Goal: Information Seeking & Learning: Learn about a topic

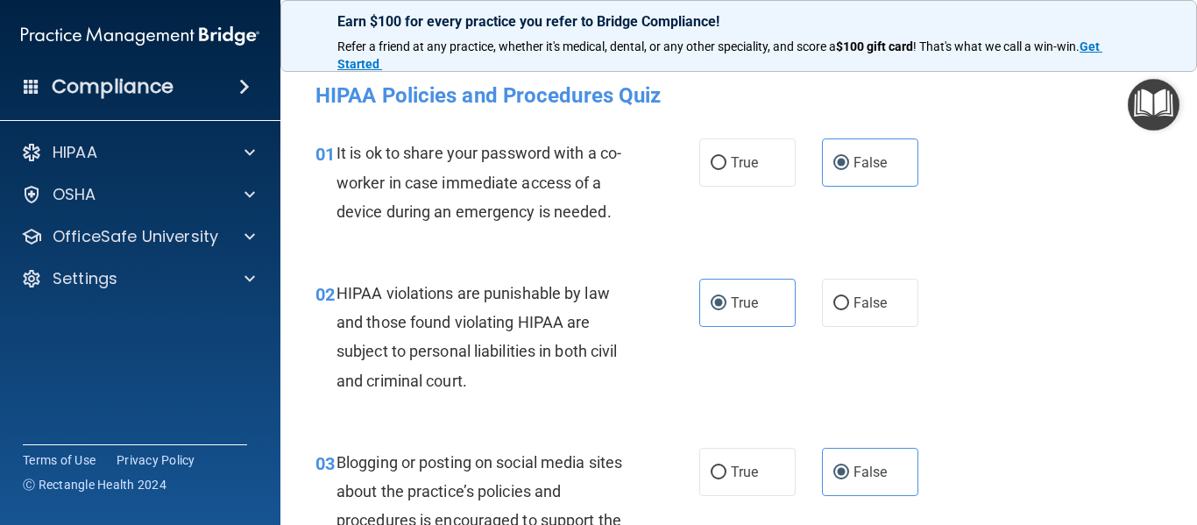
scroll to position [517, 0]
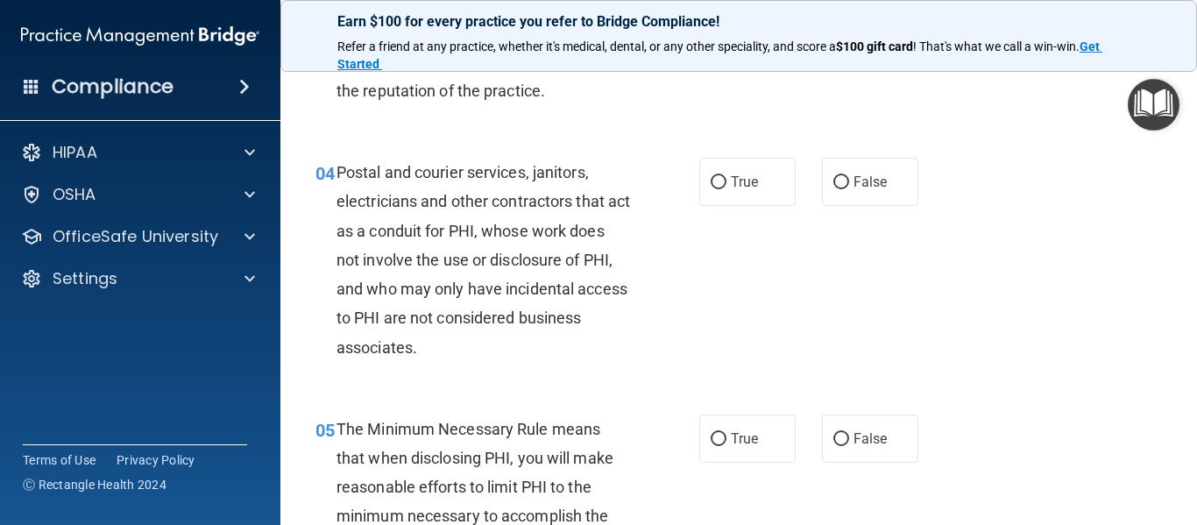
click at [500, 176] on span "Postal and courier services, janitors, electricians and other contractors that …" at bounding box center [484, 259] width 294 height 193
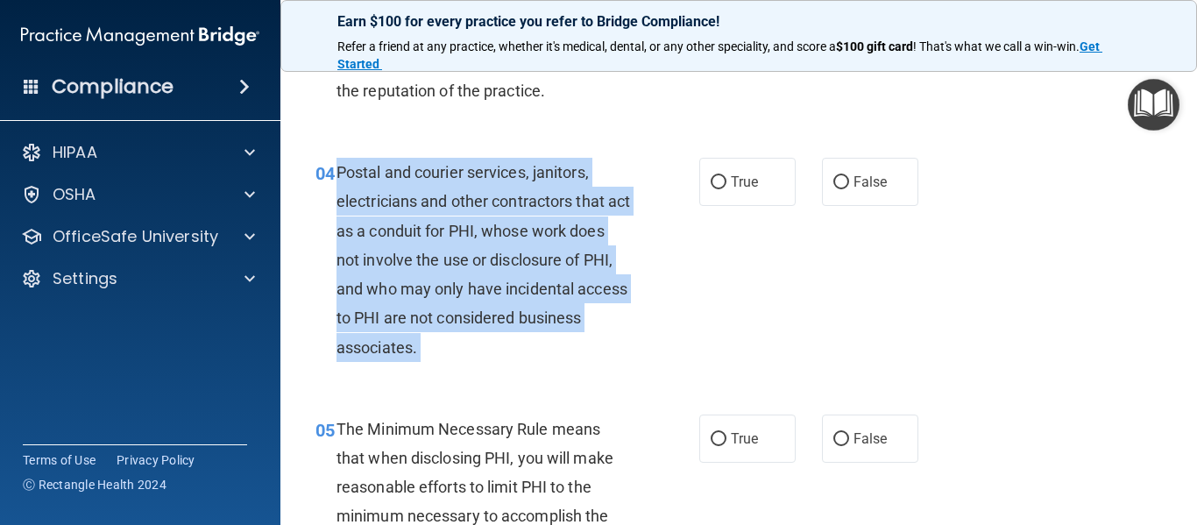
click at [500, 176] on span "Postal and courier services, janitors, electricians and other contractors that …" at bounding box center [484, 259] width 294 height 193
copy ng-form "Postal and courier services, janitors, electricians and other contractors that …"
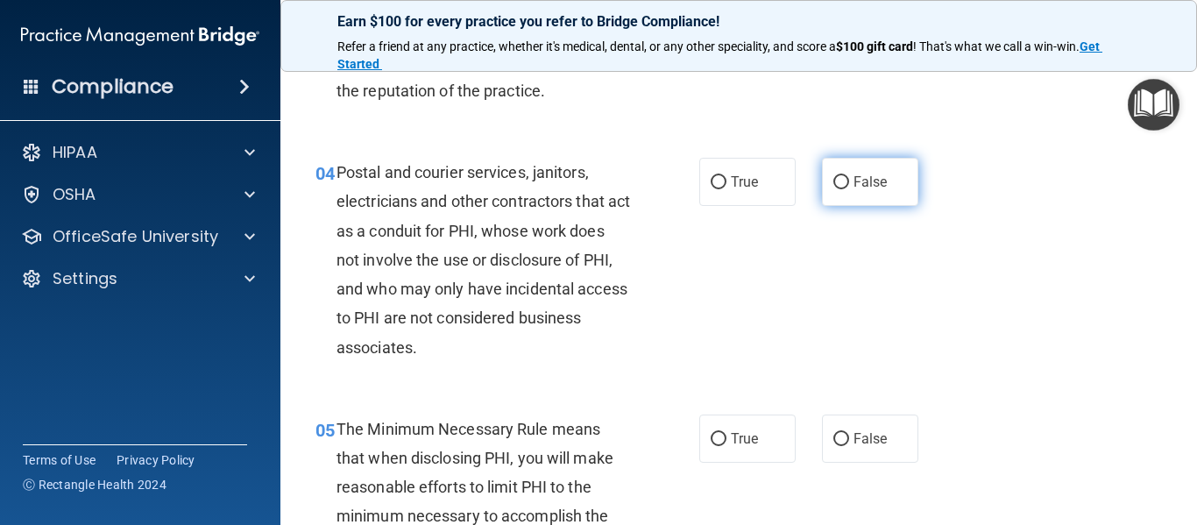
click at [831, 163] on label "False" at bounding box center [870, 182] width 96 height 48
click at [833, 176] on input "False" at bounding box center [841, 182] width 16 height 13
radio input "true"
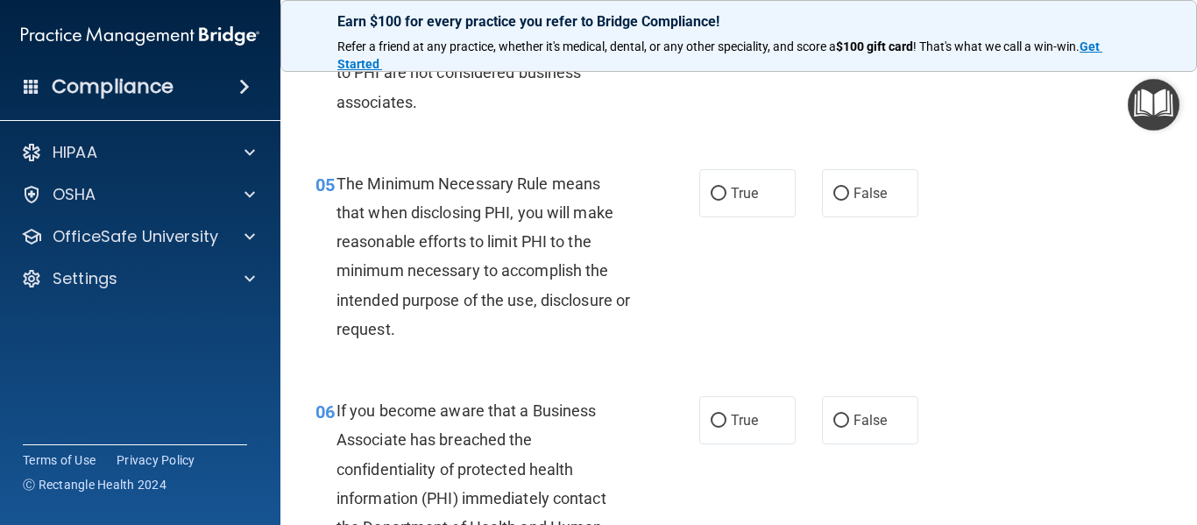
scroll to position [798, 0]
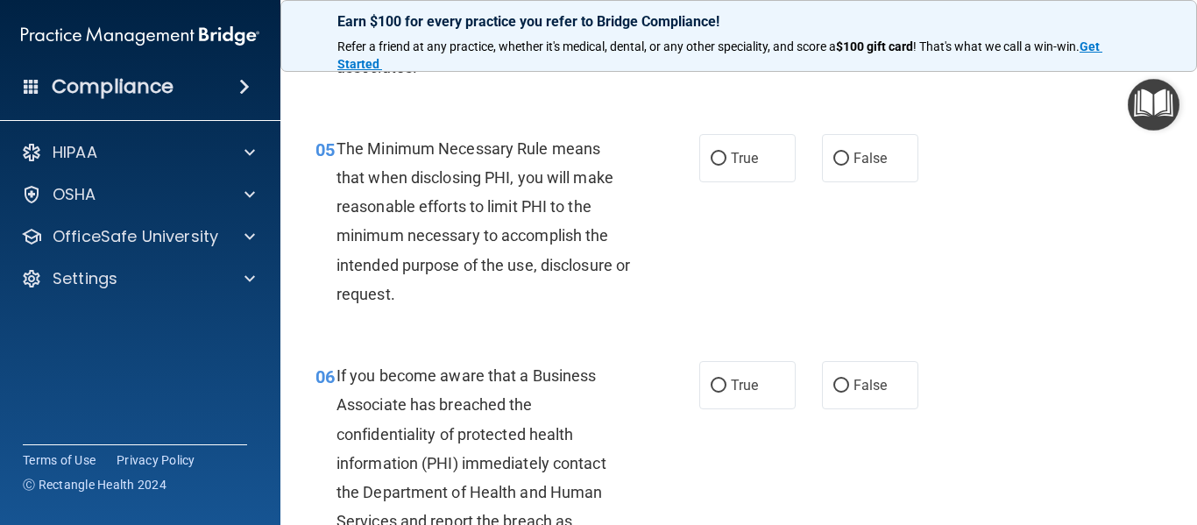
click at [358, 194] on div "The Minimum Necessary Rule means that when disclosing PHI, you will make reason…" at bounding box center [491, 221] width 308 height 174
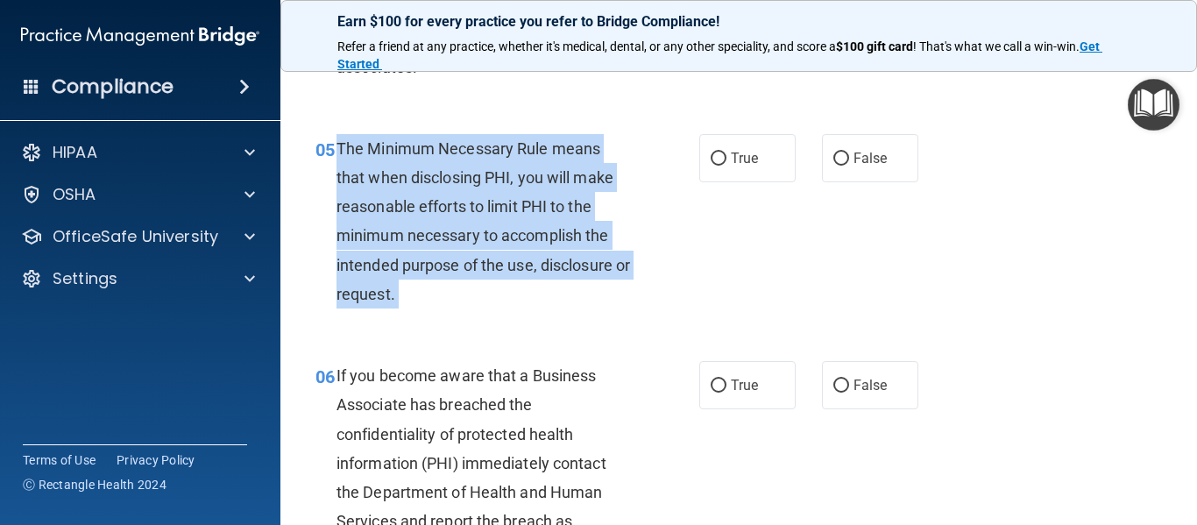
click at [358, 194] on div "The Minimum Necessary Rule means that when disclosing PHI, you will make reason…" at bounding box center [491, 221] width 308 height 174
copy ng-form "The Minimum Necessary Rule means that when disclosing PHI, you will make reason…"
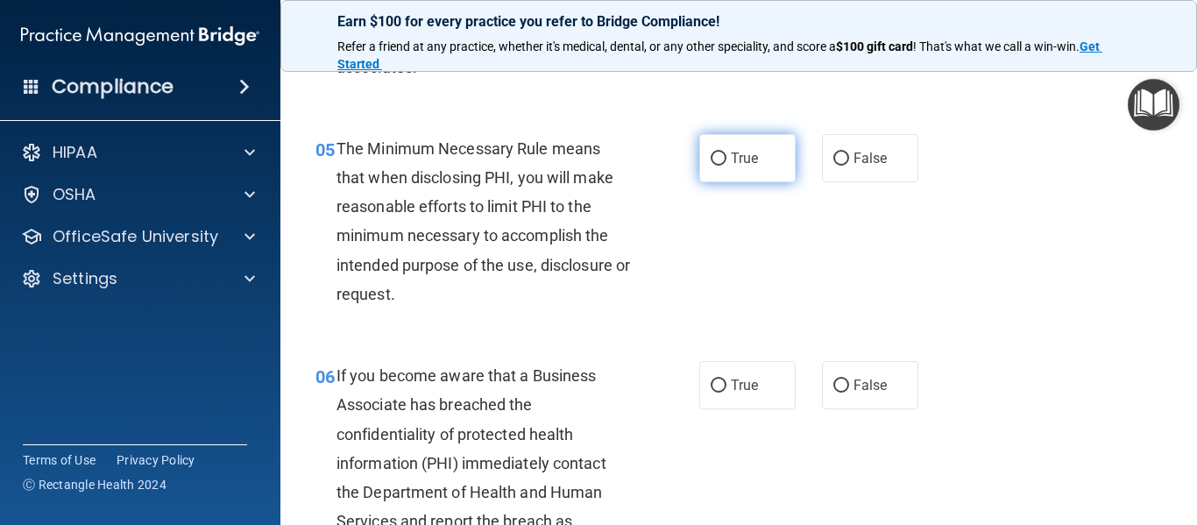
click at [769, 145] on label "True" at bounding box center [747, 158] width 96 height 48
click at [727, 152] on input "True" at bounding box center [719, 158] width 16 height 13
radio input "true"
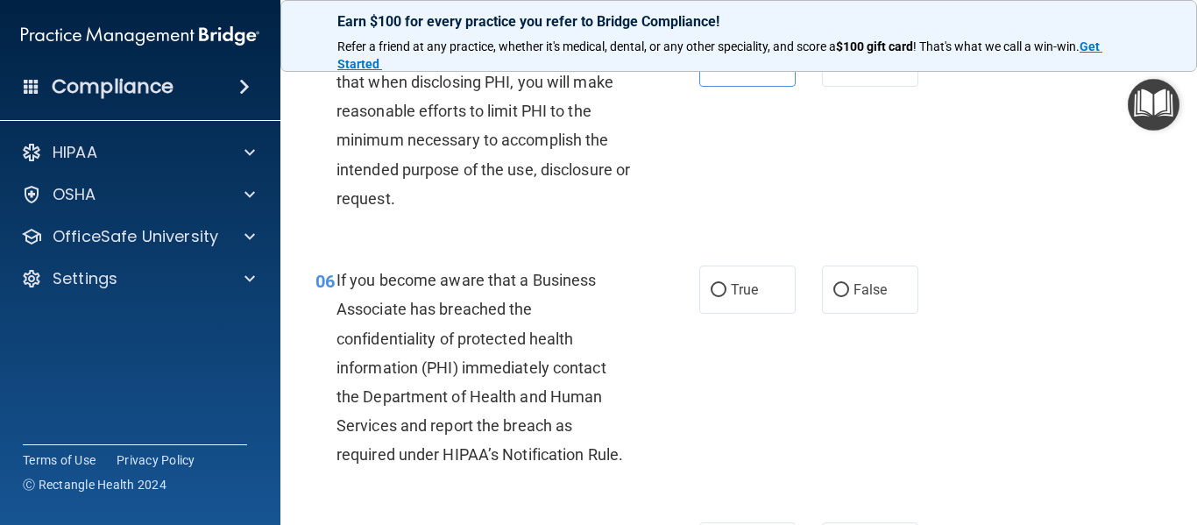
scroll to position [903, 0]
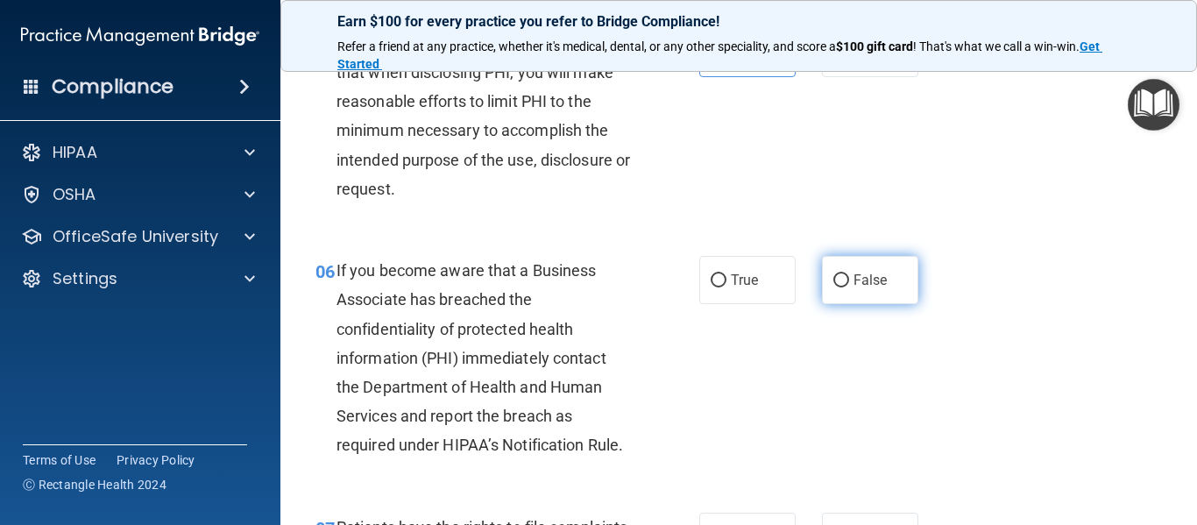
click at [863, 268] on label "False" at bounding box center [870, 280] width 96 height 48
click at [849, 274] on input "False" at bounding box center [841, 280] width 16 height 13
radio input "true"
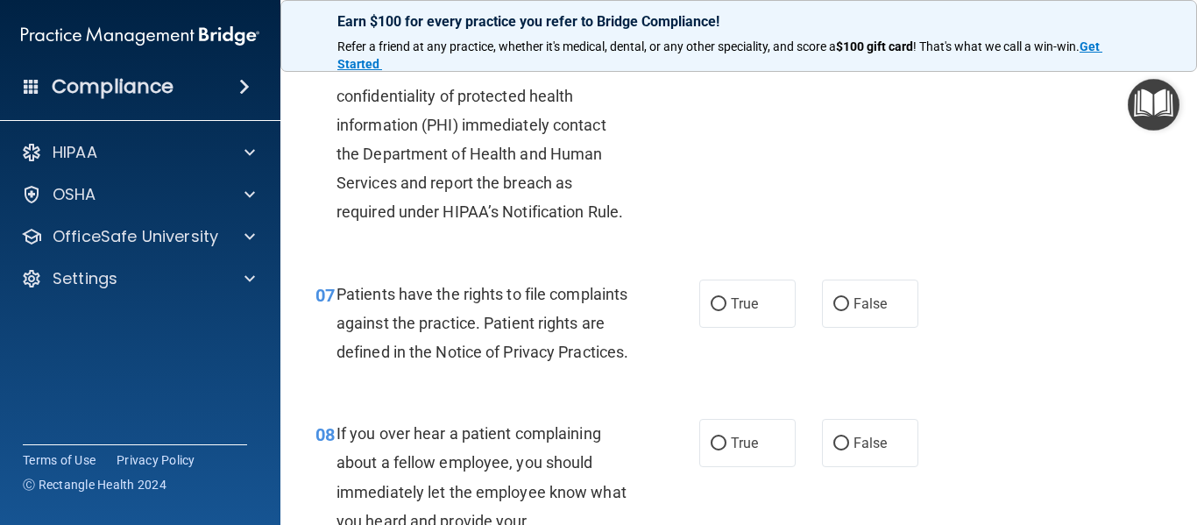
scroll to position [1241, 0]
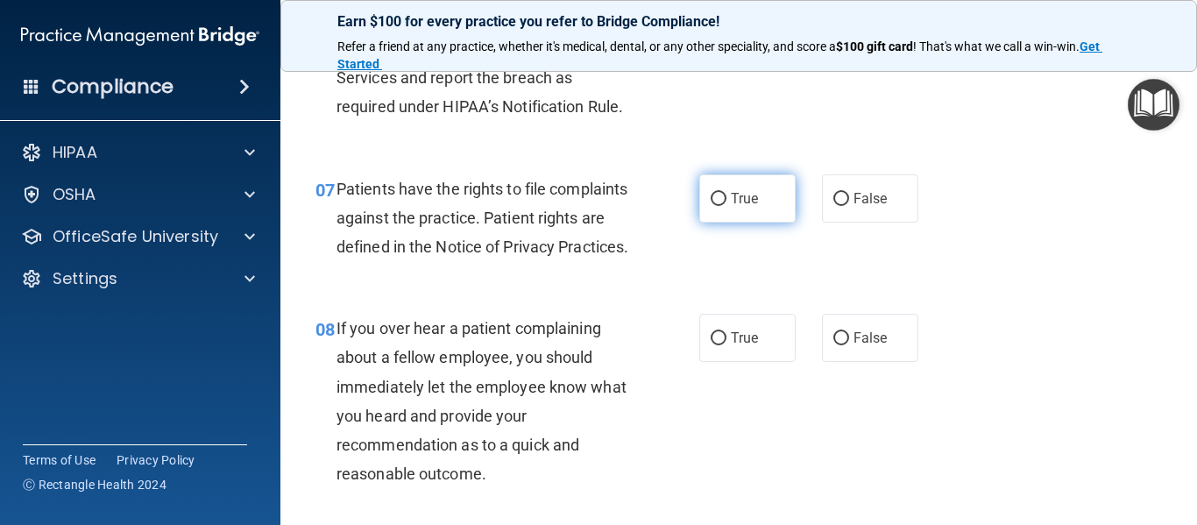
click at [723, 197] on label "True" at bounding box center [747, 198] width 96 height 48
click at [723, 197] on input "True" at bounding box center [719, 199] width 16 height 13
radio input "true"
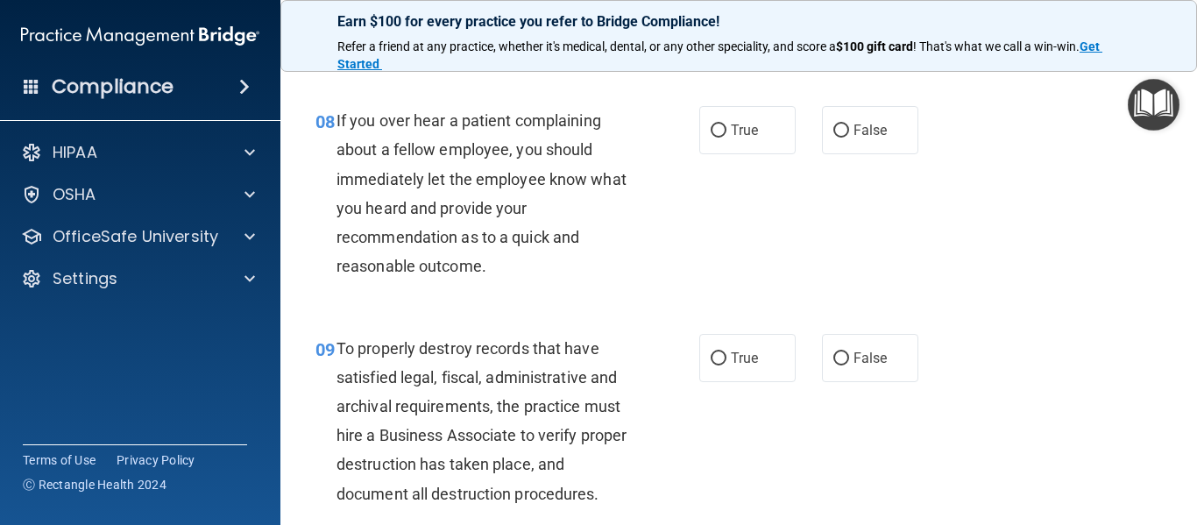
scroll to position [1451, 0]
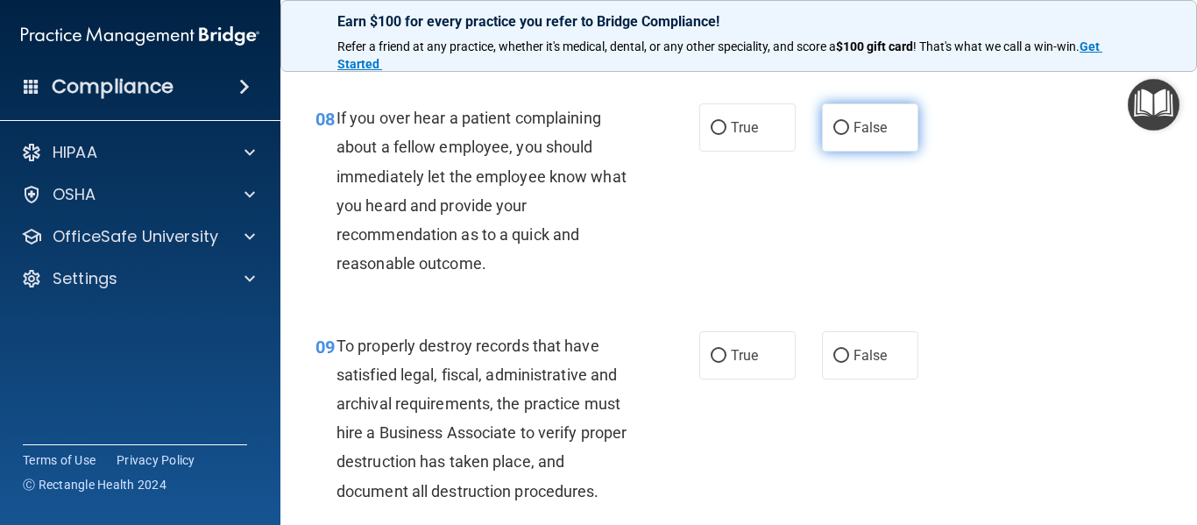
click at [877, 152] on label "False" at bounding box center [870, 127] width 96 height 48
click at [849, 135] on input "False" at bounding box center [841, 128] width 16 height 13
radio input "true"
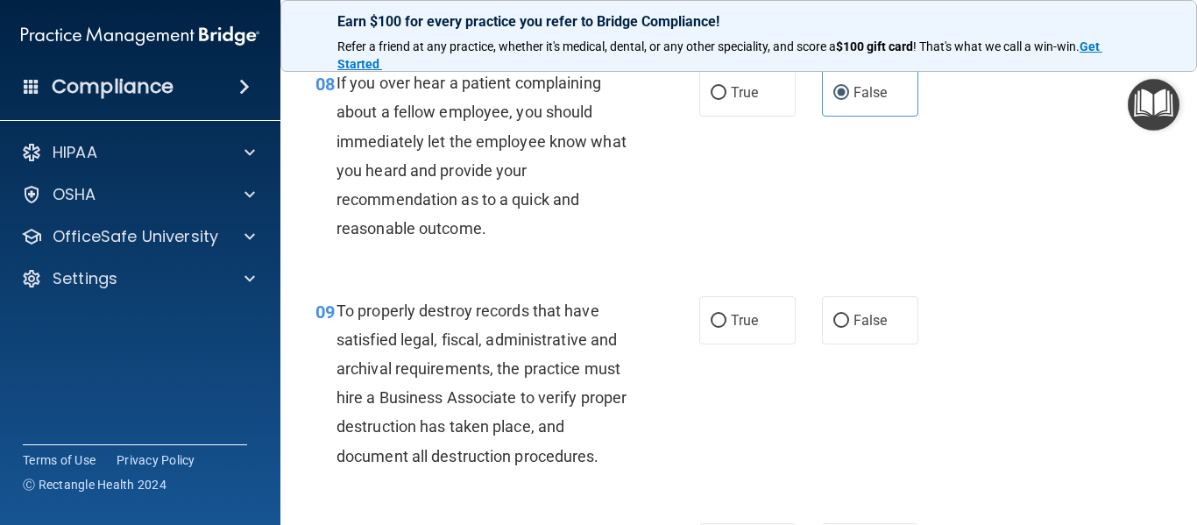
scroll to position [1521, 0]
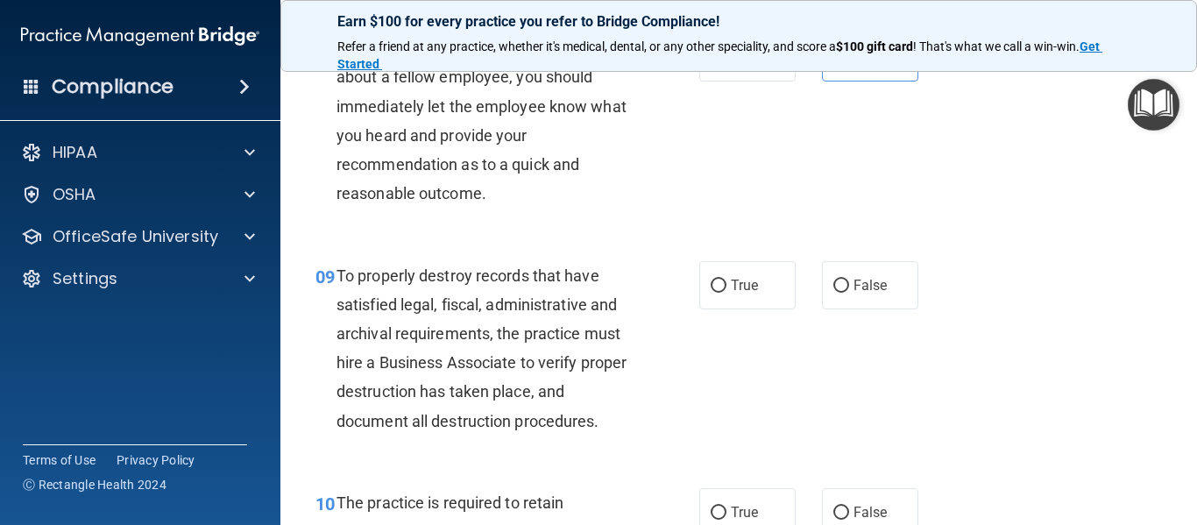
click at [478, 167] on span "If you over hear a patient complaining about a fellow employee, you should imme…" at bounding box center [482, 121] width 290 height 164
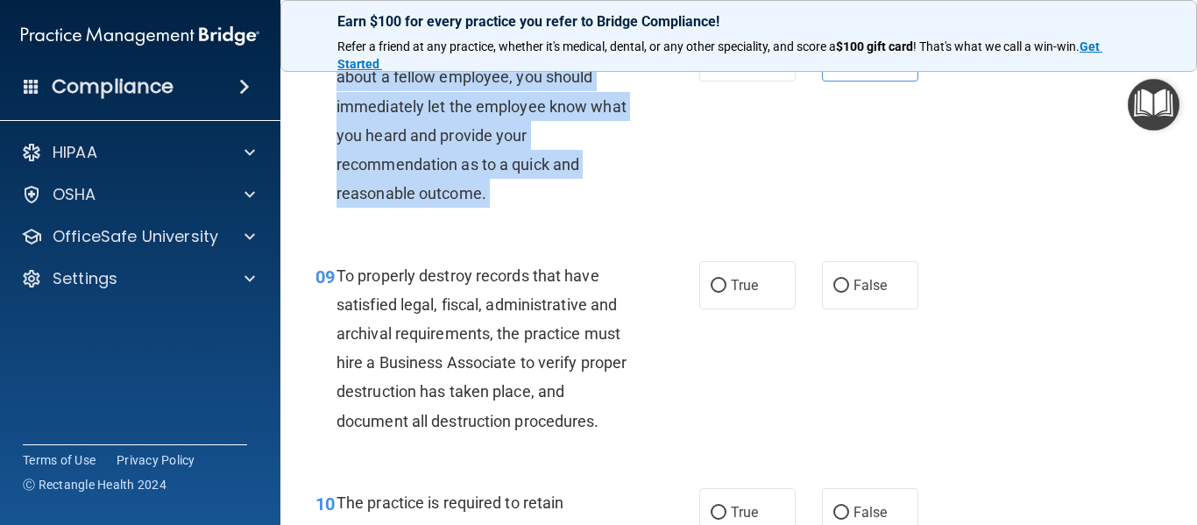
click at [478, 167] on span "If you over hear a patient complaining about a fellow employee, you should imme…" at bounding box center [482, 121] width 290 height 164
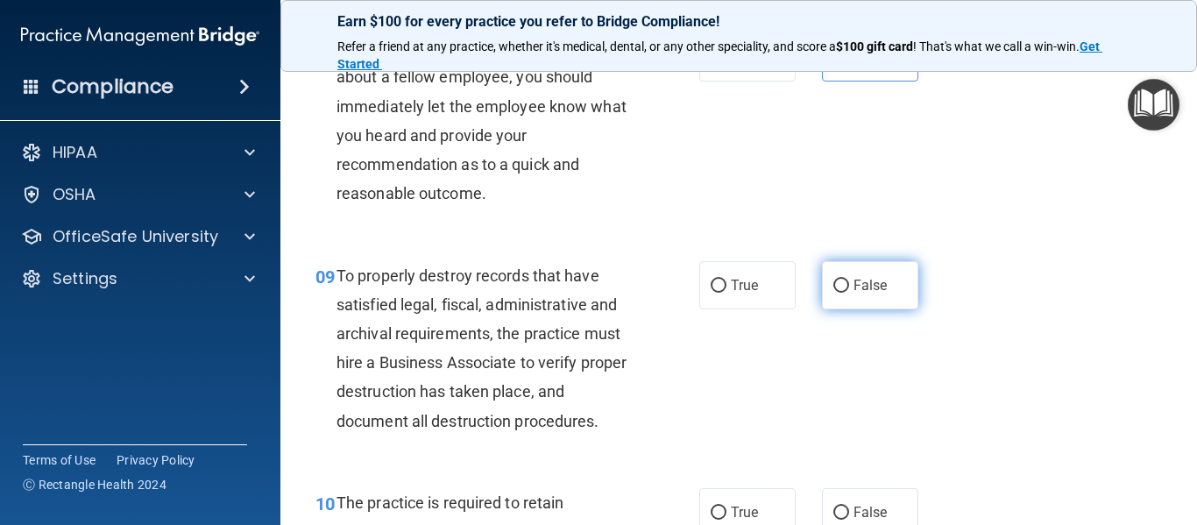
click at [863, 294] on span "False" at bounding box center [871, 285] width 34 height 17
click at [849, 293] on input "False" at bounding box center [841, 286] width 16 height 13
radio input "true"
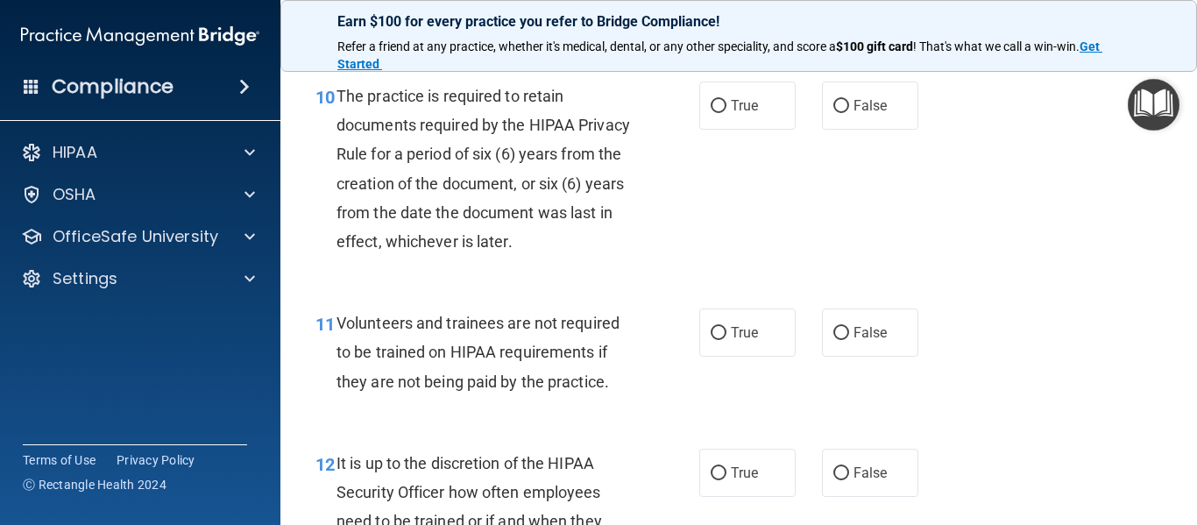
scroll to position [1905, 0]
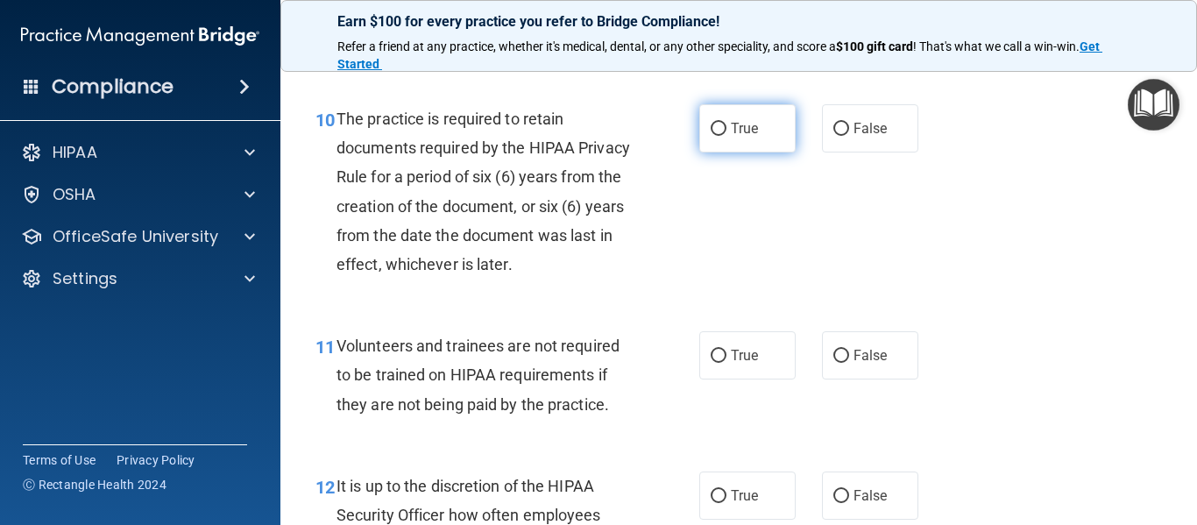
click at [745, 152] on label "True" at bounding box center [747, 128] width 96 height 48
click at [727, 136] on input "True" at bounding box center [719, 129] width 16 height 13
radio input "true"
click at [514, 365] on span "Volunteers and trainees are not required to be trained on HIPAA requirements if…" at bounding box center [478, 375] width 283 height 76
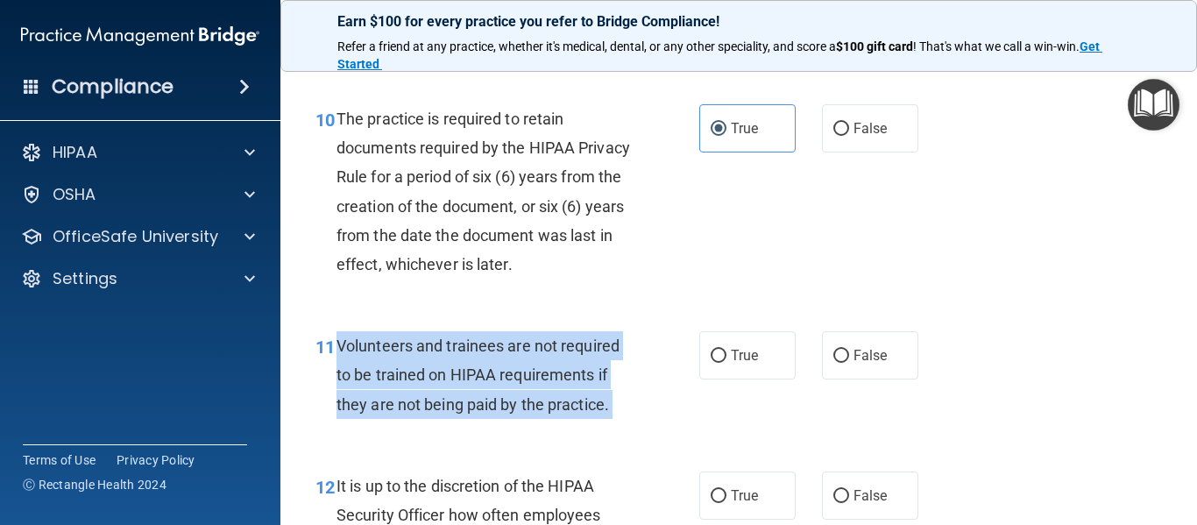
click at [514, 365] on span "Volunteers and trainees are not required to be trained on HIPAA requirements if…" at bounding box center [478, 375] width 283 height 76
copy ng-form "Volunteers and trainees are not required to be trained on HIPAA requirements if…"
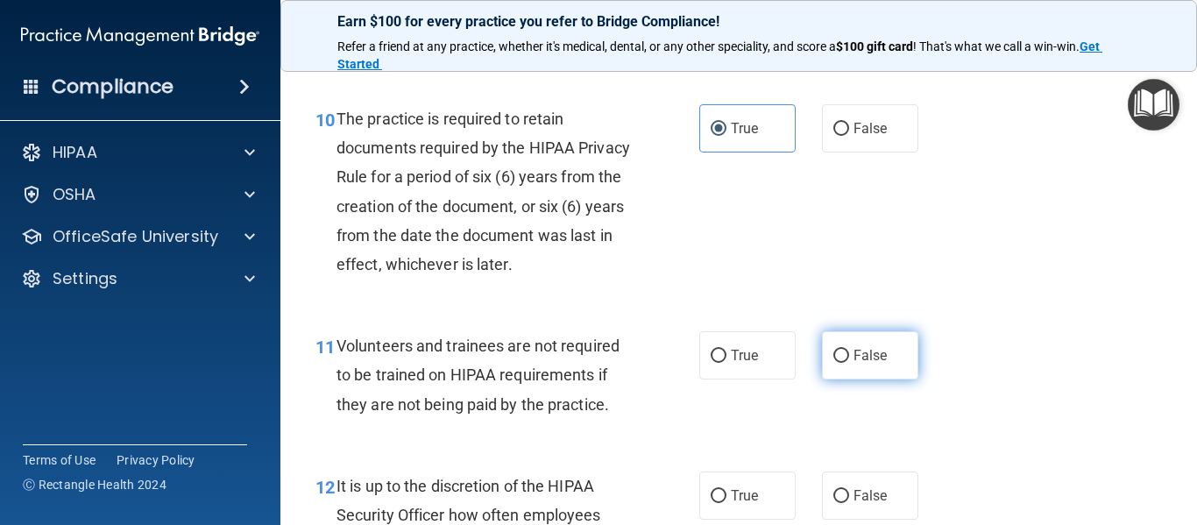
click at [822, 379] on label "False" at bounding box center [870, 355] width 96 height 48
click at [833, 363] on input "False" at bounding box center [841, 356] width 16 height 13
radio input "true"
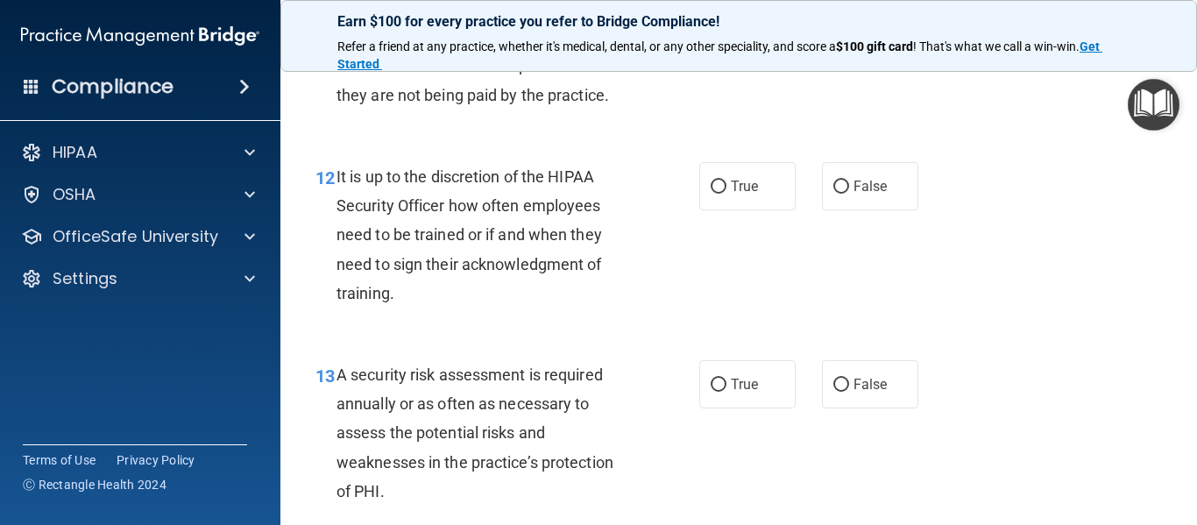
scroll to position [2256, 0]
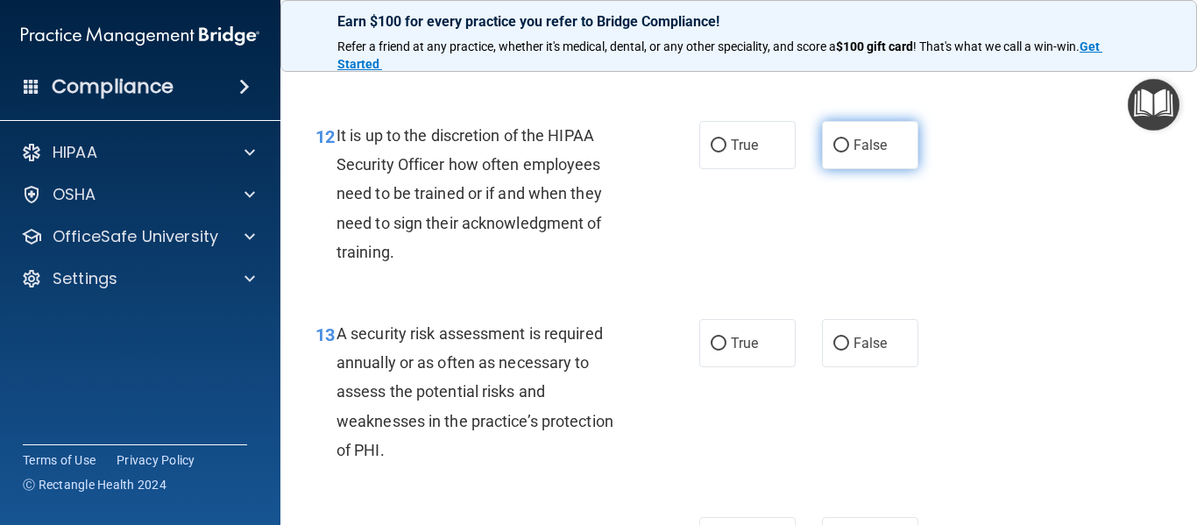
click at [822, 169] on label "False" at bounding box center [870, 145] width 96 height 48
click at [833, 152] on input "False" at bounding box center [841, 145] width 16 height 13
radio input "true"
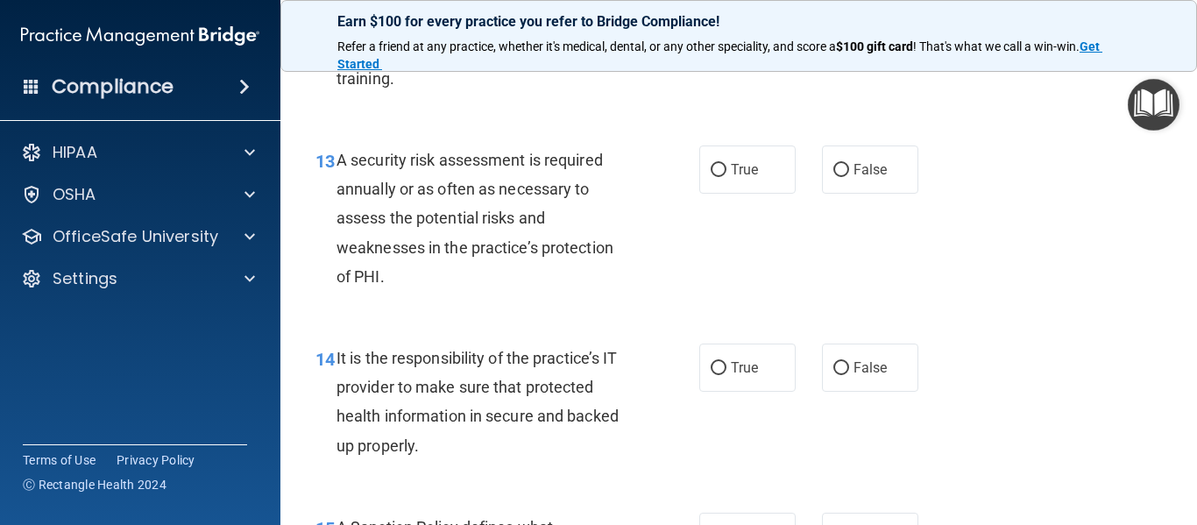
scroll to position [2431, 0]
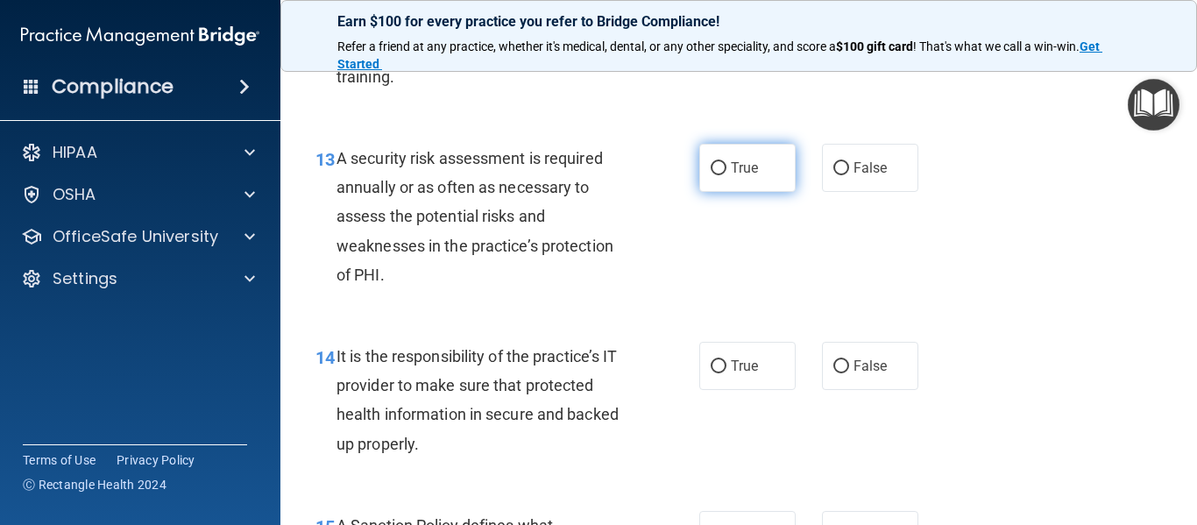
click at [711, 175] on input "True" at bounding box center [719, 168] width 16 height 13
radio input "true"
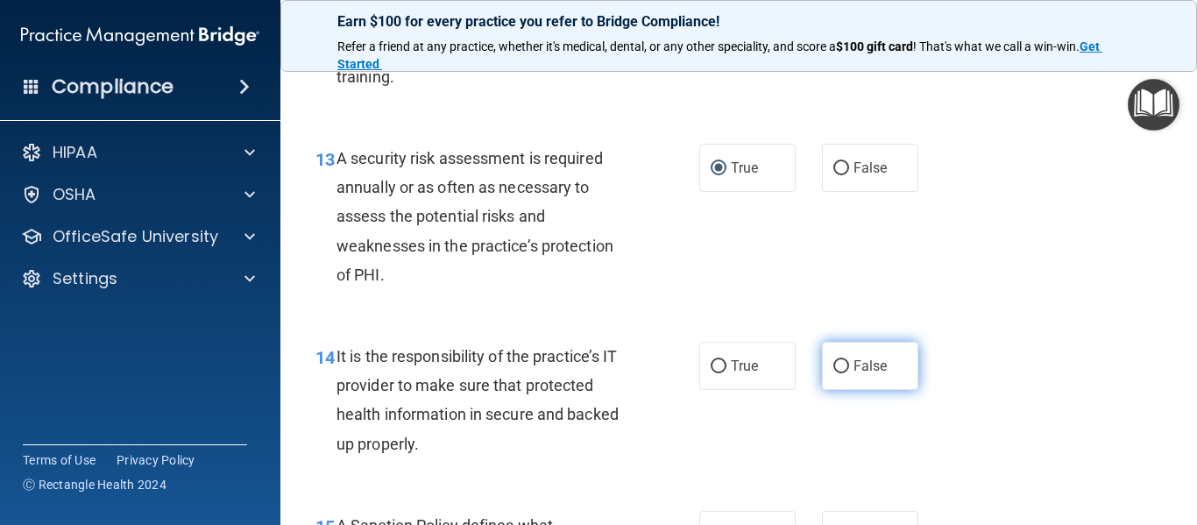
click at [865, 390] on label "False" at bounding box center [870, 366] width 96 height 48
click at [849, 373] on input "False" at bounding box center [841, 366] width 16 height 13
radio input "true"
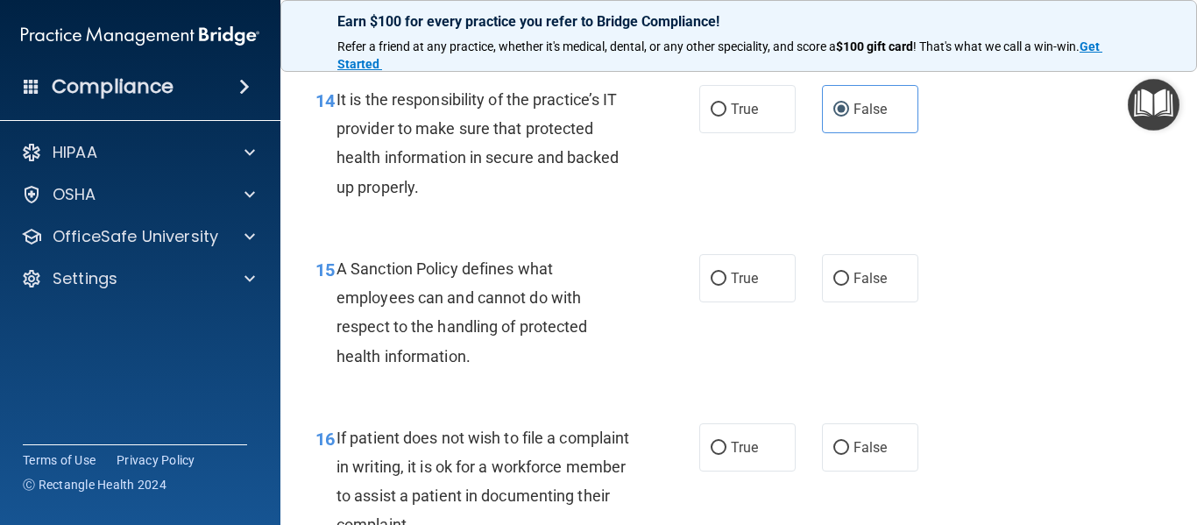
scroll to position [2723, 0]
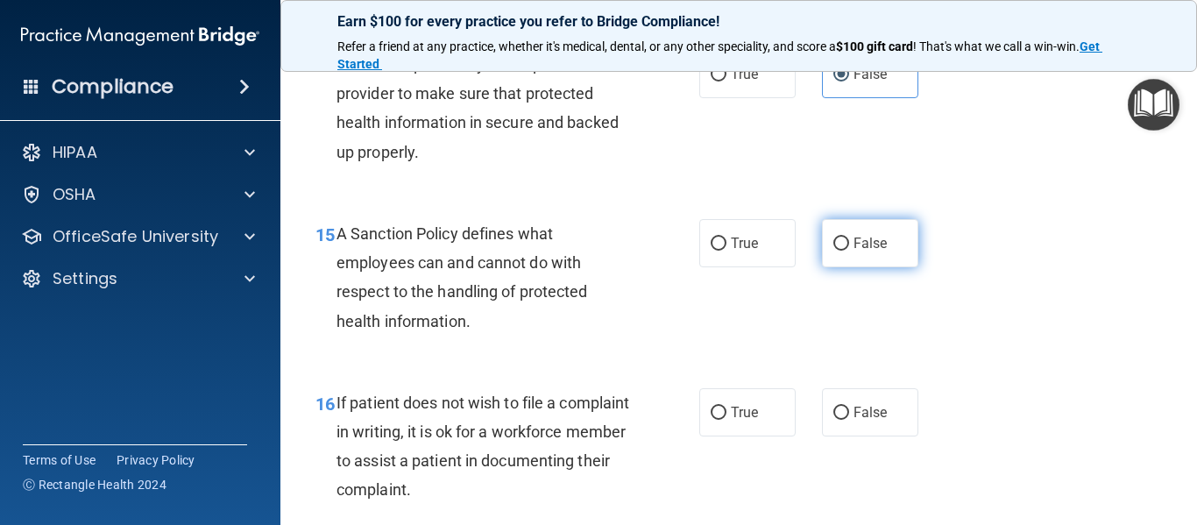
click at [860, 267] on label "False" at bounding box center [870, 243] width 96 height 48
click at [849, 251] on input "False" at bounding box center [841, 243] width 16 height 13
radio input "true"
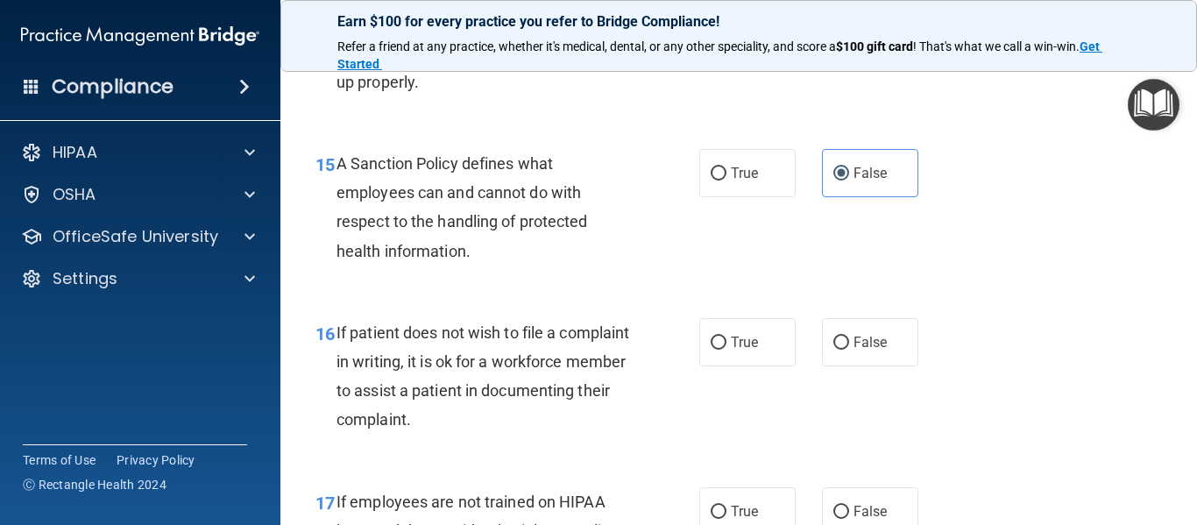
scroll to position [2956, 0]
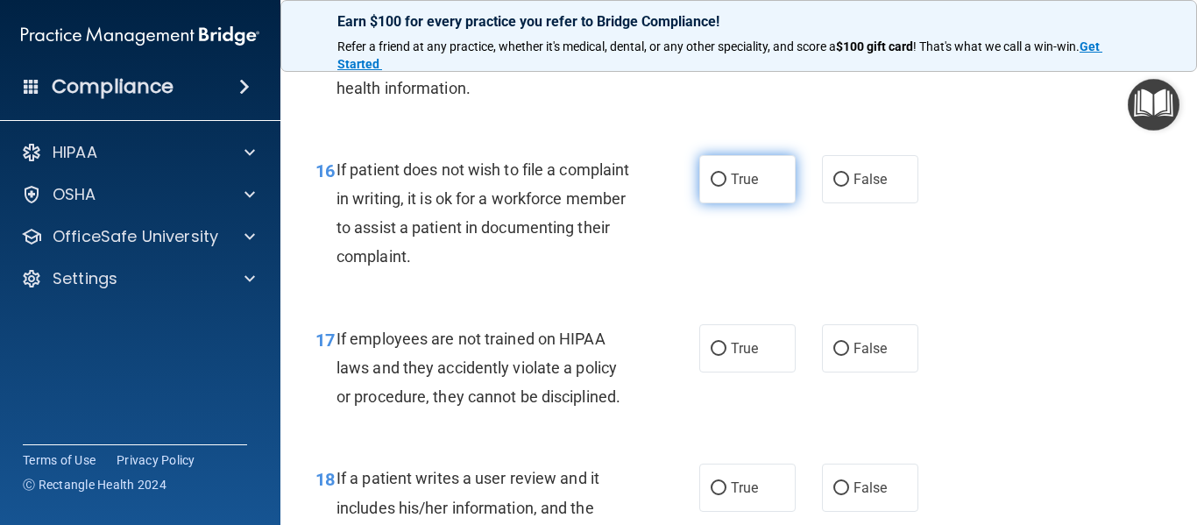
click at [718, 187] on input "True" at bounding box center [719, 180] width 16 height 13
radio input "true"
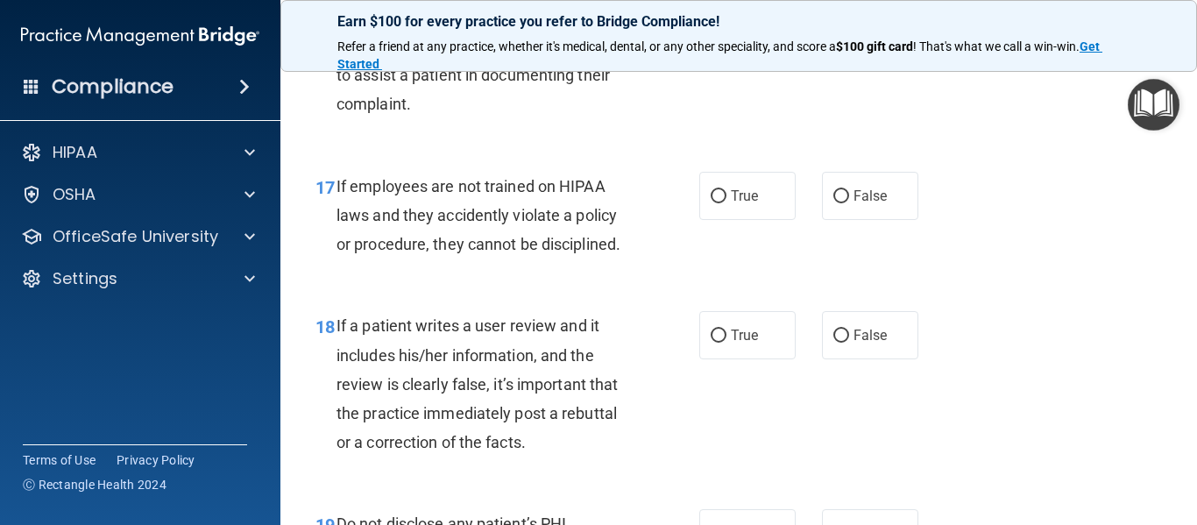
scroll to position [3155, 0]
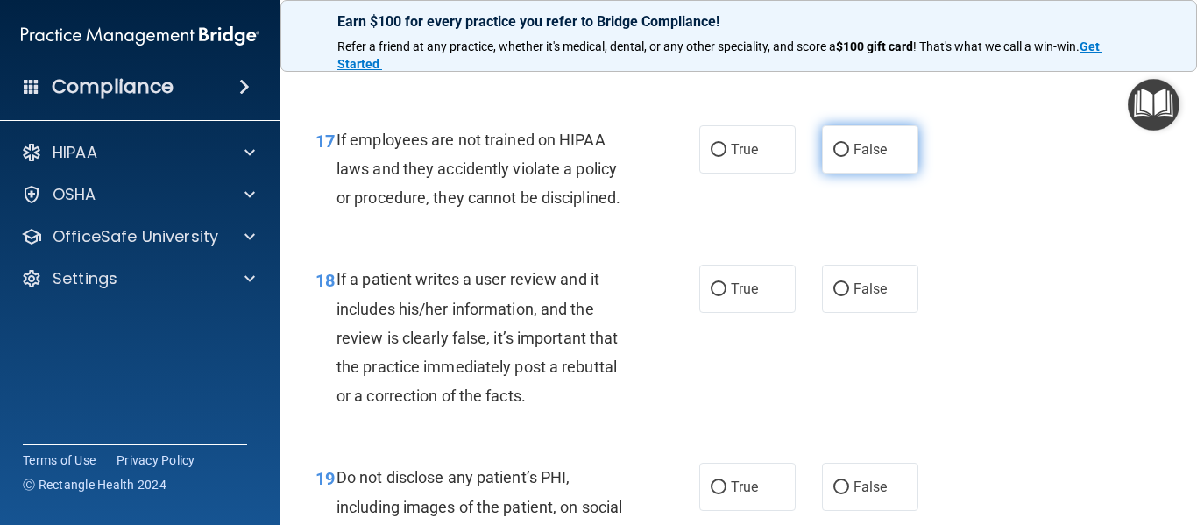
click at [842, 159] on label "False" at bounding box center [870, 149] width 96 height 48
click at [842, 157] on input "False" at bounding box center [841, 150] width 16 height 13
radio input "true"
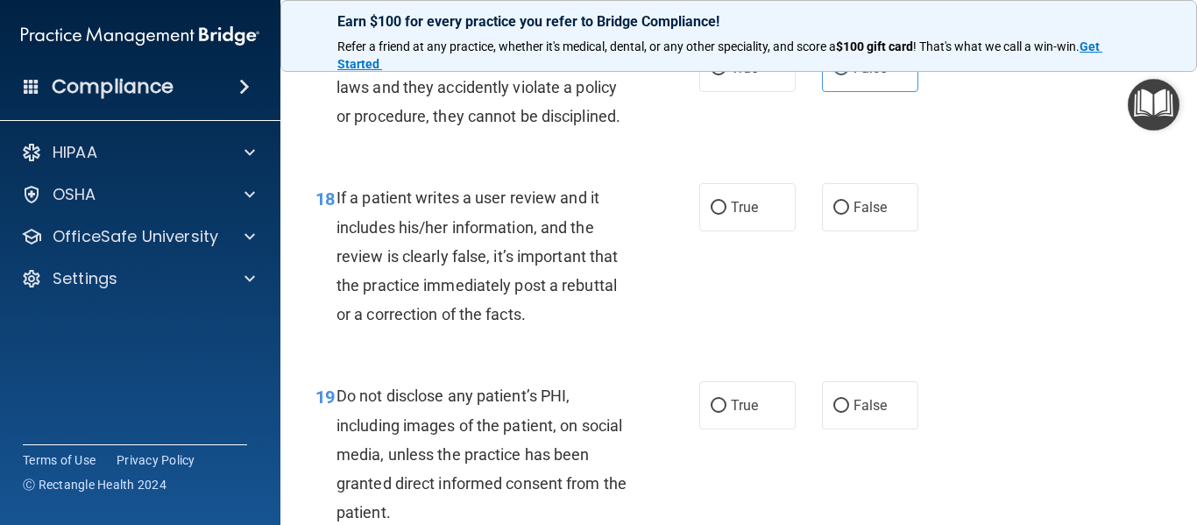
scroll to position [3272, 0]
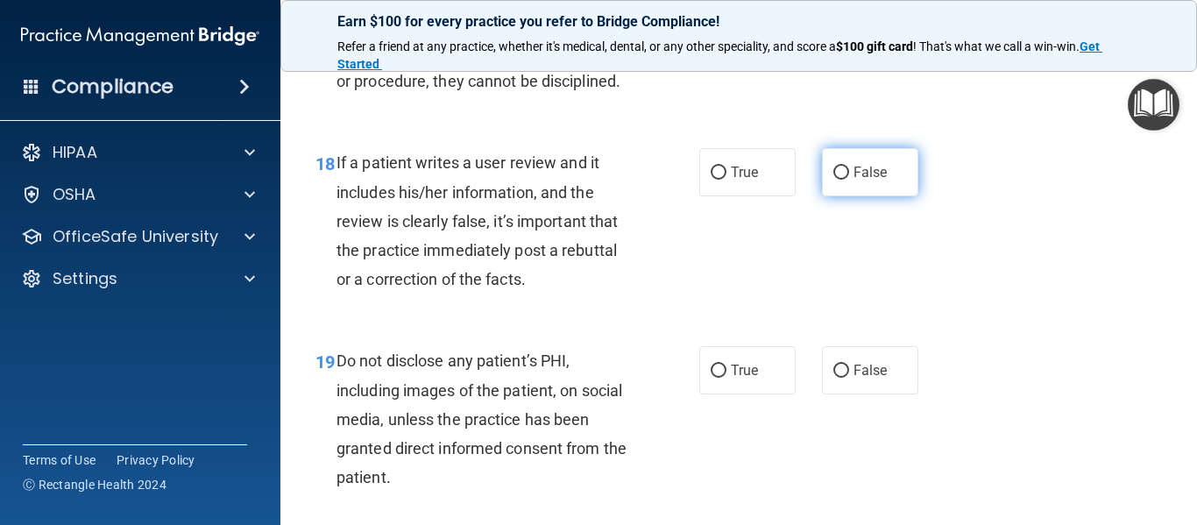
click at [868, 181] on span "False" at bounding box center [871, 172] width 34 height 17
click at [849, 180] on input "False" at bounding box center [841, 173] width 16 height 13
radio input "true"
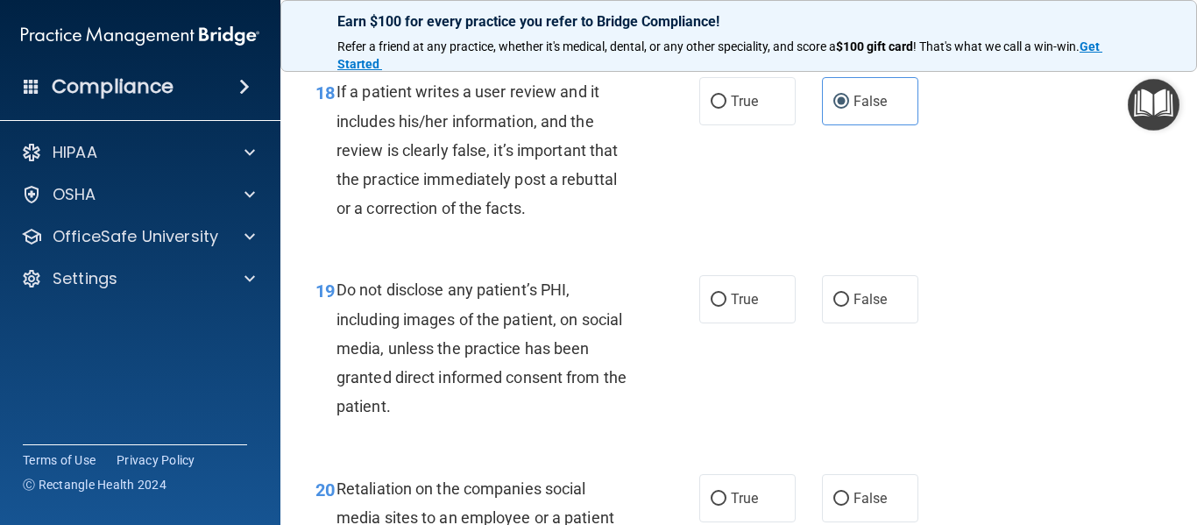
scroll to position [3377, 0]
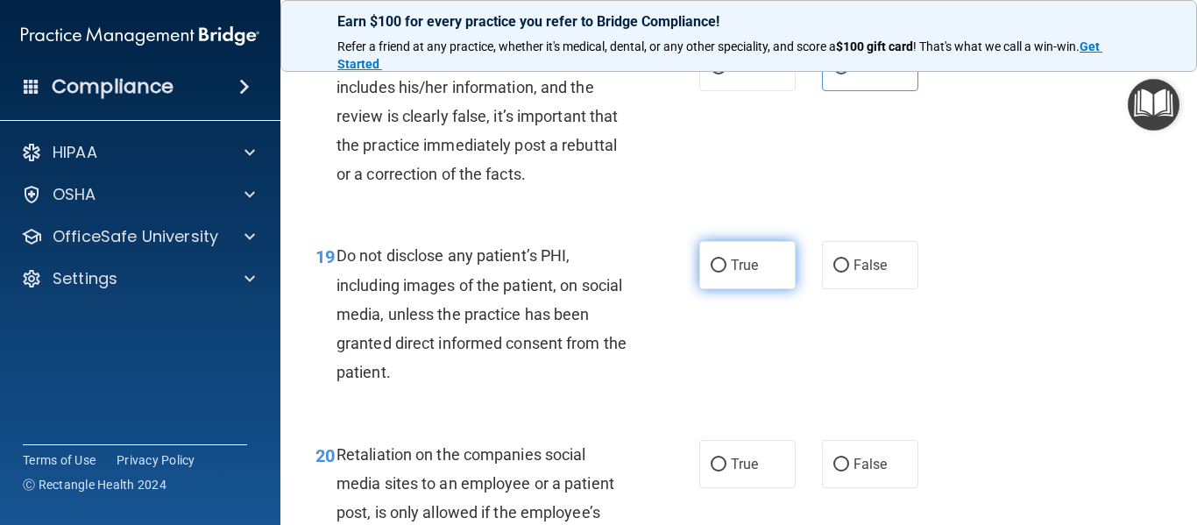
click at [709, 289] on label "True" at bounding box center [747, 265] width 96 height 48
click at [711, 273] on input "True" at bounding box center [719, 265] width 16 height 13
radio input "true"
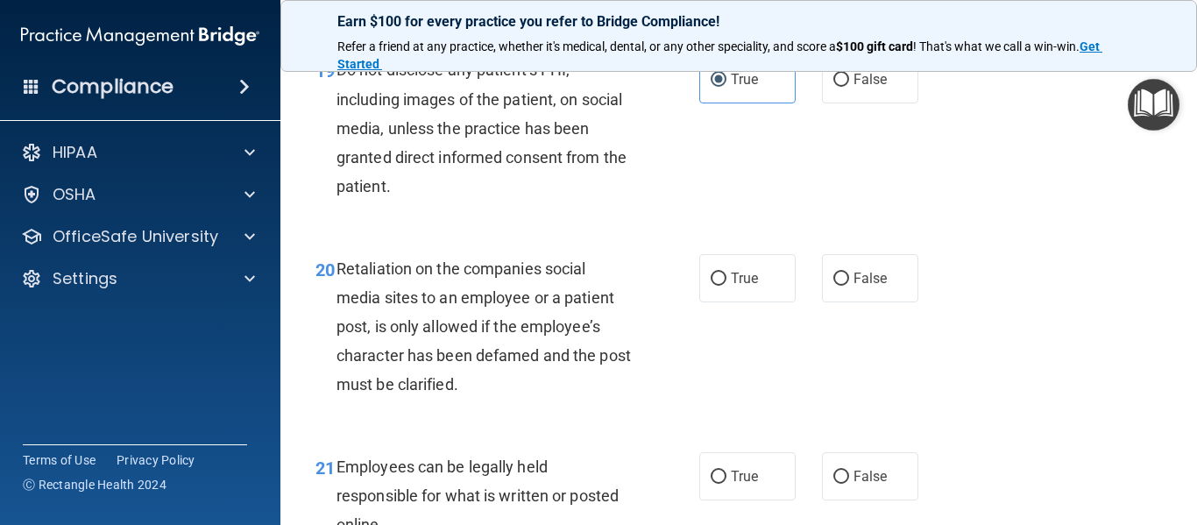
scroll to position [3655, 0]
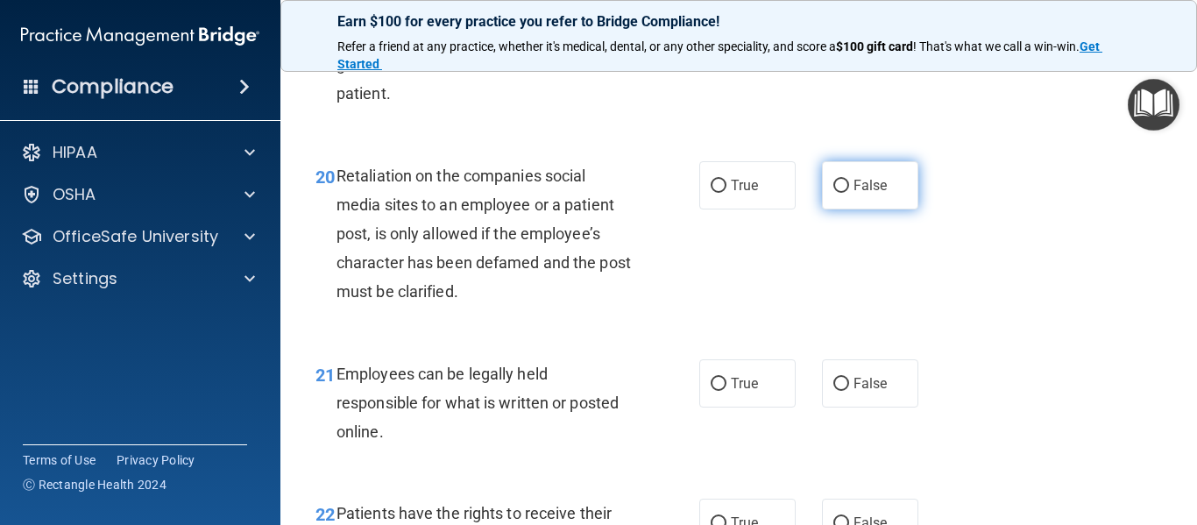
click at [882, 207] on label "False" at bounding box center [870, 185] width 96 height 48
click at [849, 193] on input "False" at bounding box center [841, 186] width 16 height 13
radio input "true"
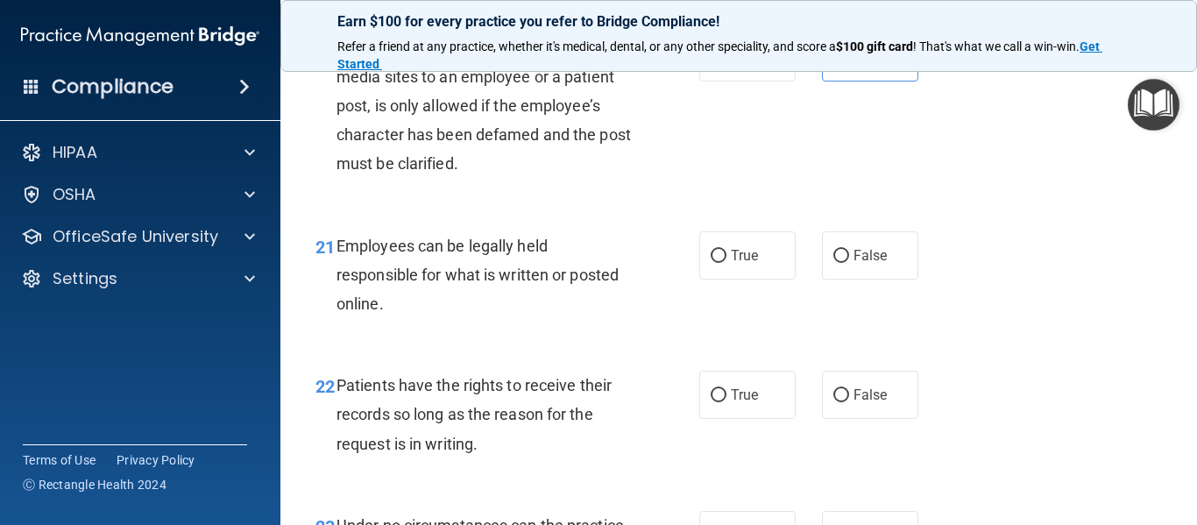
scroll to position [3807, 0]
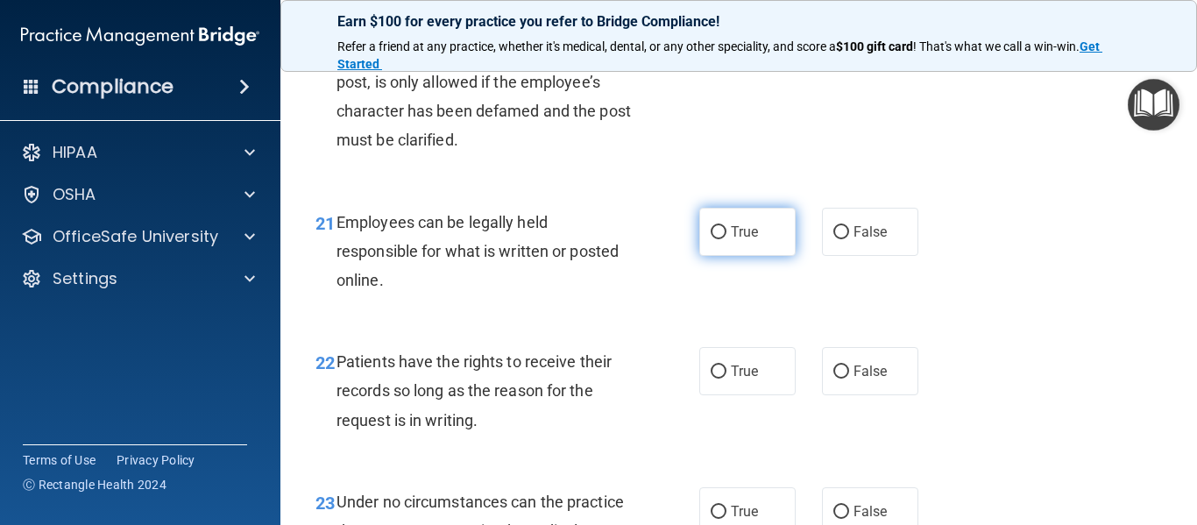
click at [762, 256] on label "True" at bounding box center [747, 232] width 96 height 48
click at [727, 239] on input "True" at bounding box center [719, 232] width 16 height 13
radio input "true"
click at [426, 280] on span "Employees can be legally held responsible for what is written or posted online." at bounding box center [478, 251] width 282 height 76
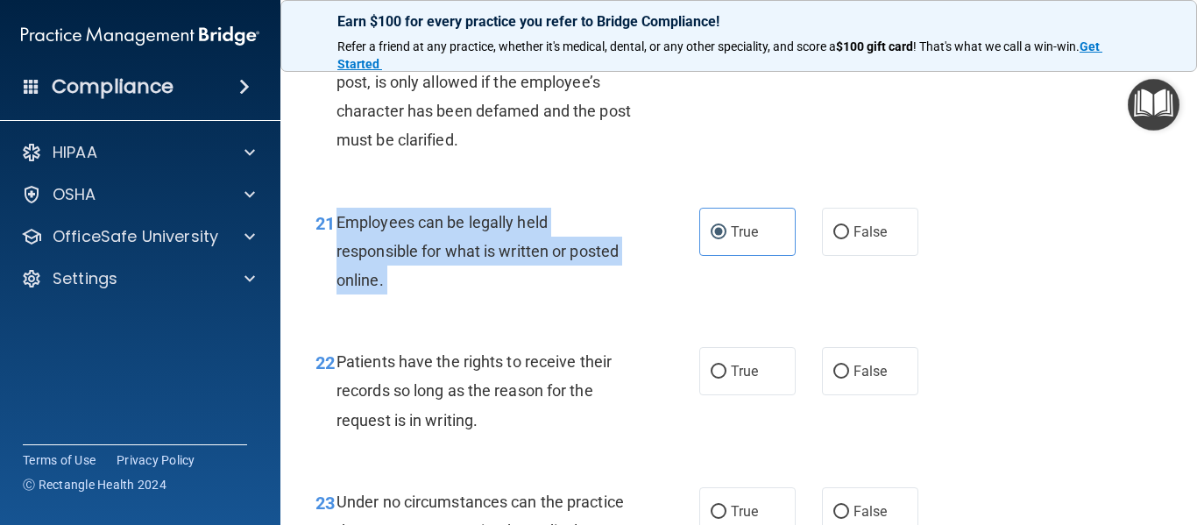
click at [426, 280] on span "Employees can be legally held responsible for what is written or posted online." at bounding box center [478, 251] width 282 height 76
copy ng-form "Employees can be legally held responsible for what is written or posted online."
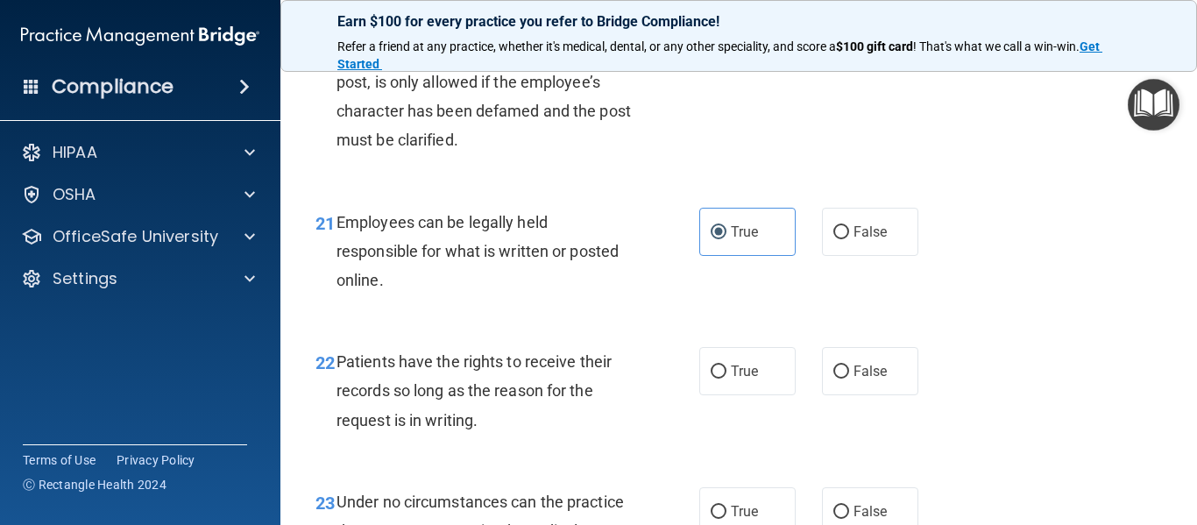
click at [553, 155] on div "Retaliation on the companies social media sites to an employee or a patient pos…" at bounding box center [491, 82] width 308 height 145
click at [830, 395] on label "False" at bounding box center [870, 371] width 96 height 48
click at [833, 379] on input "False" at bounding box center [841, 371] width 16 height 13
radio input "true"
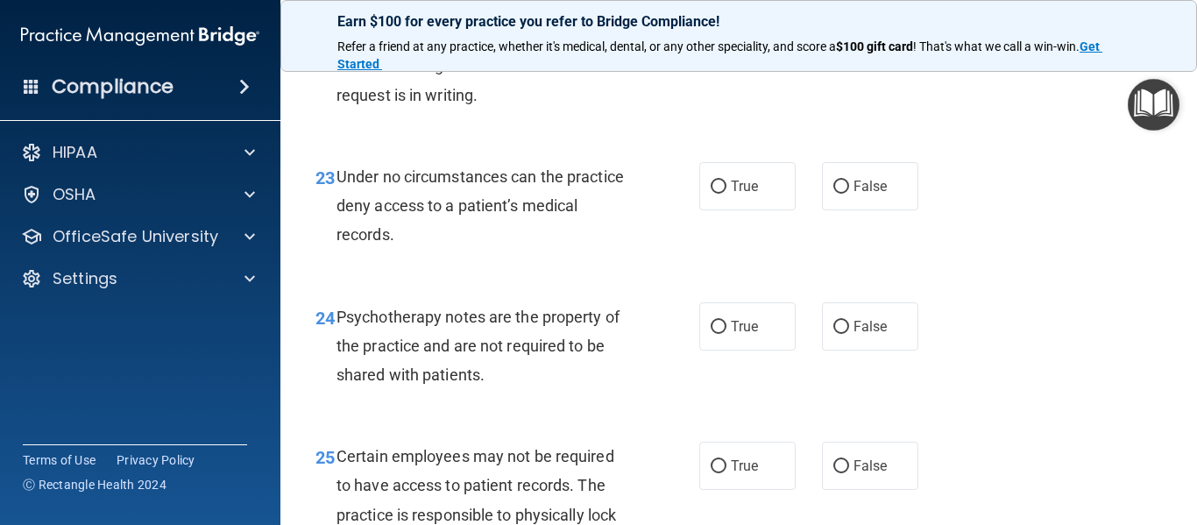
scroll to position [4120, 0]
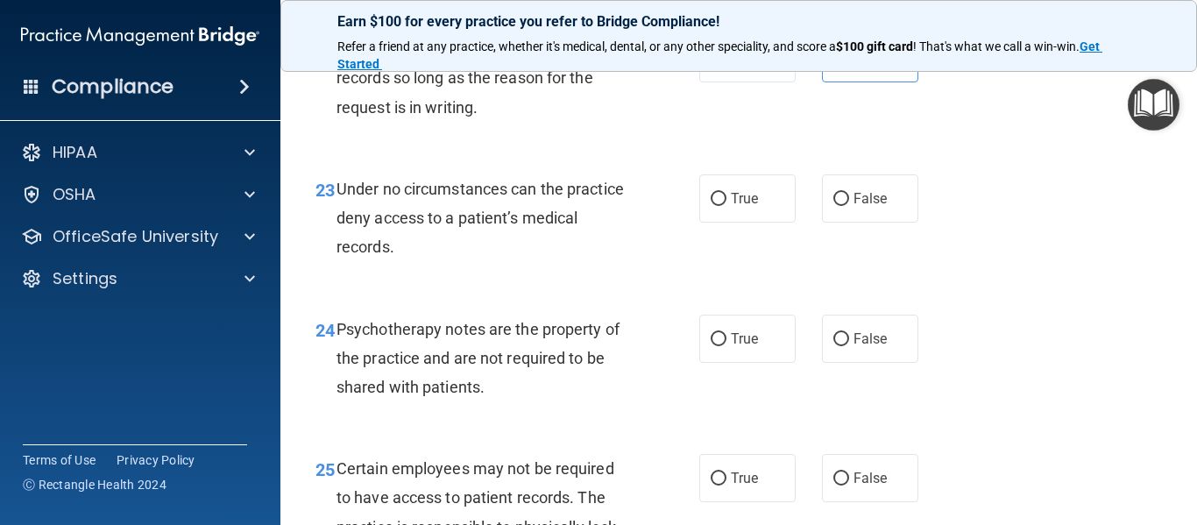
click at [430, 218] on span "Under no circumstances can the practice deny access to a patient’s medical reco…" at bounding box center [480, 218] width 287 height 76
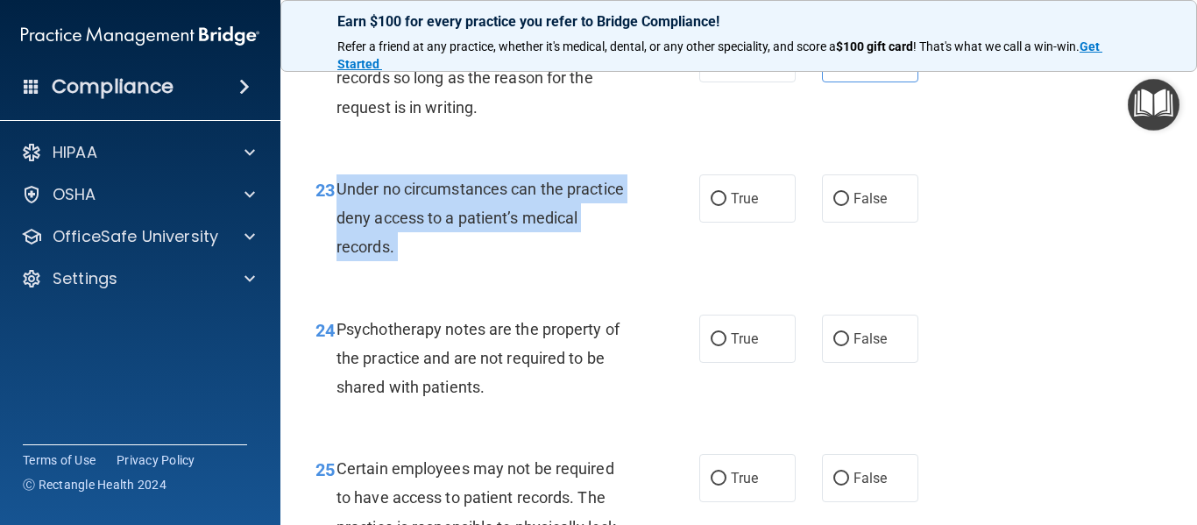
click at [430, 218] on span "Under no circumstances can the practice deny access to a patient’s medical reco…" at bounding box center [480, 218] width 287 height 76
copy ng-form "Under no circumstances can the practice deny access to a patient’s medical reco…"
click at [833, 206] on input "False" at bounding box center [841, 199] width 16 height 13
radio input "true"
click at [711, 346] on input "True" at bounding box center [719, 339] width 16 height 13
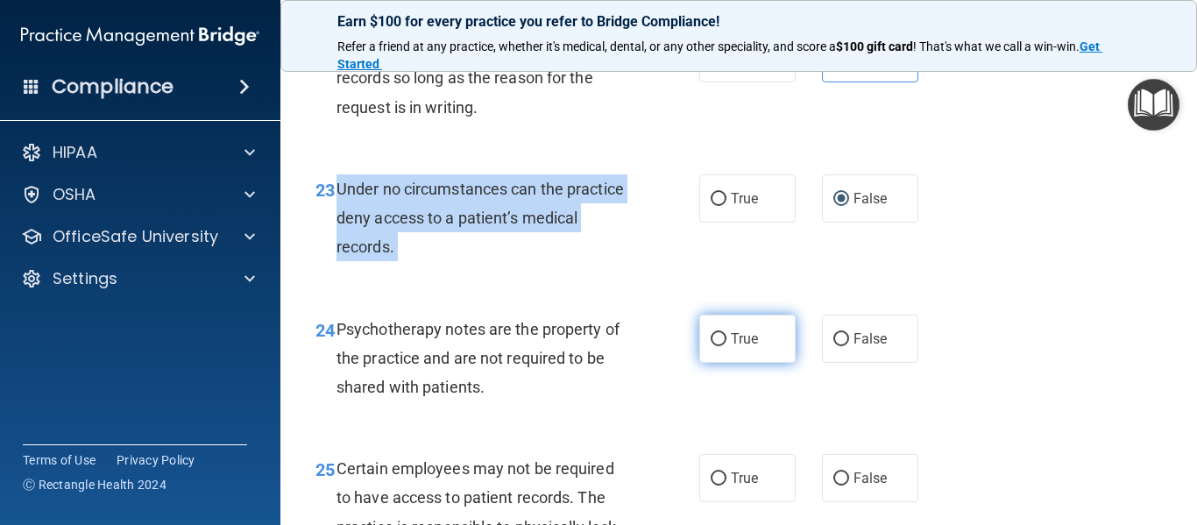
radio input "true"
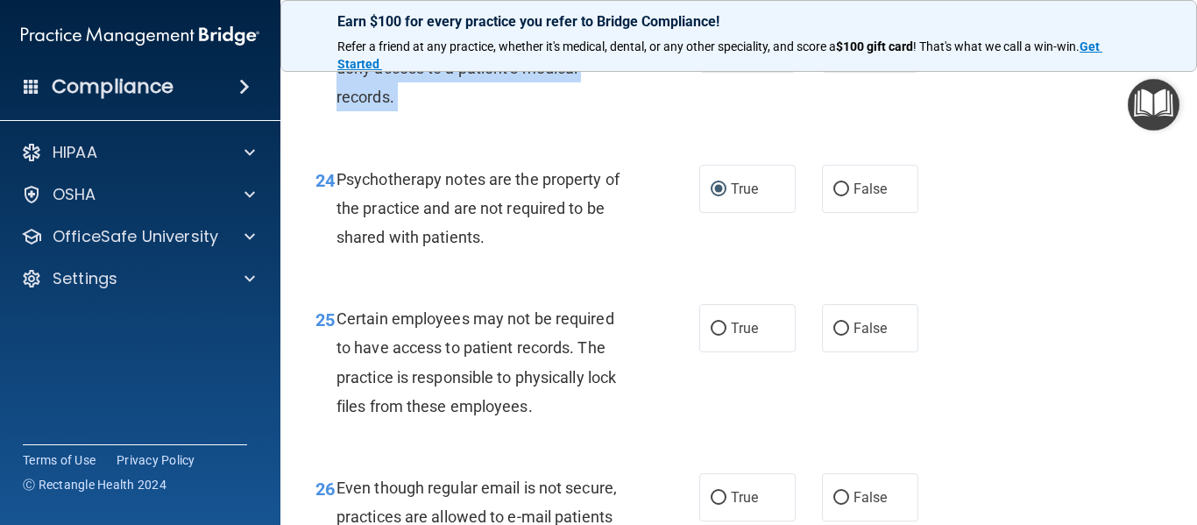
scroll to position [4295, 0]
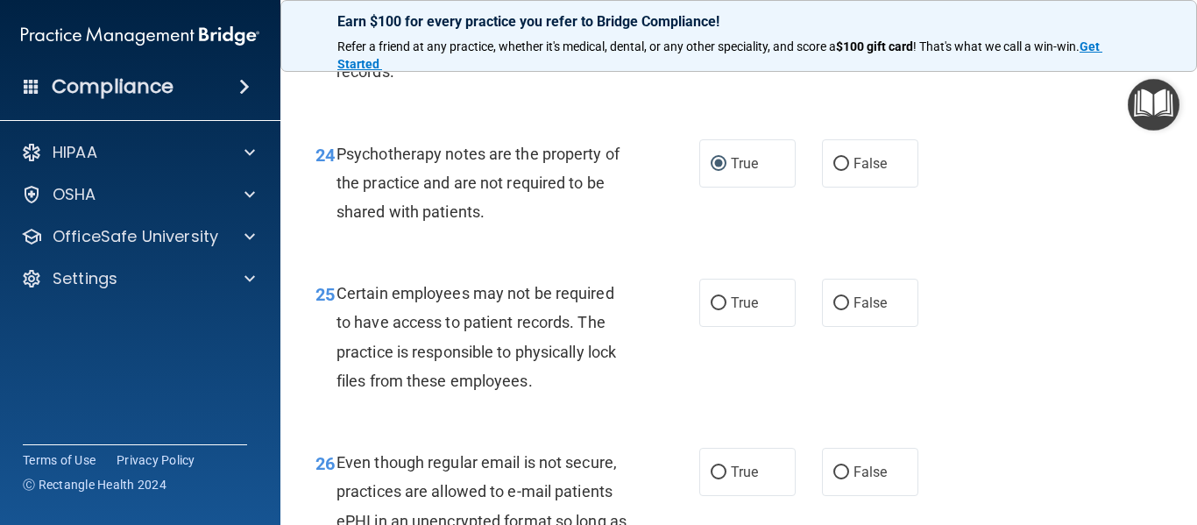
click at [570, 353] on span "Certain employees may not be required to have access to patient records. The pr…" at bounding box center [477, 337] width 280 height 106
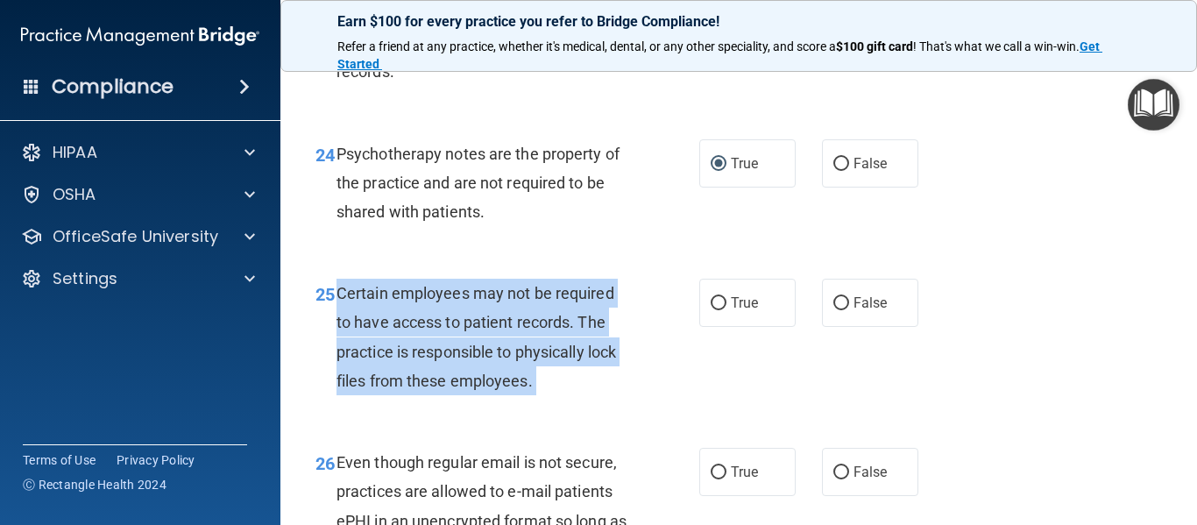
click at [570, 353] on span "Certain employees may not be required to have access to patient records. The pr…" at bounding box center [477, 337] width 280 height 106
copy ng-form "Certain employees may not be required to have access to patient records. The pr…"
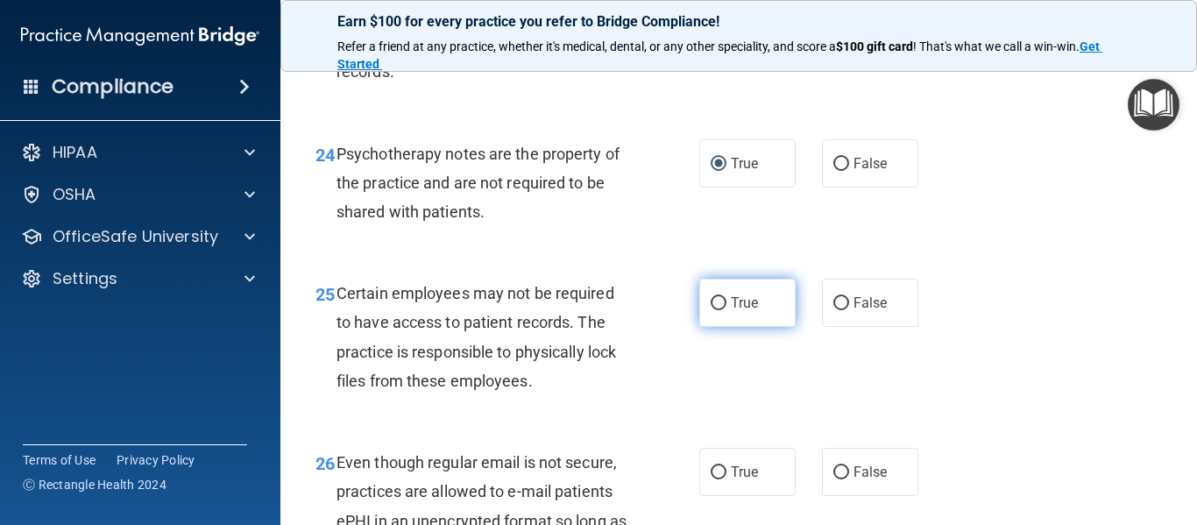
click at [768, 327] on label "True" at bounding box center [747, 303] width 96 height 48
click at [727, 310] on input "True" at bounding box center [719, 303] width 16 height 13
radio input "true"
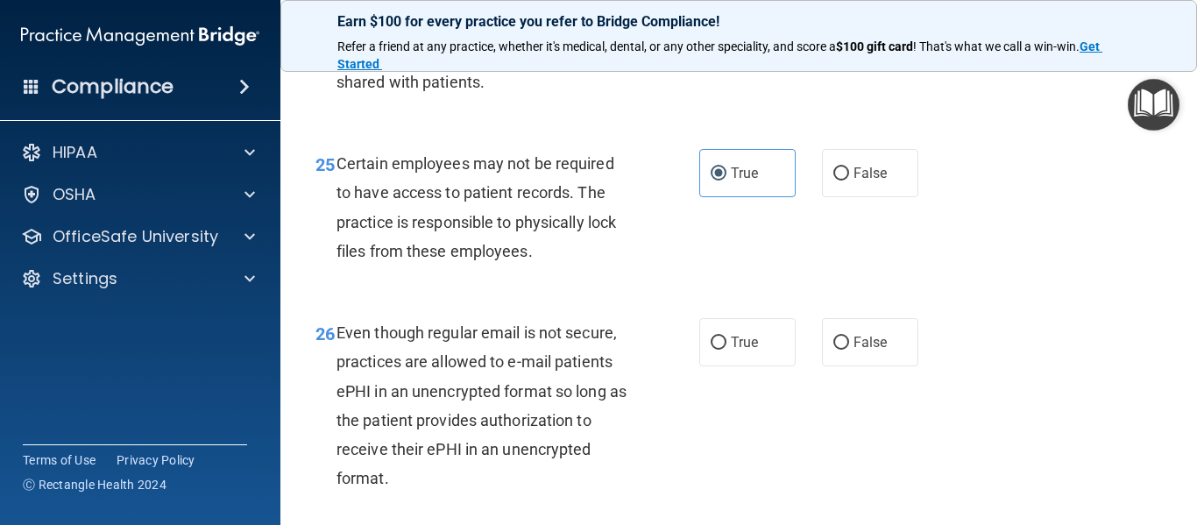
scroll to position [4435, 0]
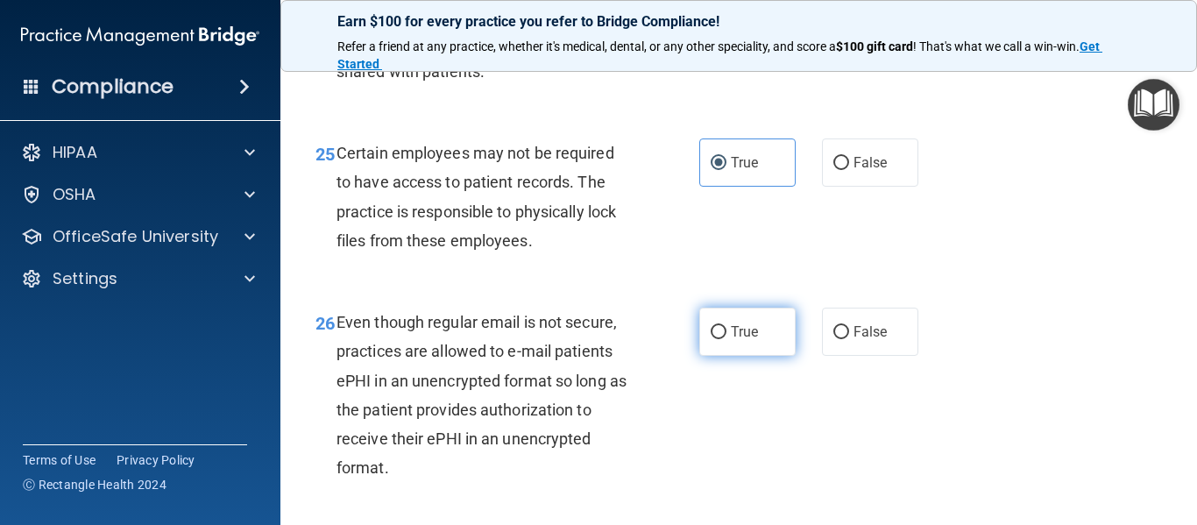
click at [740, 340] on span "True" at bounding box center [744, 331] width 27 height 17
click at [727, 339] on input "True" at bounding box center [719, 332] width 16 height 13
radio input "true"
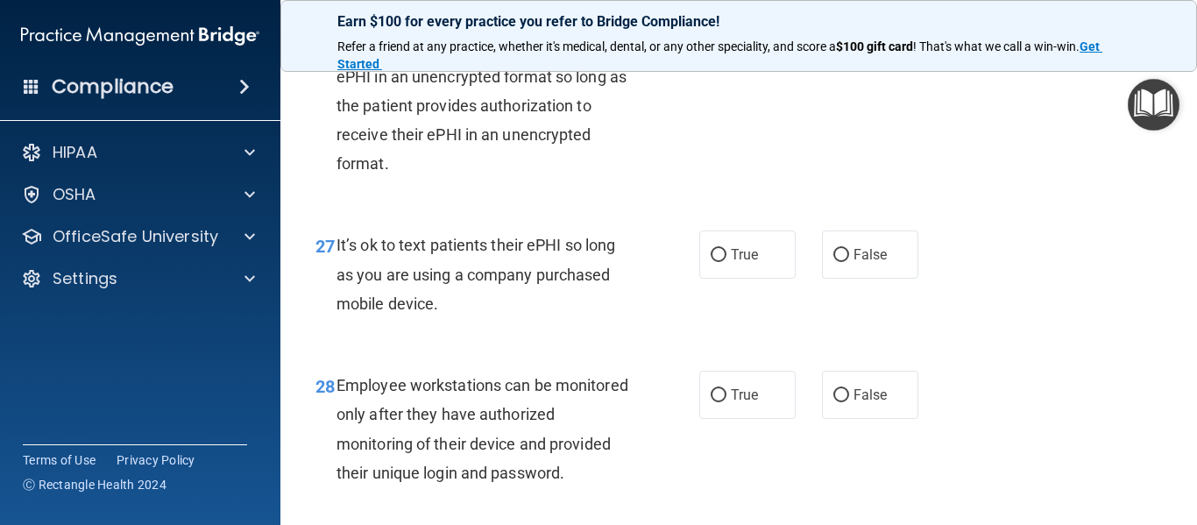
scroll to position [4810, 0]
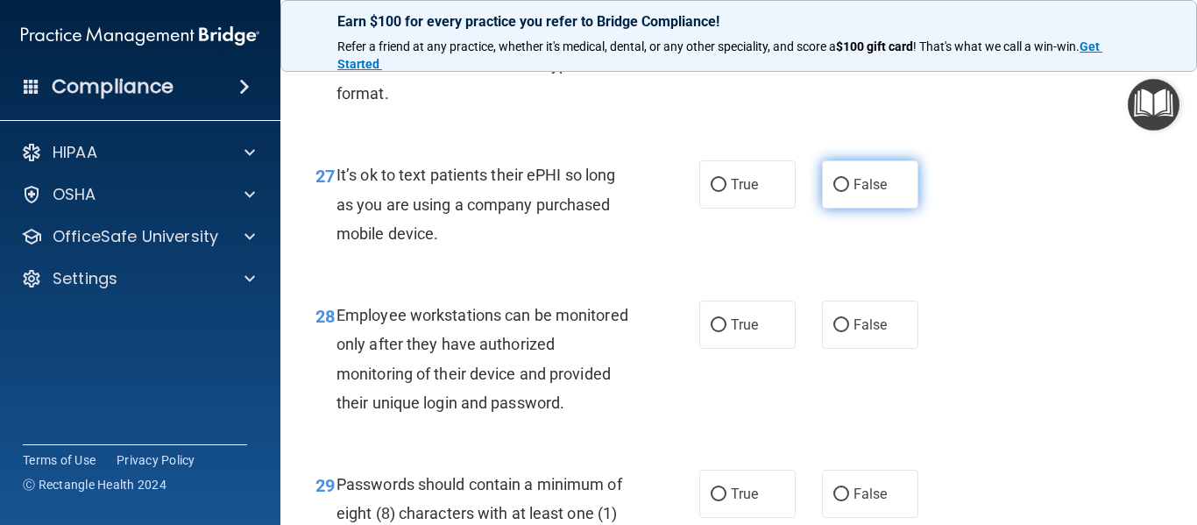
click at [867, 193] on span "False" at bounding box center [871, 184] width 34 height 17
click at [849, 192] on input "False" at bounding box center [841, 185] width 16 height 13
radio input "true"
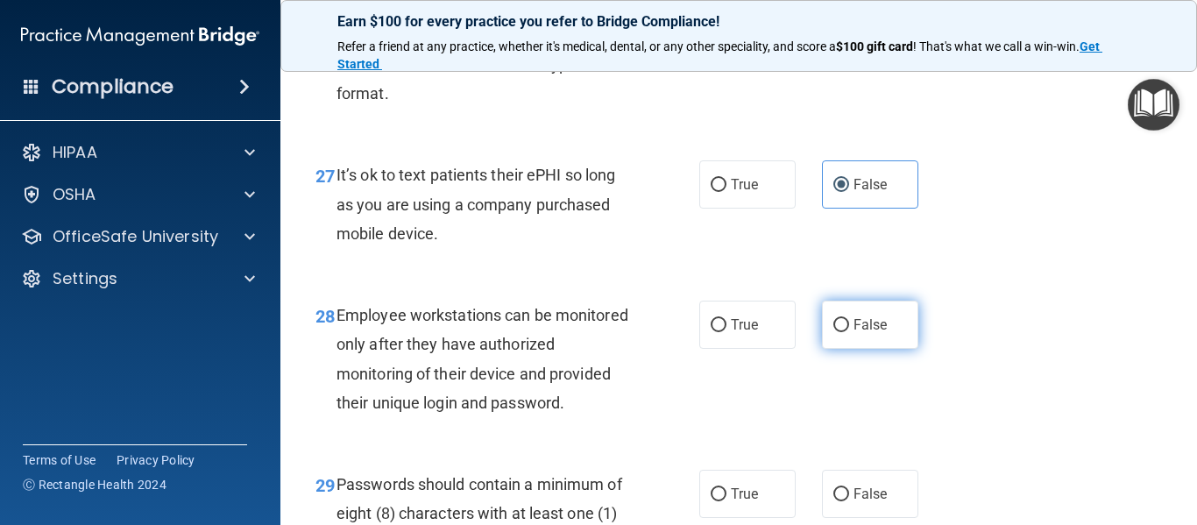
click at [854, 333] on span "False" at bounding box center [871, 324] width 34 height 17
click at [848, 332] on input "False" at bounding box center [841, 325] width 16 height 13
radio input "true"
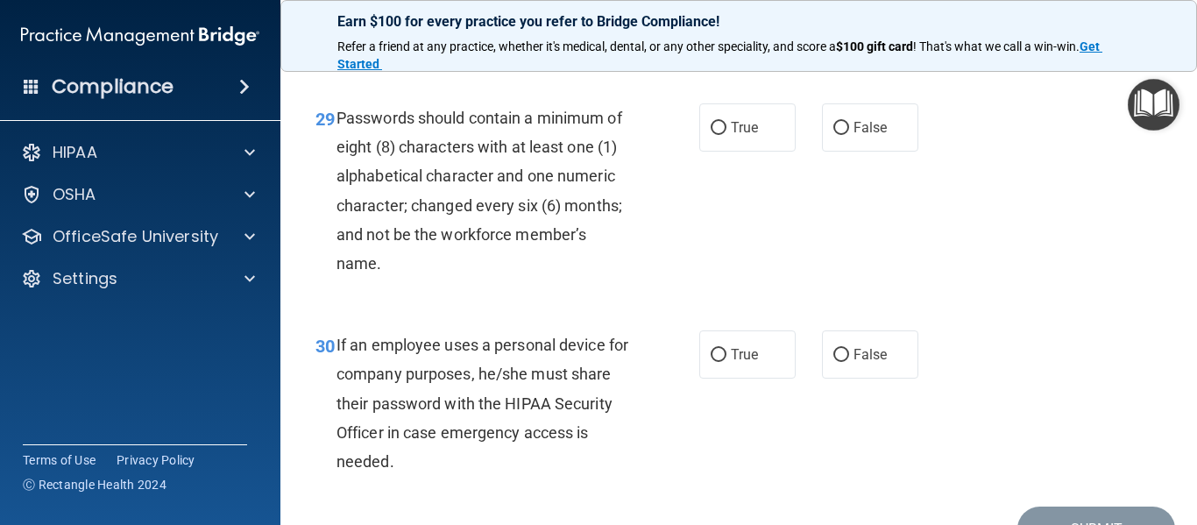
scroll to position [5195, 0]
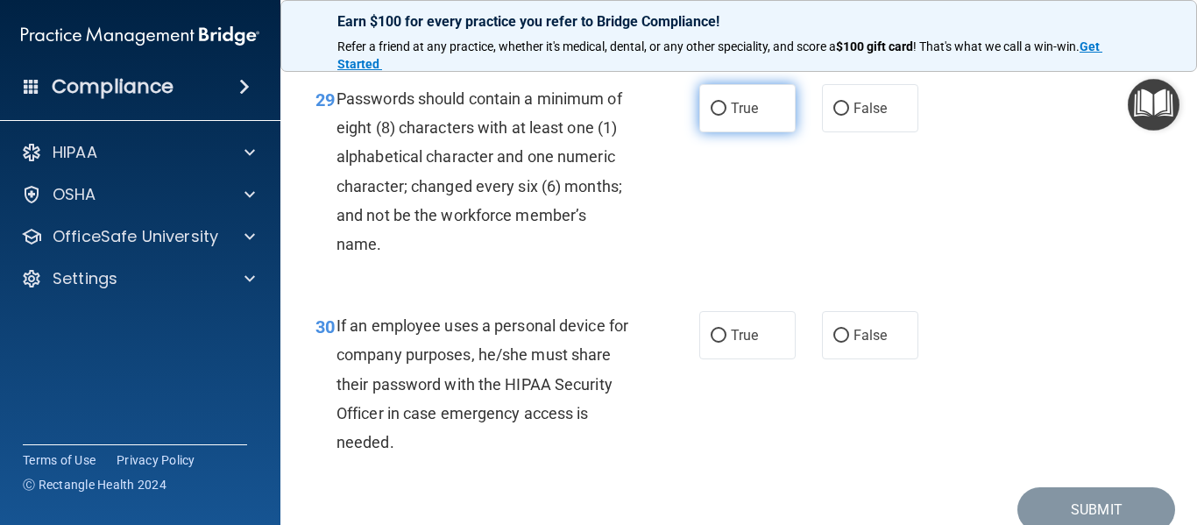
click at [732, 117] on span "True" at bounding box center [744, 108] width 27 height 17
click at [727, 116] on input "True" at bounding box center [719, 109] width 16 height 13
radio input "true"
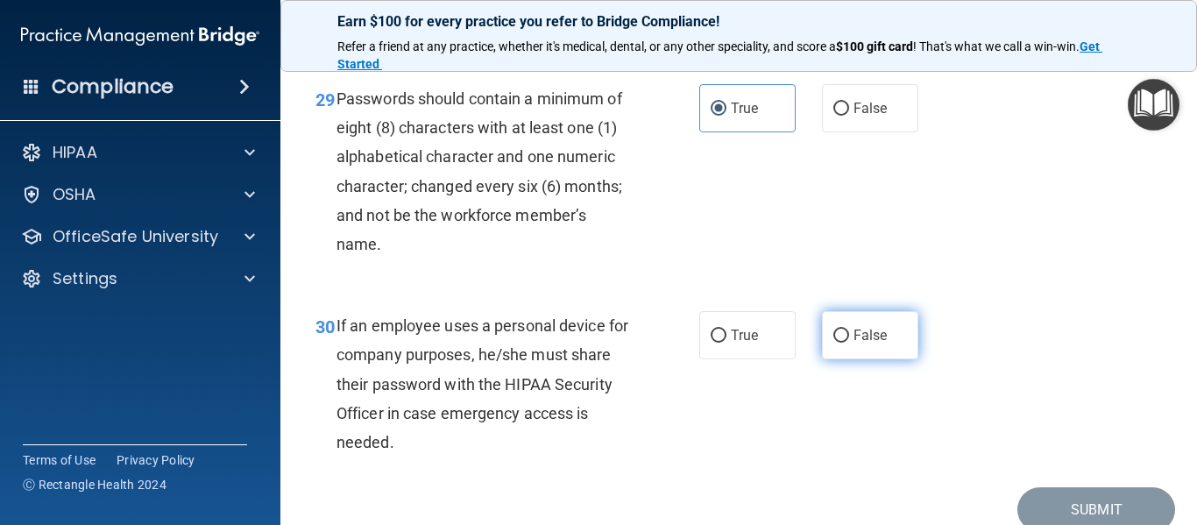
click at [842, 359] on label "False" at bounding box center [870, 335] width 96 height 48
click at [842, 343] on input "False" at bounding box center [841, 336] width 16 height 13
radio input "true"
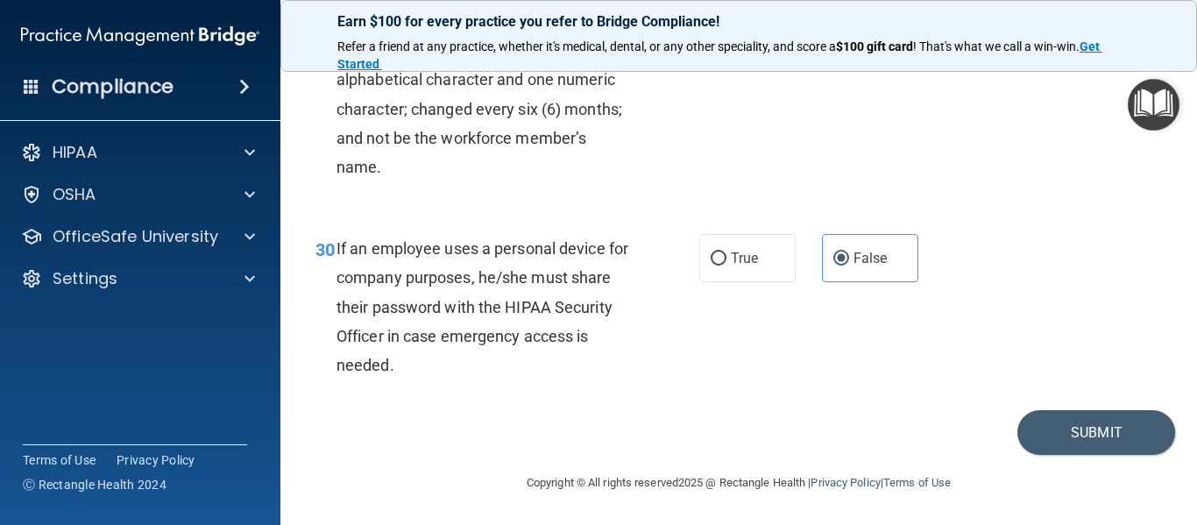
scroll to position [5330, 0]
click at [1062, 423] on button "Submit" at bounding box center [1096, 432] width 158 height 45
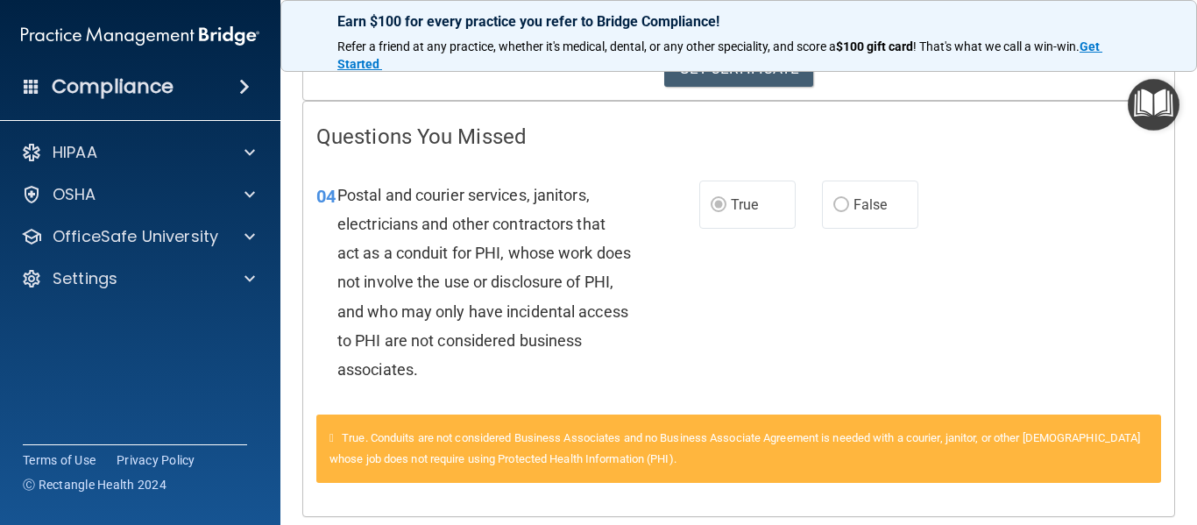
scroll to position [315, 0]
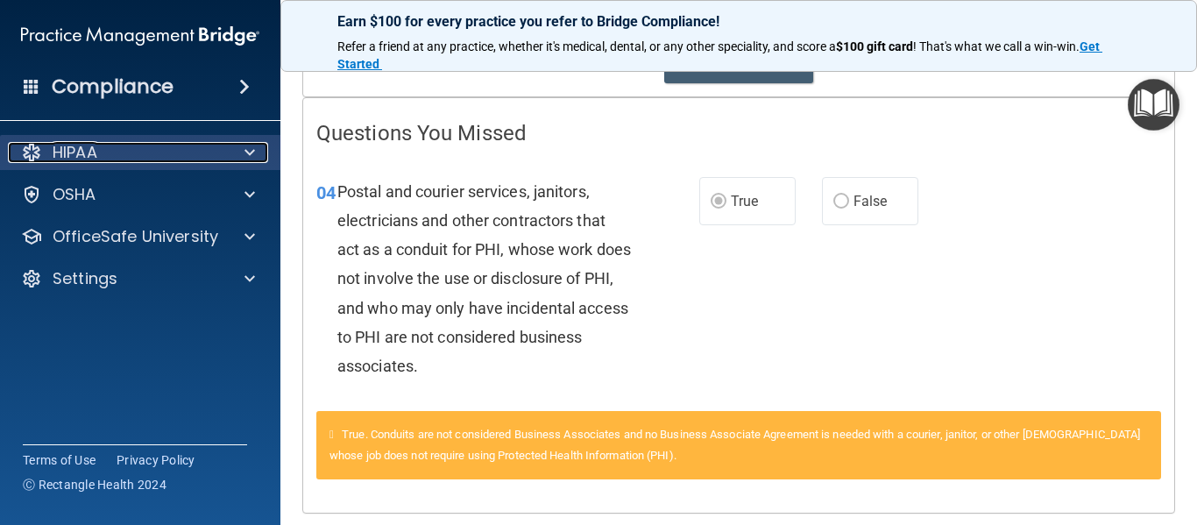
click at [185, 160] on div "HIPAA" at bounding box center [116, 152] width 217 height 21
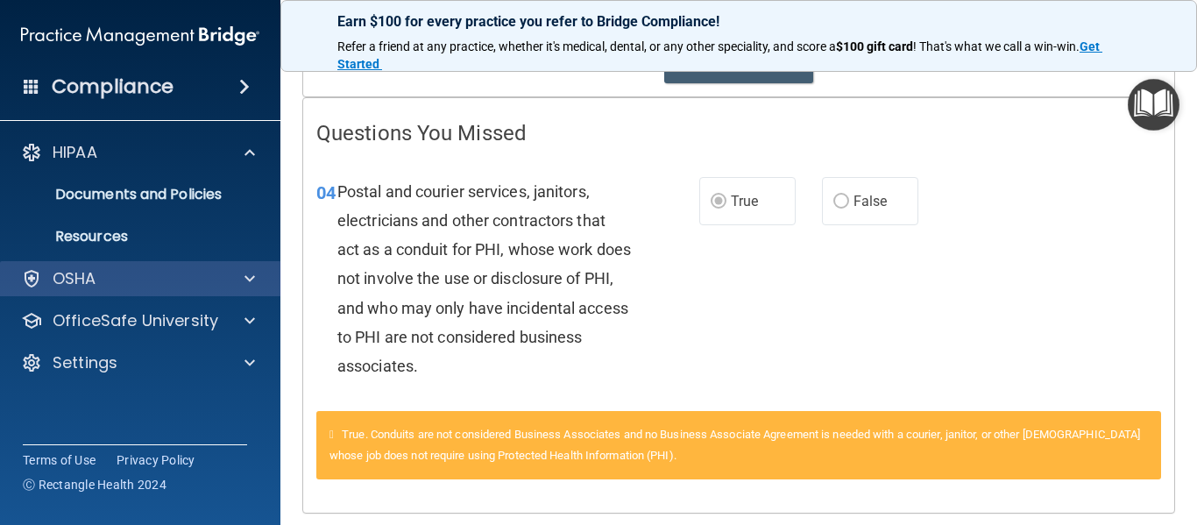
click at [176, 267] on div "OSHA" at bounding box center [140, 278] width 281 height 35
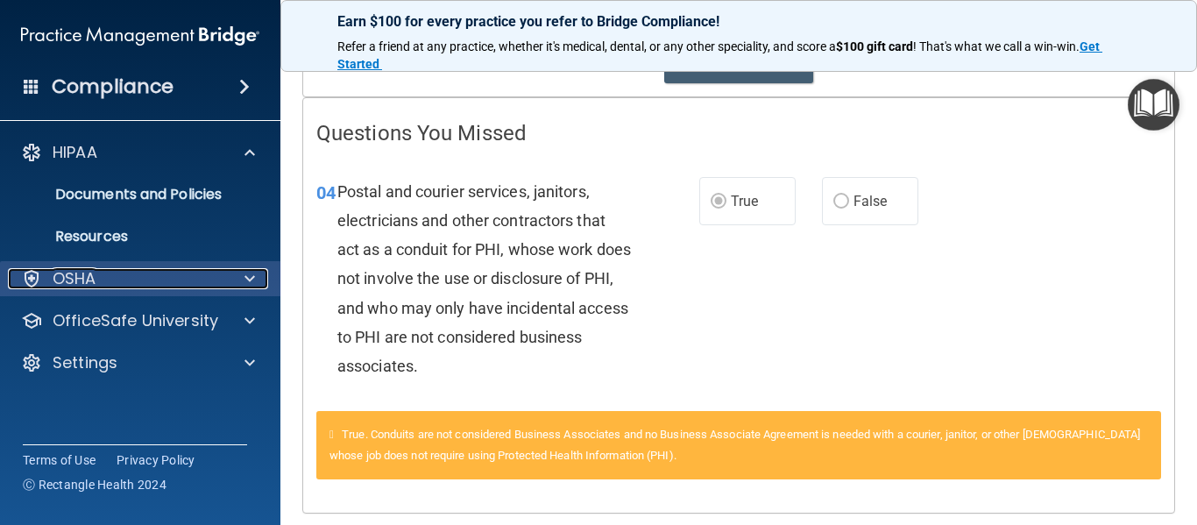
click at [230, 273] on div at bounding box center [247, 278] width 44 height 21
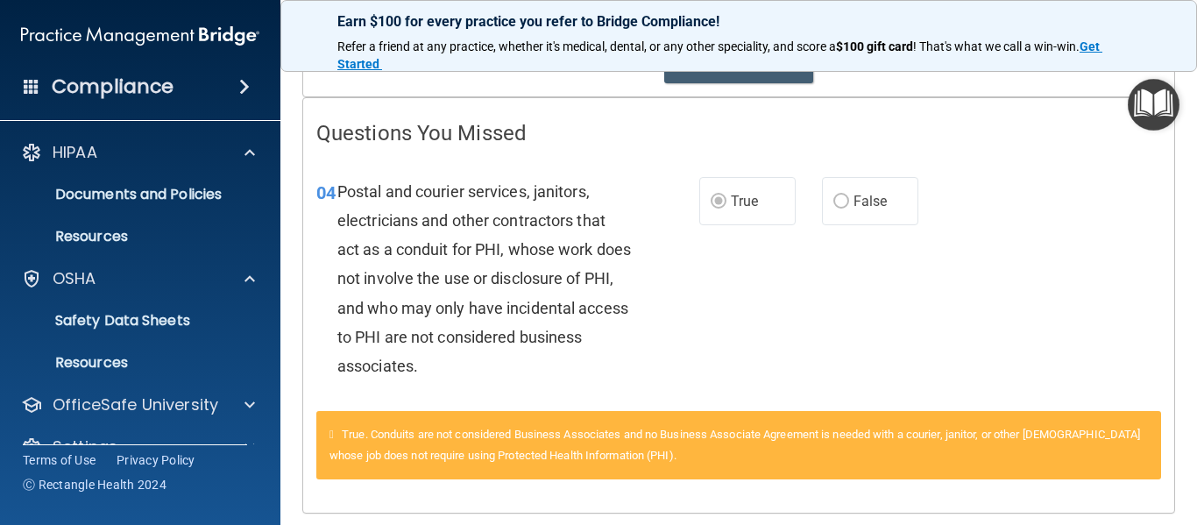
click at [1161, 99] on img "Open Resource Center" at bounding box center [1154, 105] width 52 height 52
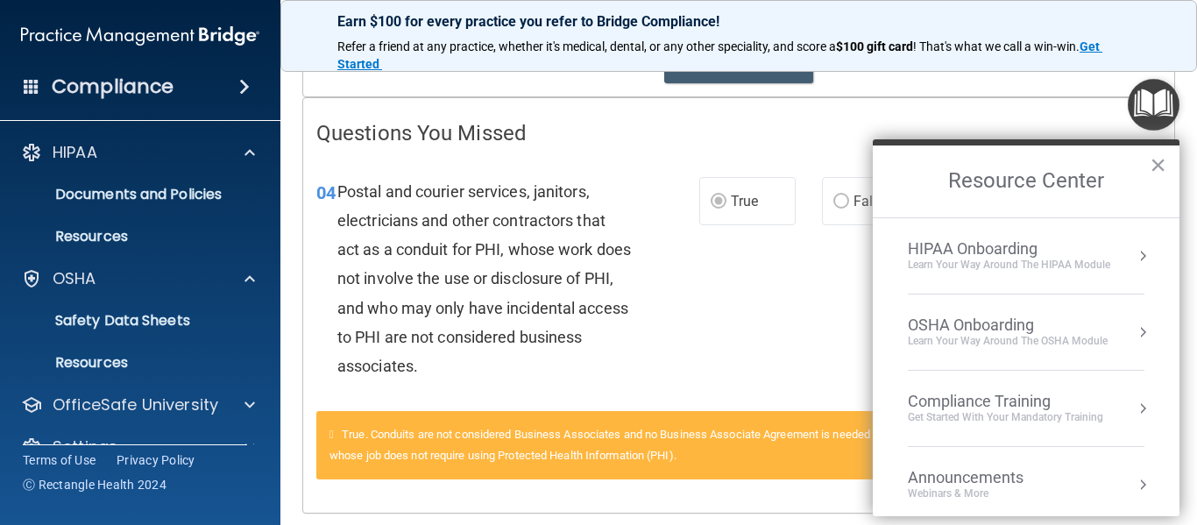
click at [993, 415] on div "Get Started with your mandatory training" at bounding box center [1005, 417] width 195 height 15
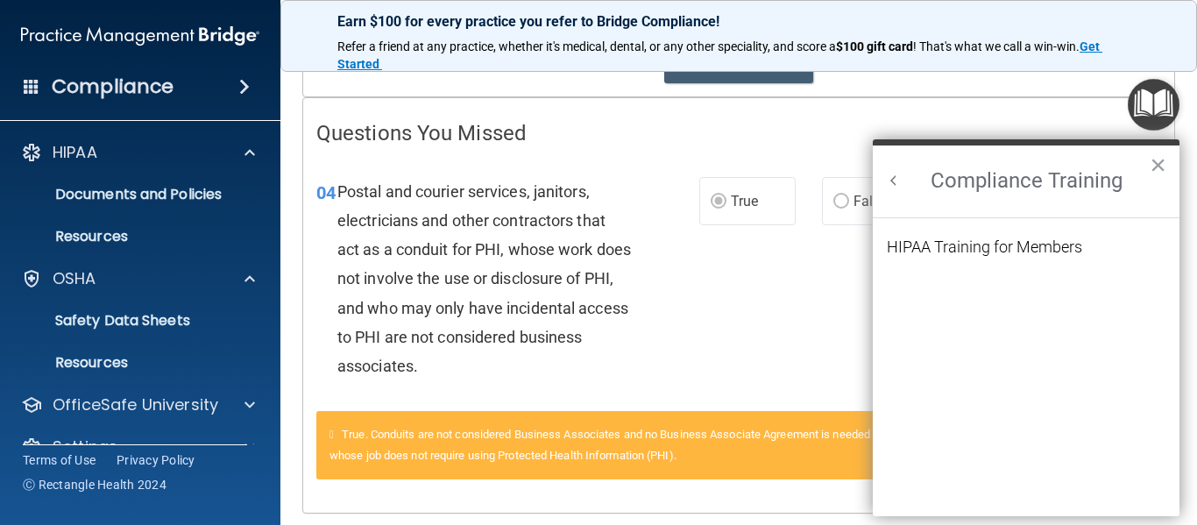
scroll to position [0, 0]
click at [1155, 172] on button "×" at bounding box center [1158, 165] width 17 height 28
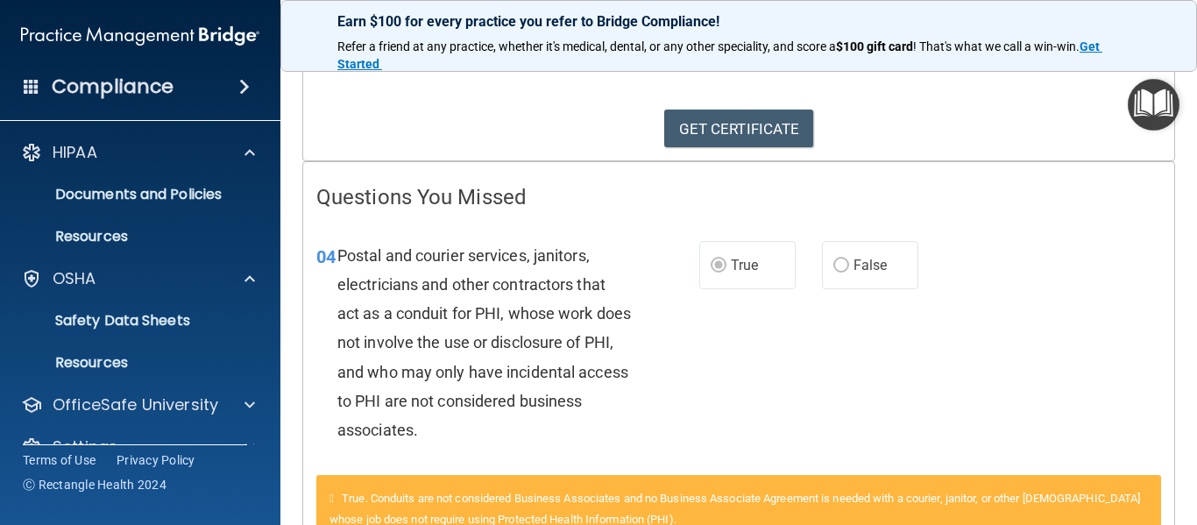
scroll to position [374, 0]
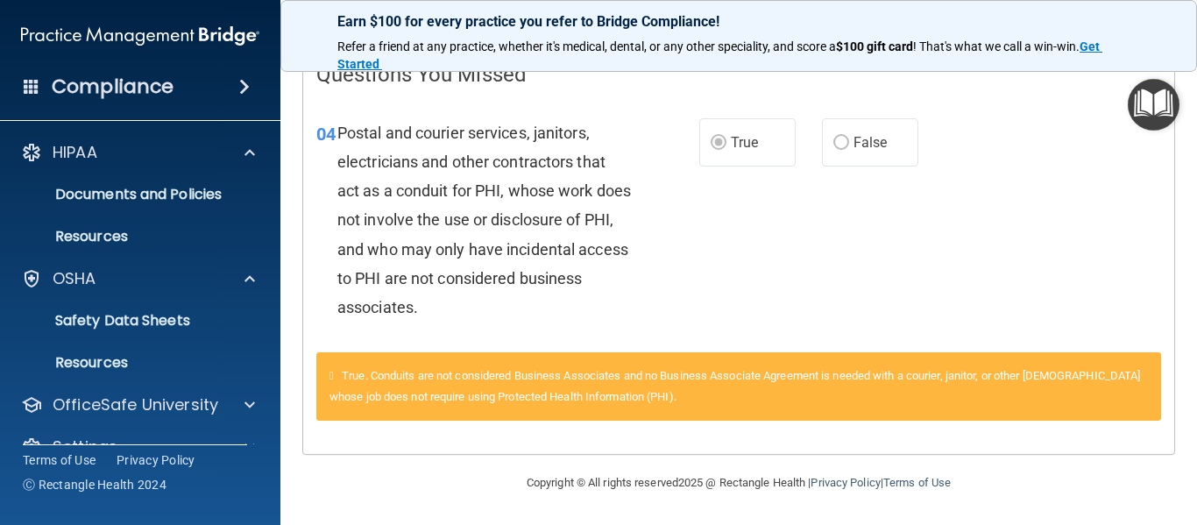
click at [1152, 112] on img "Open Resource Center" at bounding box center [1154, 105] width 52 height 52
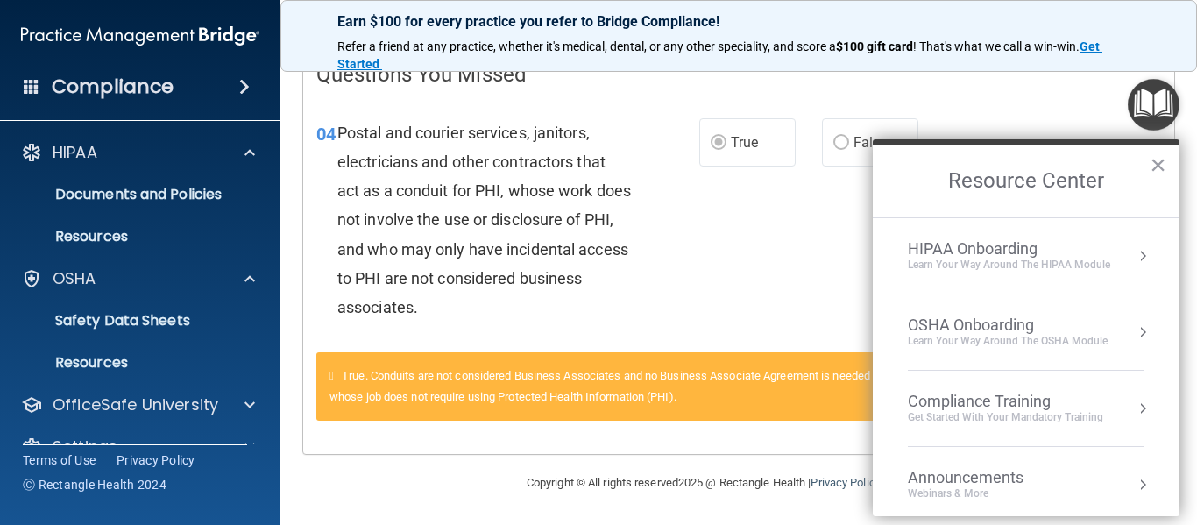
click at [1025, 409] on div "Compliance Training" at bounding box center [1005, 401] width 195 height 19
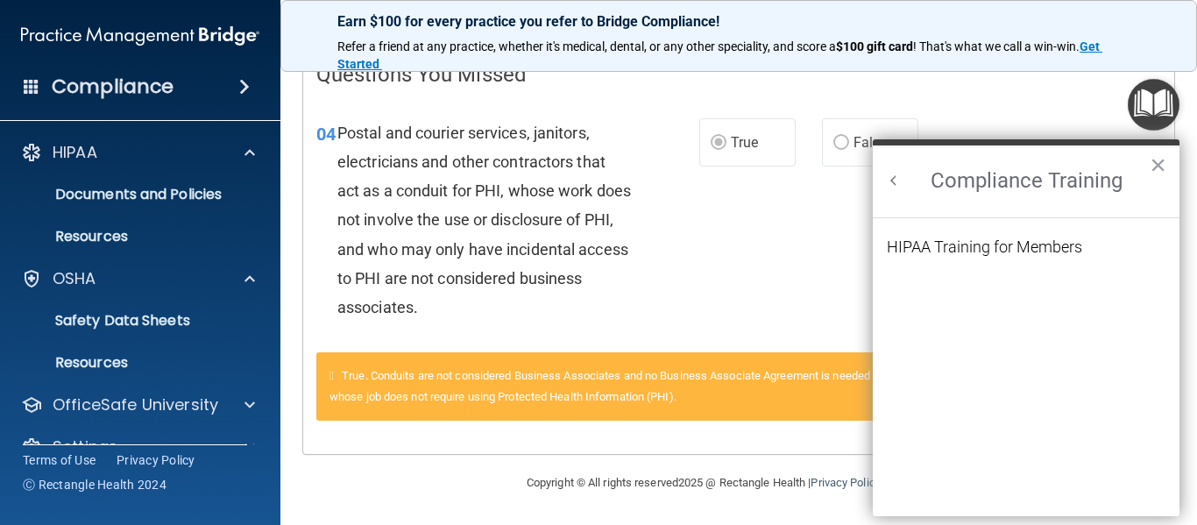
scroll to position [0, 0]
click at [1020, 243] on div "HIPAA Training for Members" at bounding box center [984, 247] width 195 height 16
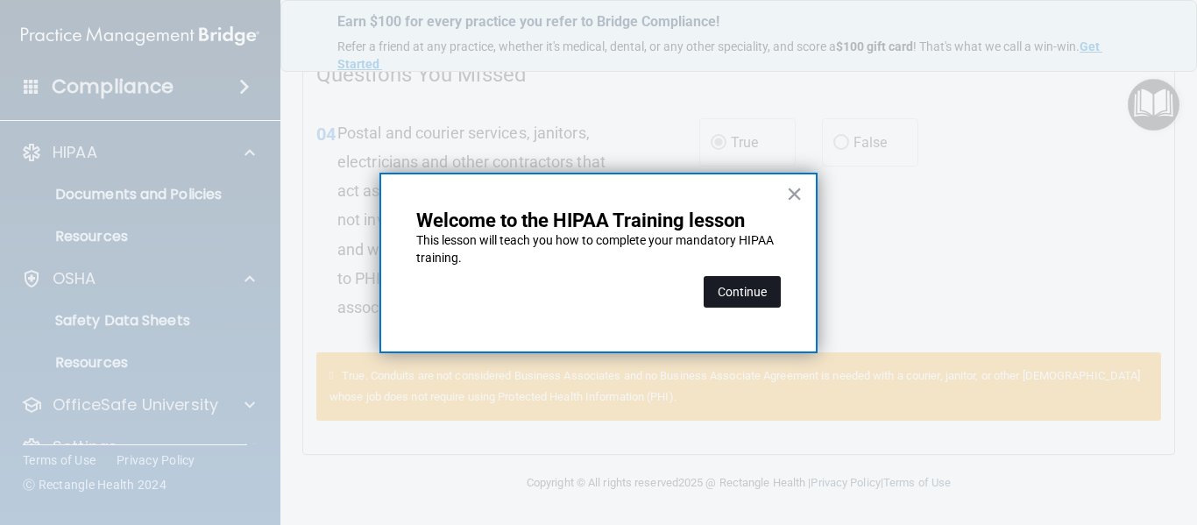
click at [756, 280] on button "Continue" at bounding box center [742, 292] width 77 height 32
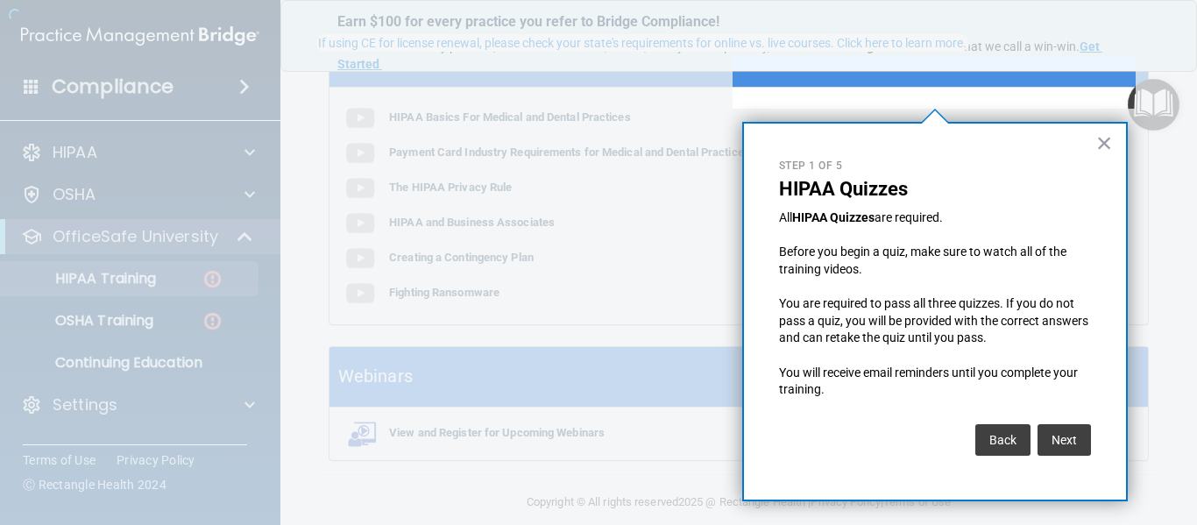
scroll to position [136, 0]
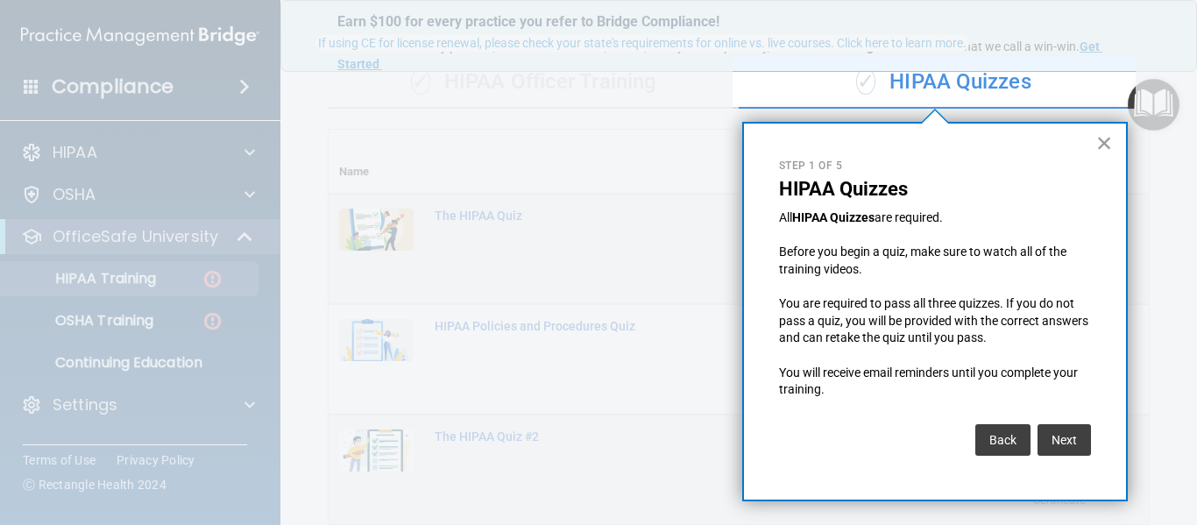
click at [1102, 138] on button "×" at bounding box center [1104, 143] width 17 height 28
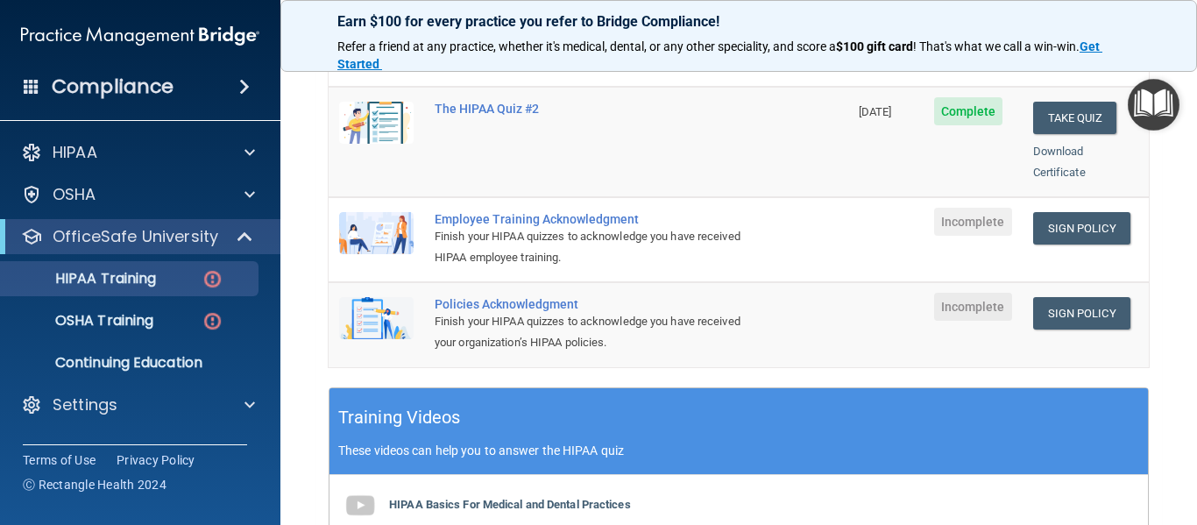
scroll to position [466, 0]
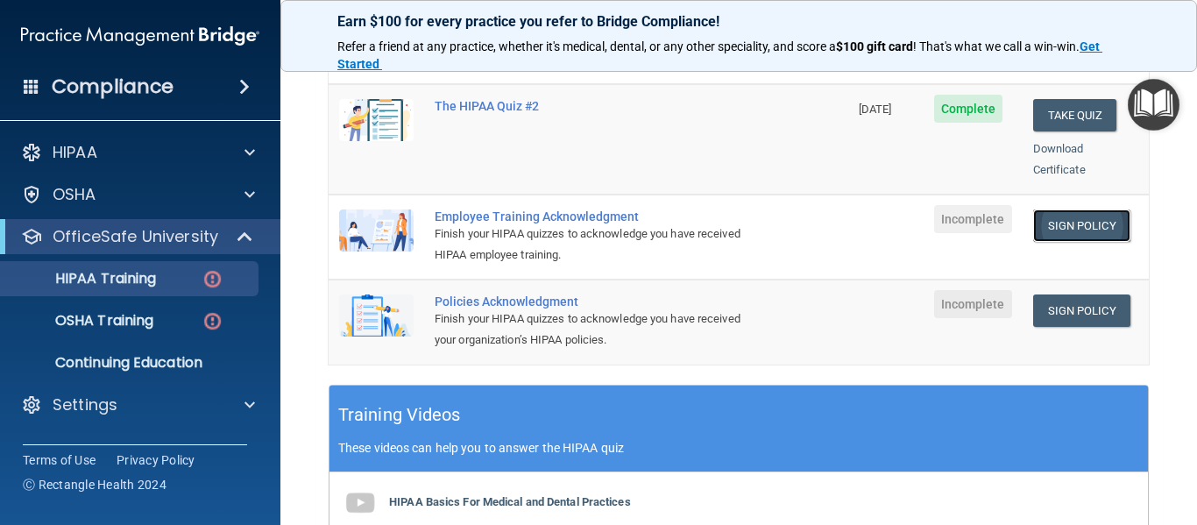
click at [1087, 209] on link "Sign Policy" at bounding box center [1081, 225] width 97 height 32
click at [1141, 117] on img "Open Resource Center" at bounding box center [1154, 105] width 52 height 52
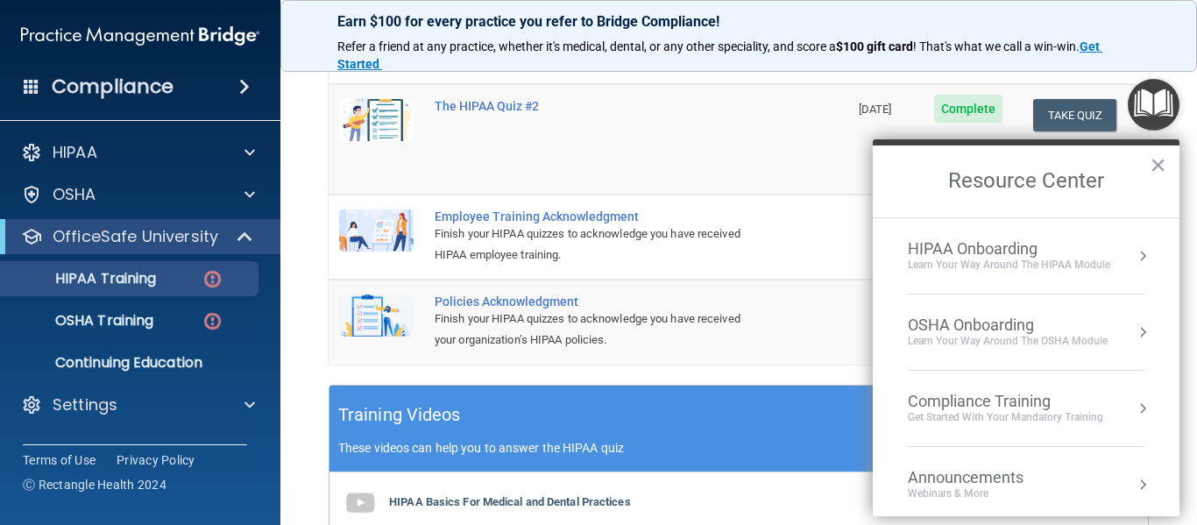
click at [1061, 258] on div "Learn Your Way around the HIPAA module" at bounding box center [1009, 265] width 202 height 15
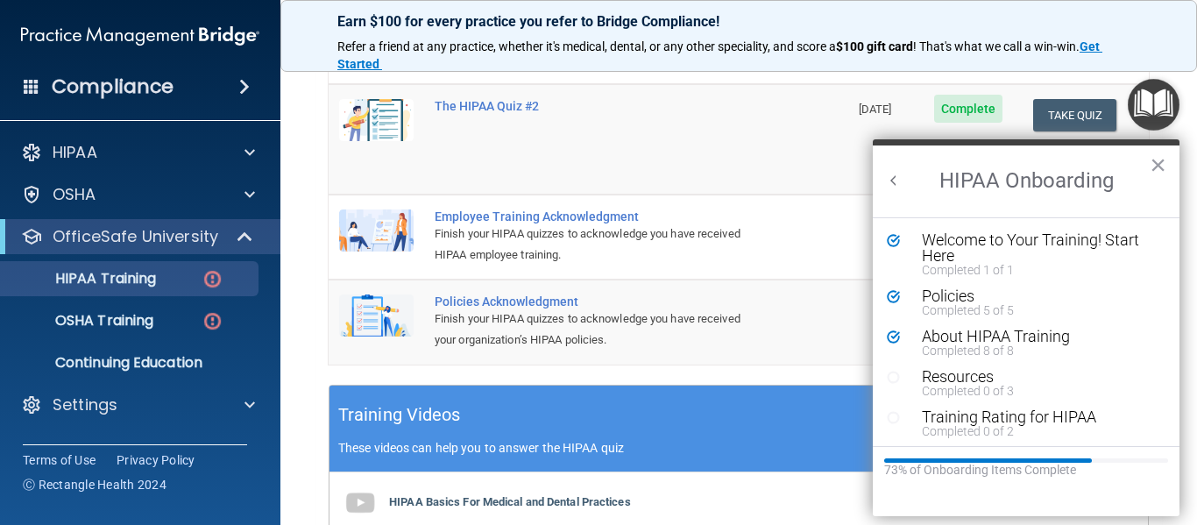
scroll to position [0, 0]
click at [1024, 422] on div "Training Rating for HIPAA" at bounding box center [1033, 417] width 222 height 16
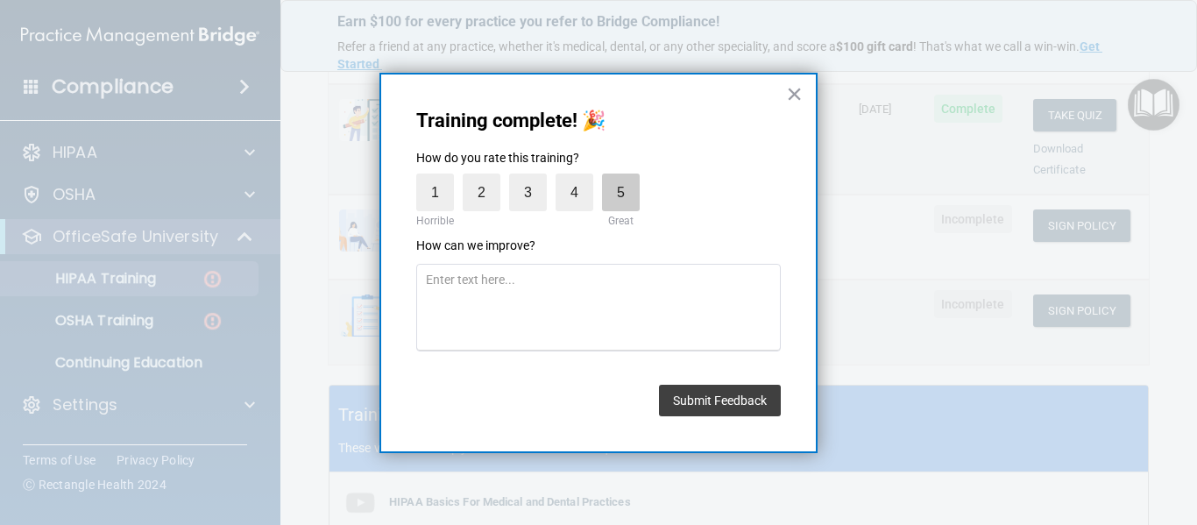
click at [612, 197] on label "5" at bounding box center [621, 193] width 38 height 38
click at [580, 178] on input "5" at bounding box center [580, 178] width 0 height 0
click at [755, 399] on button "Submit Feedback" at bounding box center [720, 401] width 122 height 32
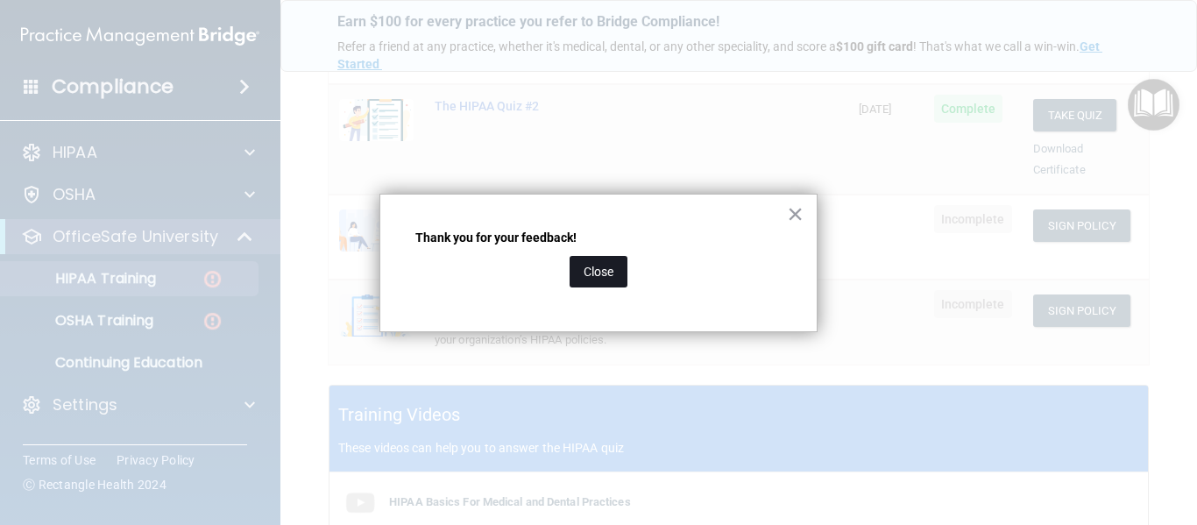
click at [608, 280] on button "Close" at bounding box center [599, 272] width 58 height 32
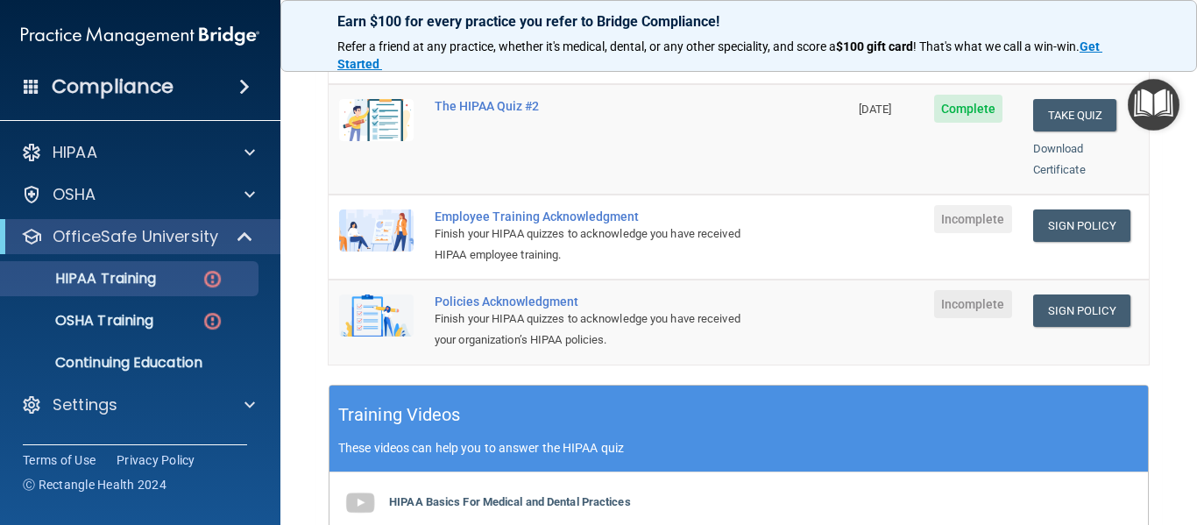
click at [1172, 117] on img "Open Resource Center" at bounding box center [1154, 105] width 52 height 52
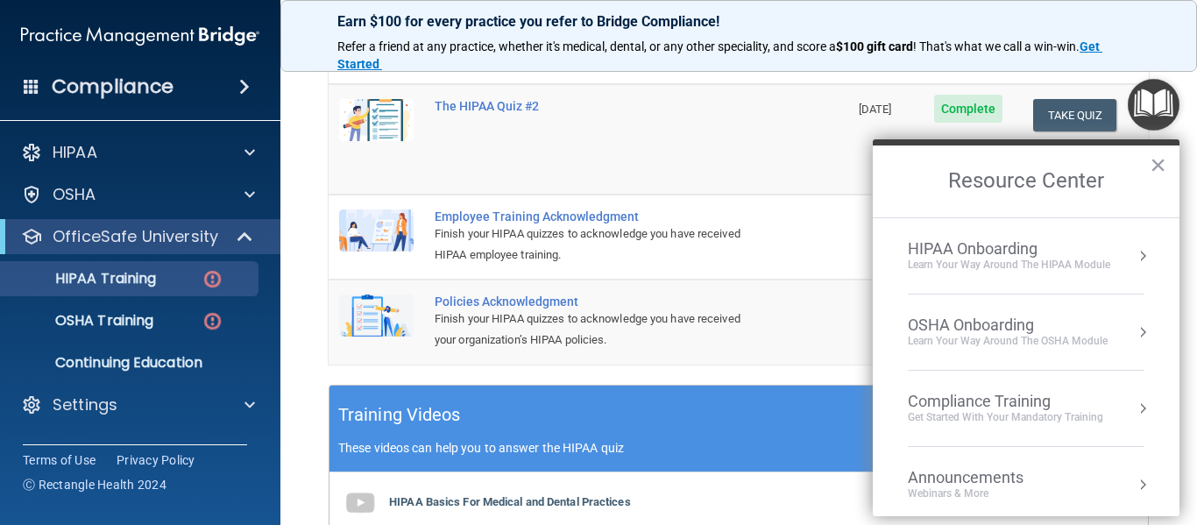
click at [991, 259] on div "Learn Your Way around the HIPAA module" at bounding box center [1009, 265] width 202 height 15
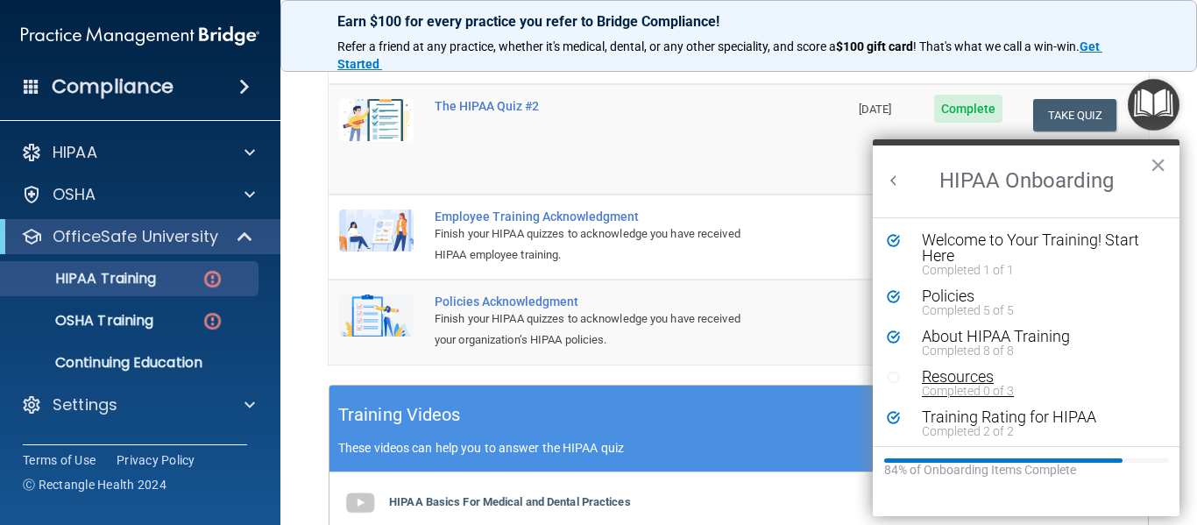
click at [952, 372] on div "Resources" at bounding box center [1033, 377] width 222 height 16
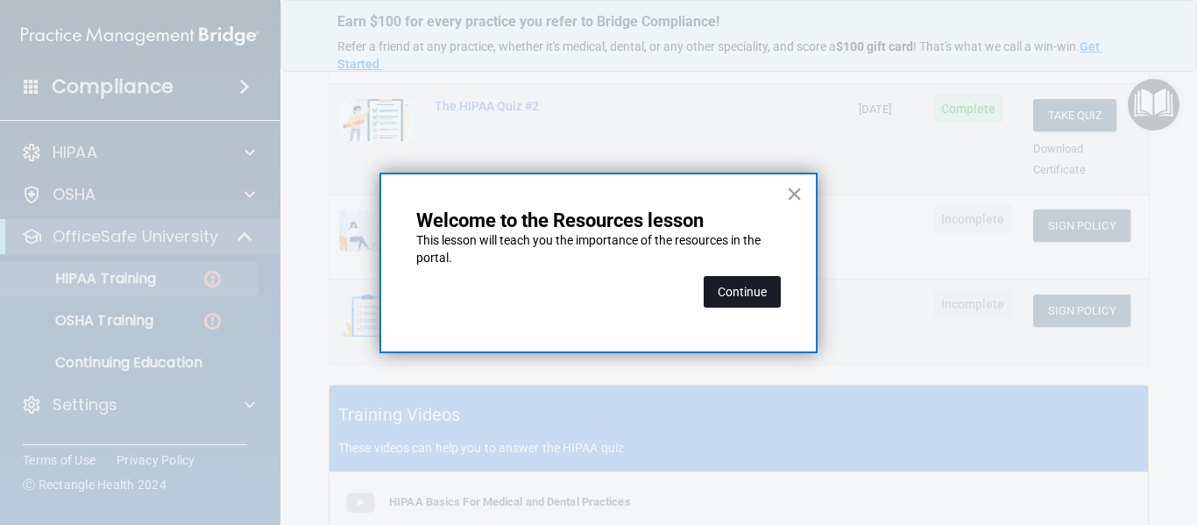
click at [754, 302] on button "Continue" at bounding box center [742, 292] width 77 height 32
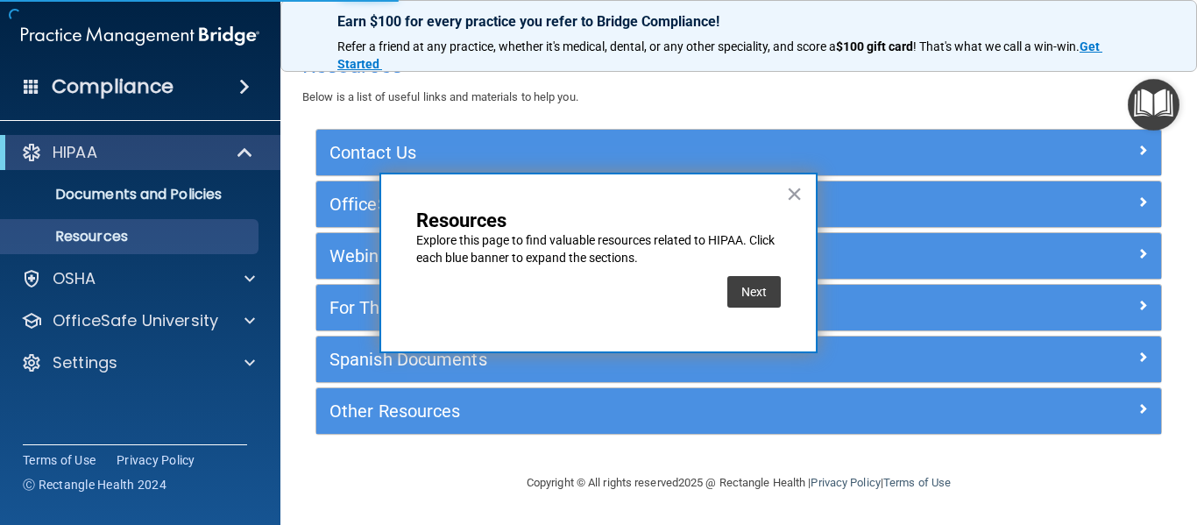
scroll to position [30, 0]
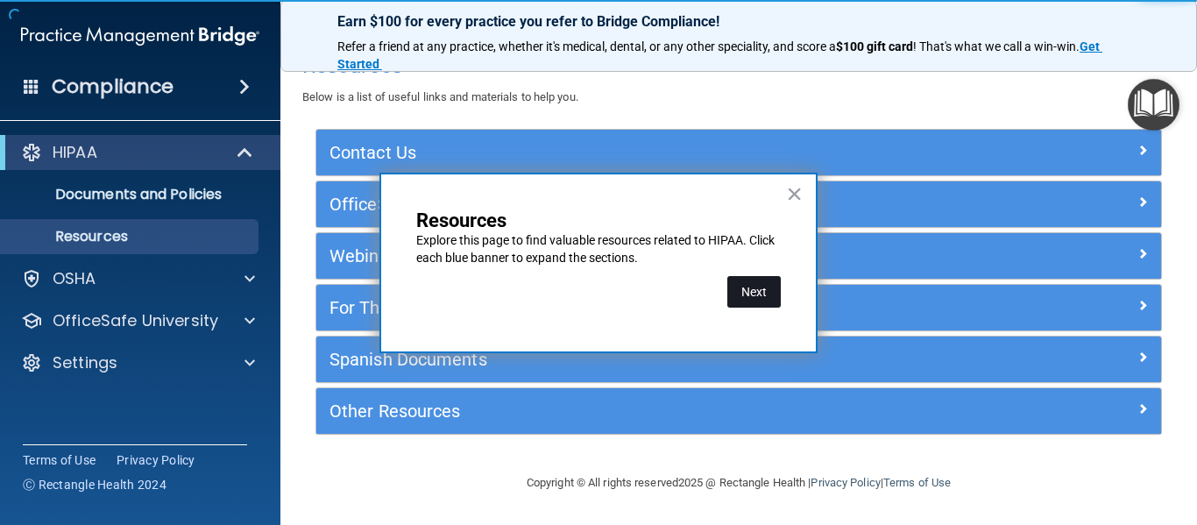
click at [748, 296] on button "Next" at bounding box center [753, 292] width 53 height 32
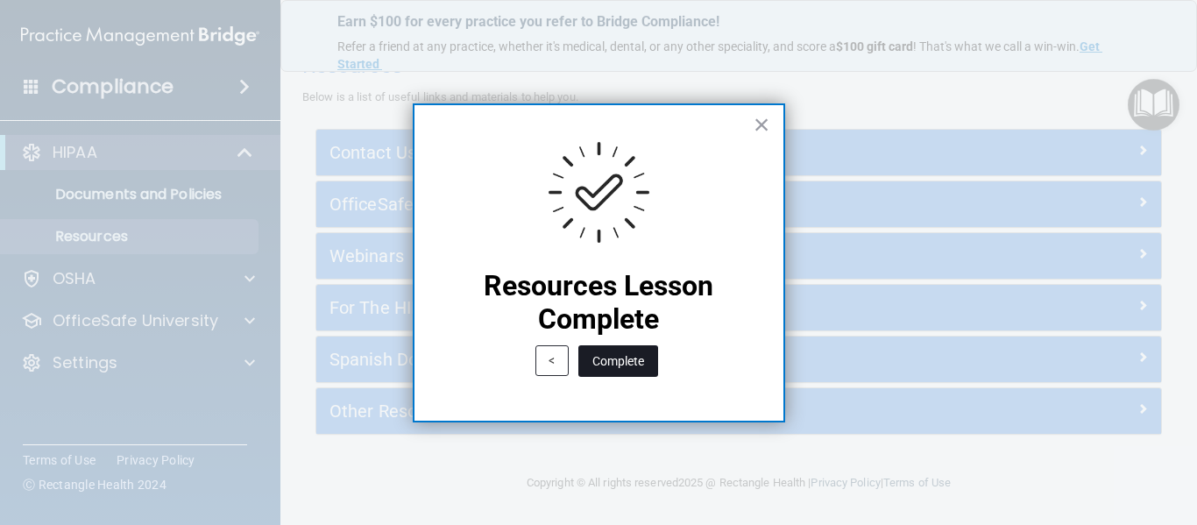
click at [638, 353] on button "Complete" at bounding box center [618, 361] width 80 height 32
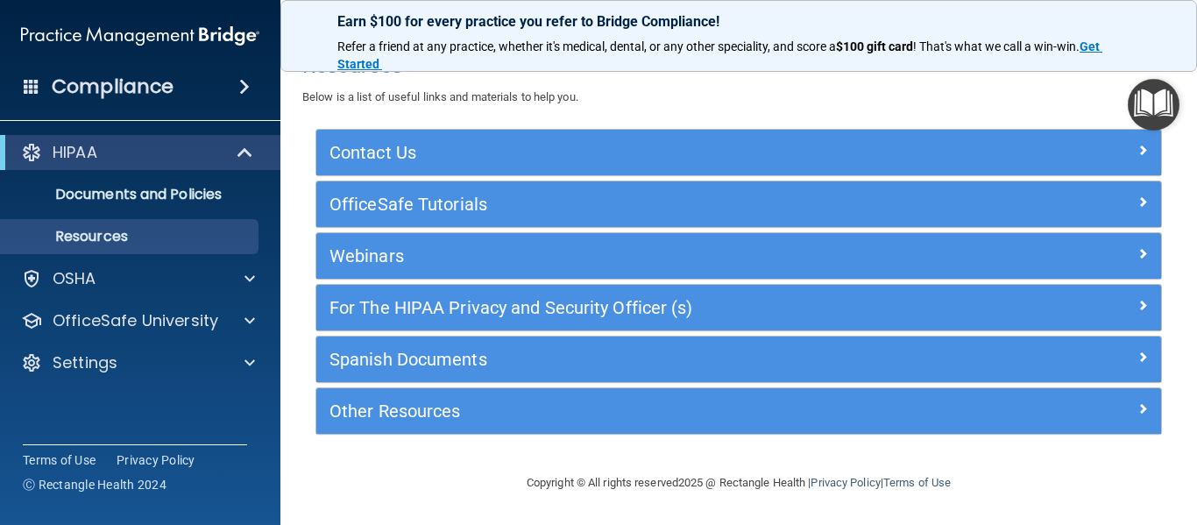
click at [1159, 108] on img "Open Resource Center" at bounding box center [1154, 105] width 52 height 52
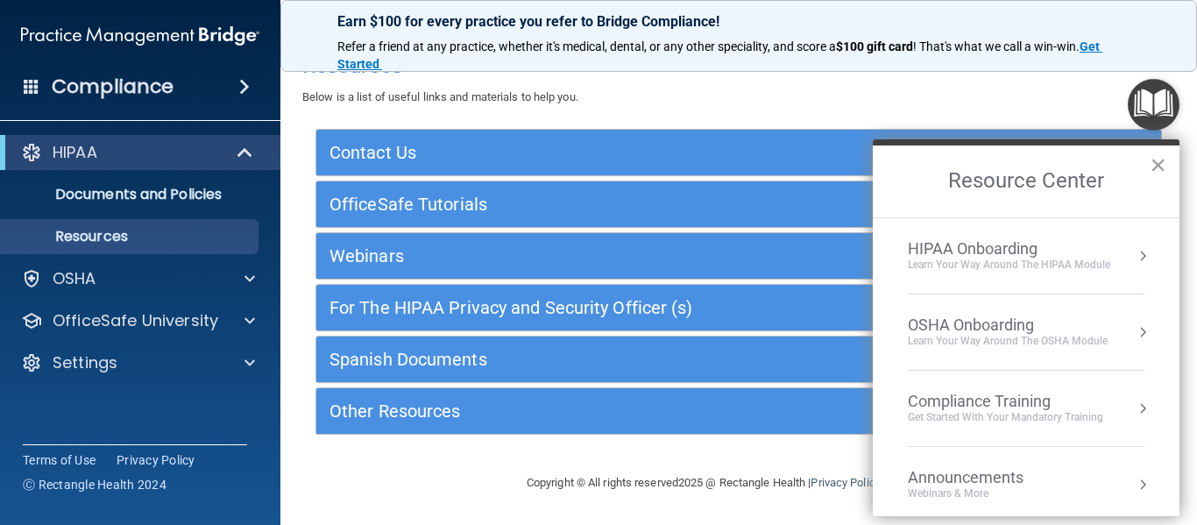
click at [976, 413] on div "Get Started with your mandatory training" at bounding box center [1005, 417] width 195 height 15
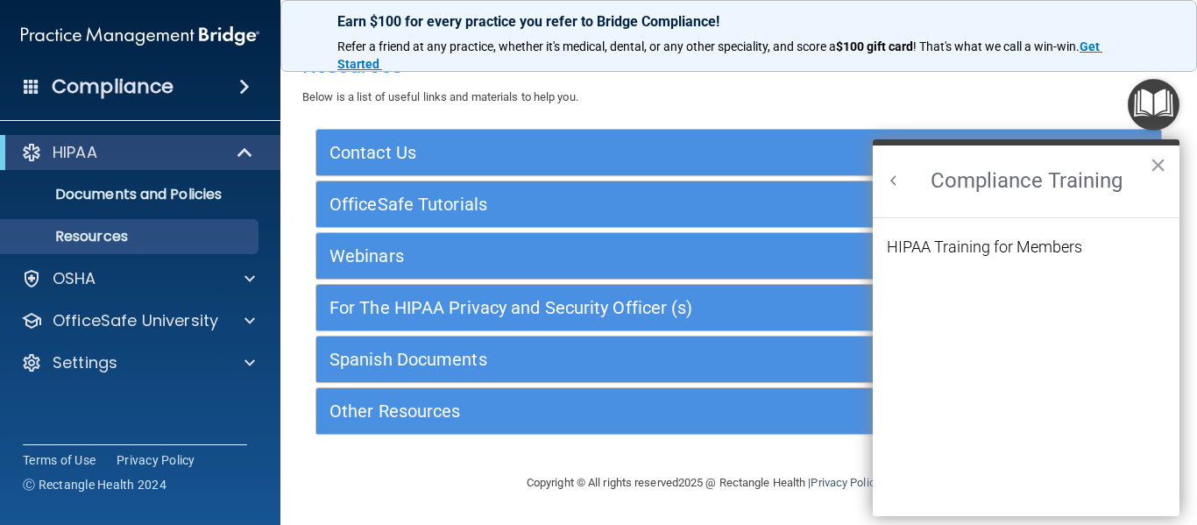
scroll to position [0, 0]
click at [994, 249] on div "HIPAA Training for Members" at bounding box center [984, 247] width 195 height 16
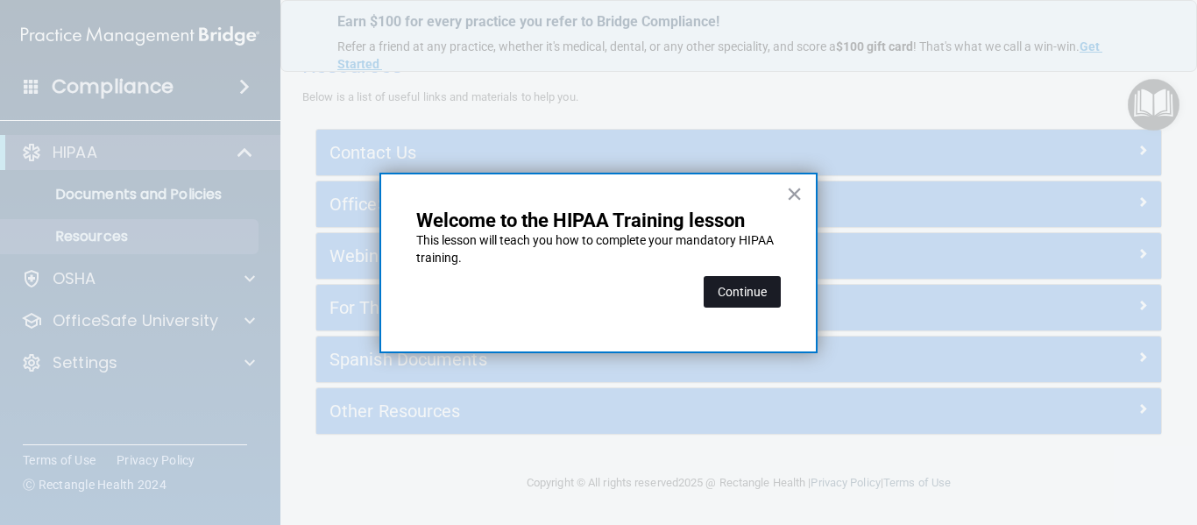
click at [774, 288] on button "Continue" at bounding box center [742, 292] width 77 height 32
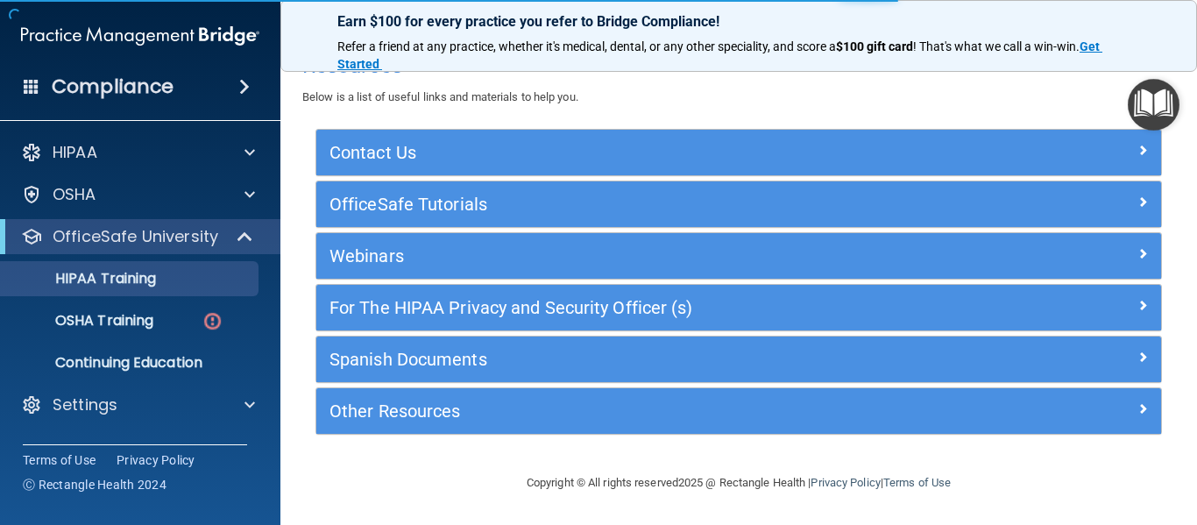
scroll to position [136, 0]
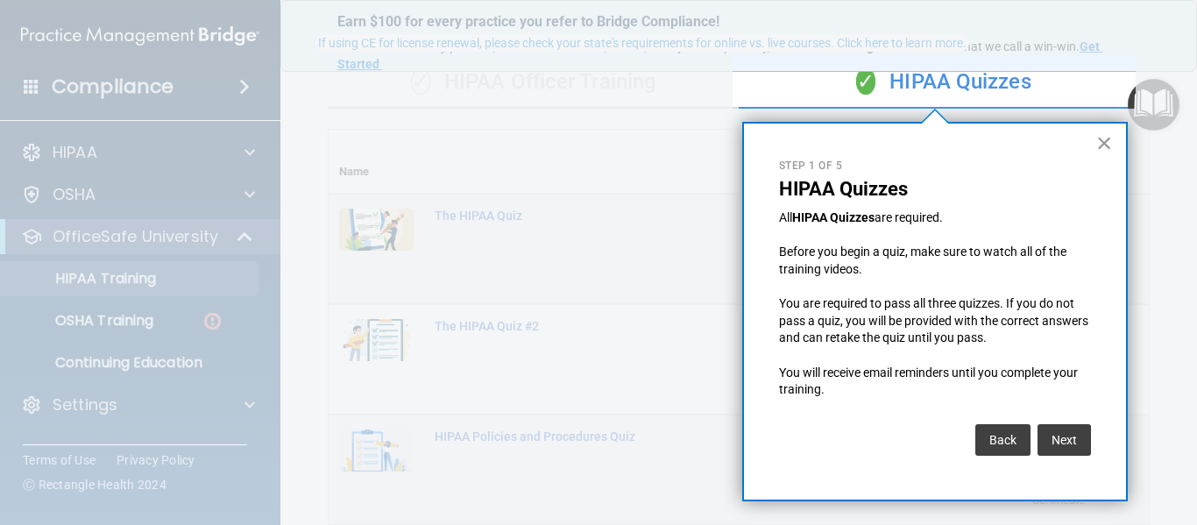
click at [1102, 146] on button "×" at bounding box center [1104, 143] width 17 height 28
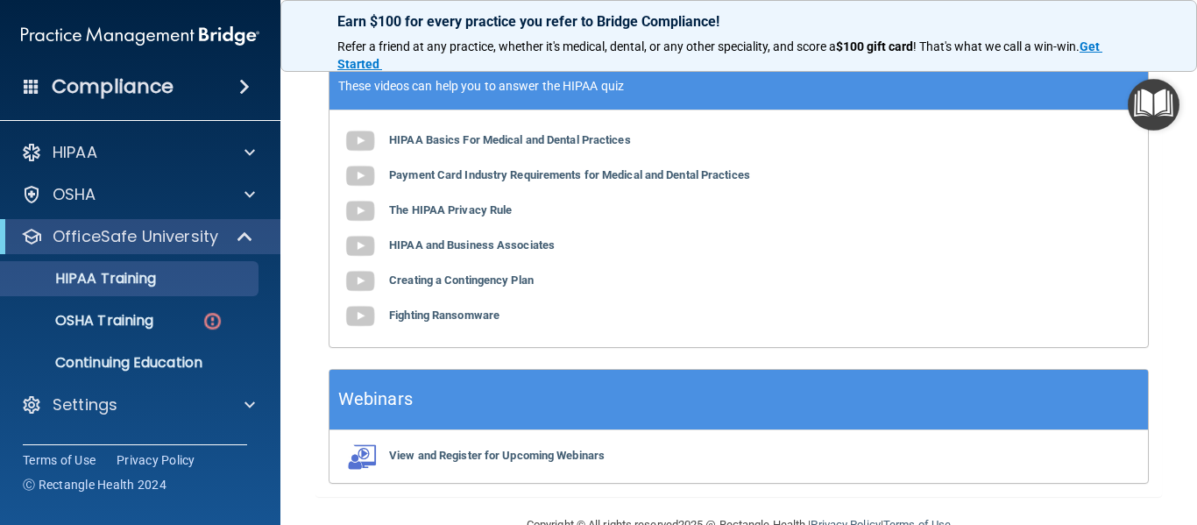
scroll to position [858, 0]
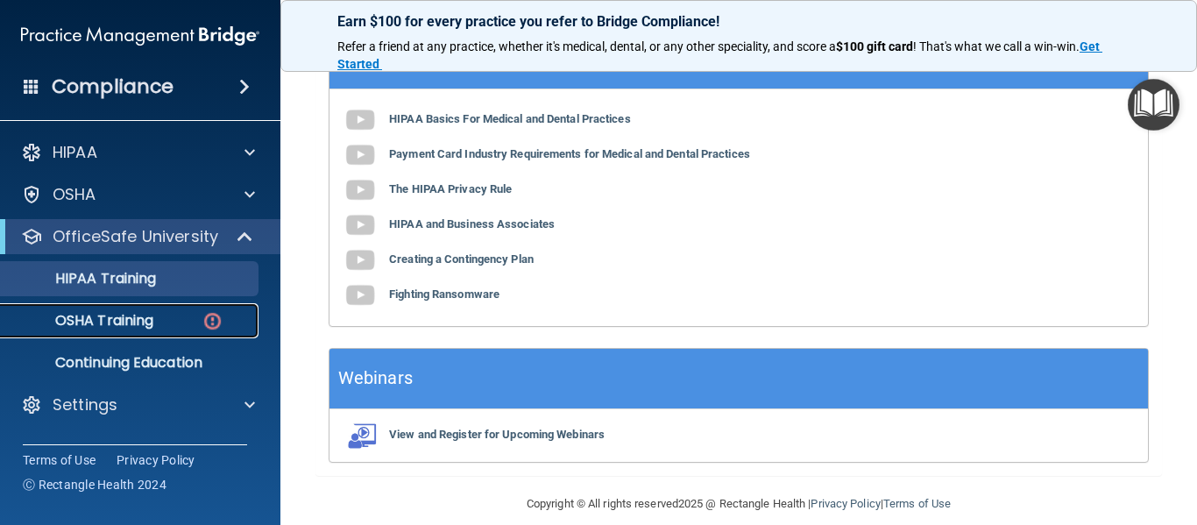
click at [145, 326] on p "OSHA Training" at bounding box center [82, 321] width 142 height 18
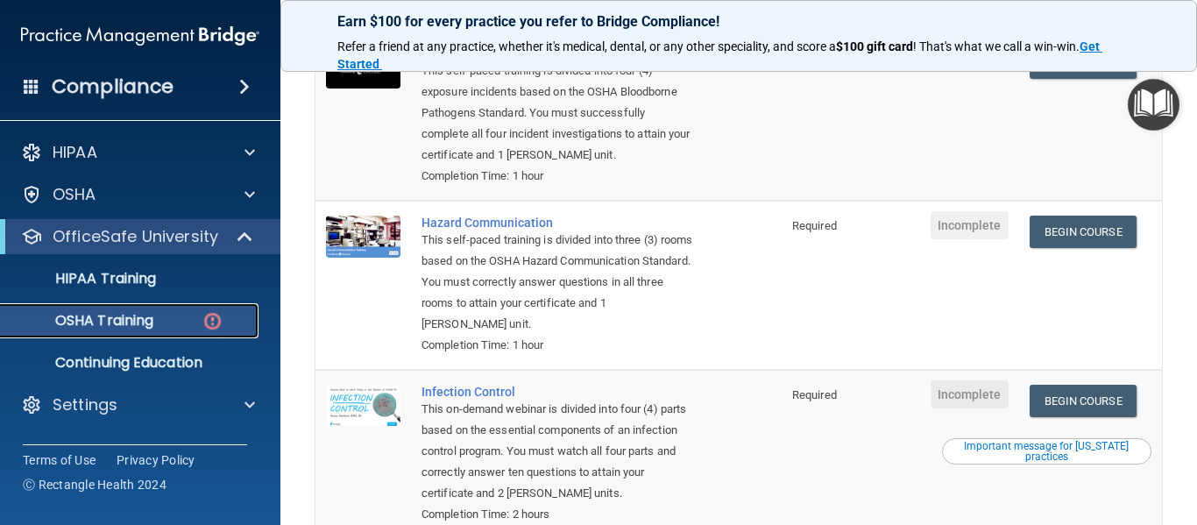
scroll to position [4, 0]
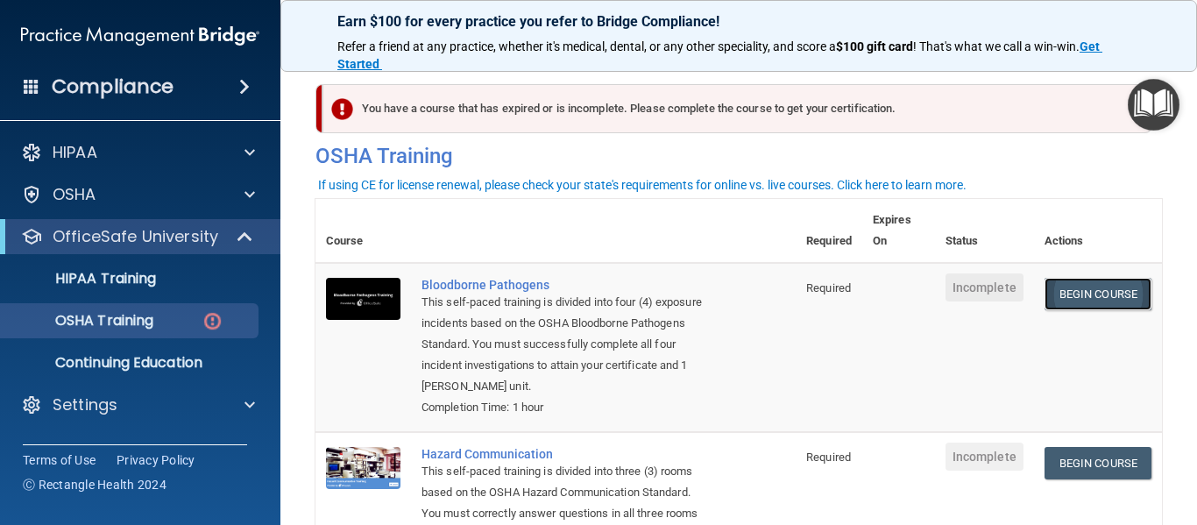
click at [1056, 301] on link "Begin Course" at bounding box center [1098, 294] width 107 height 32
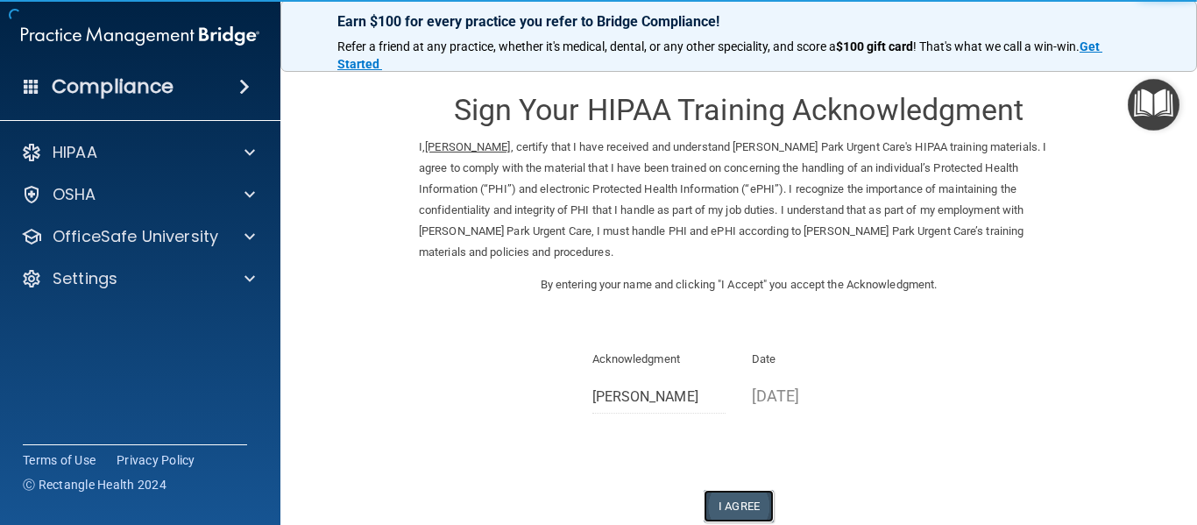
click at [735, 499] on button "I Agree" at bounding box center [739, 506] width 70 height 32
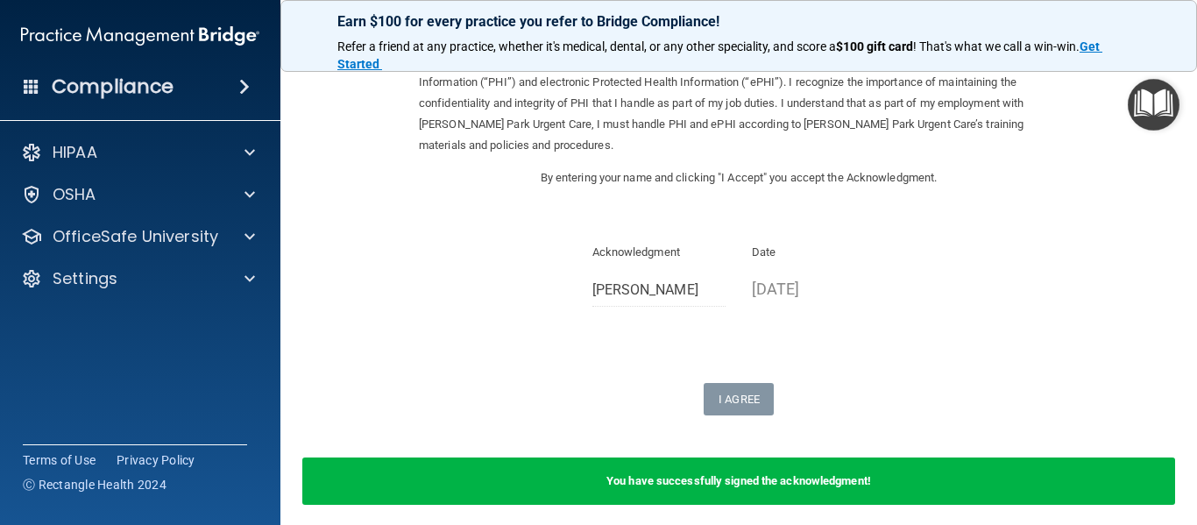
scroll to position [118, 0]
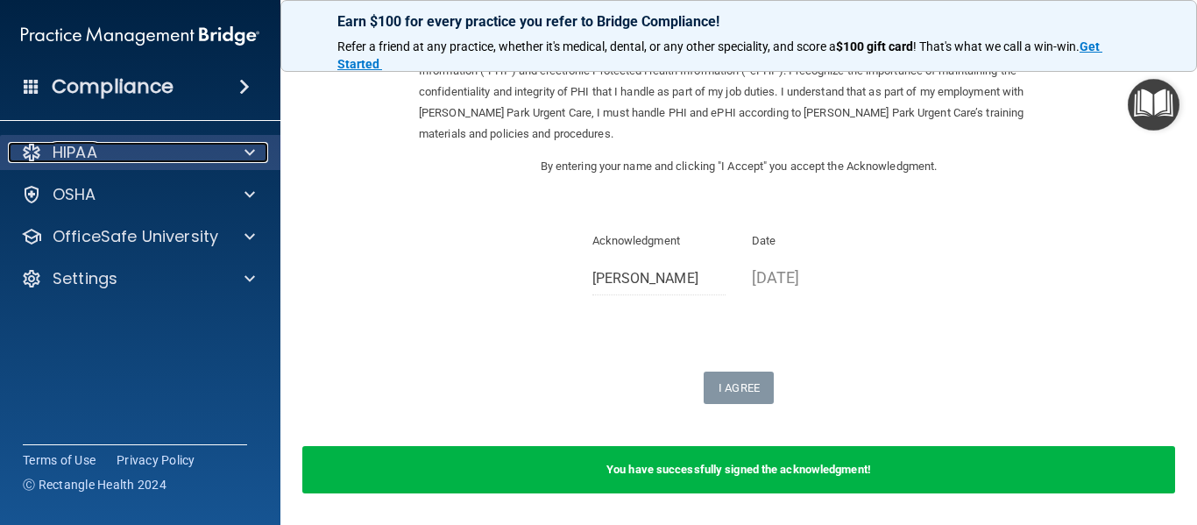
click at [246, 147] on span at bounding box center [250, 152] width 11 height 21
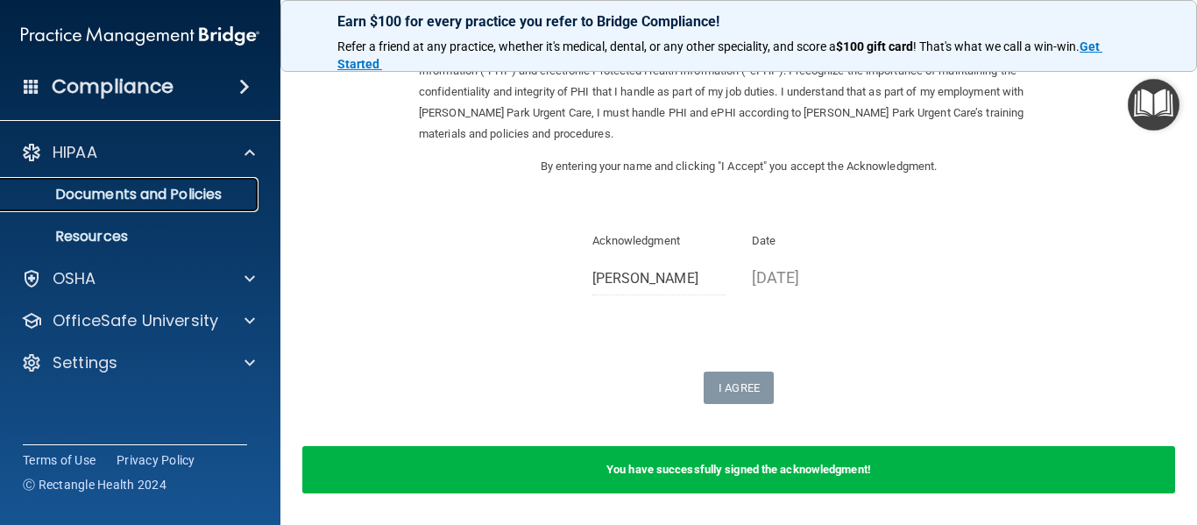
click at [212, 195] on p "Documents and Policies" at bounding box center [130, 195] width 239 height 18
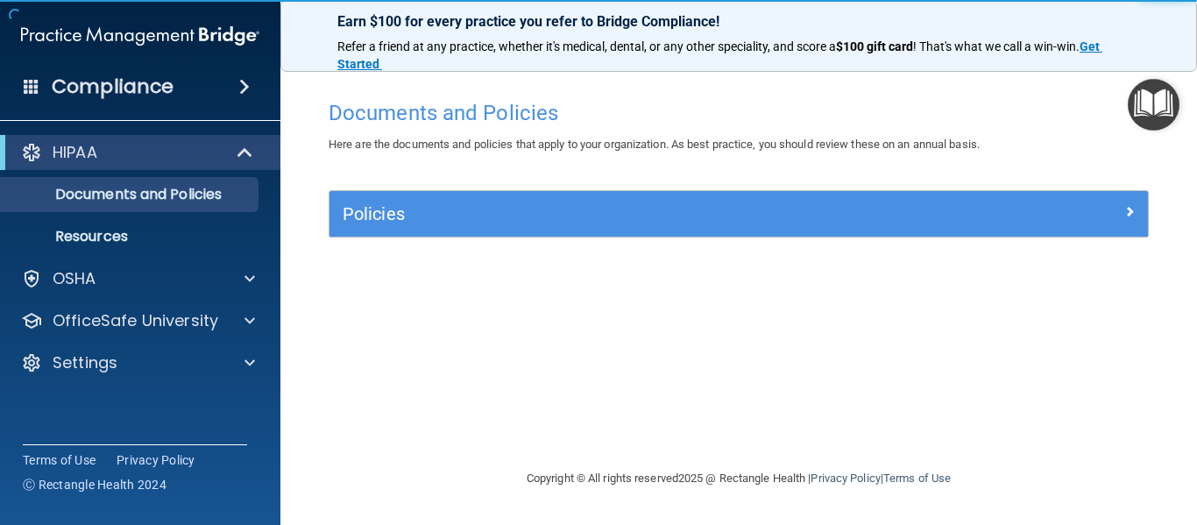
click at [362, 198] on div "Policies" at bounding box center [739, 214] width 819 height 46
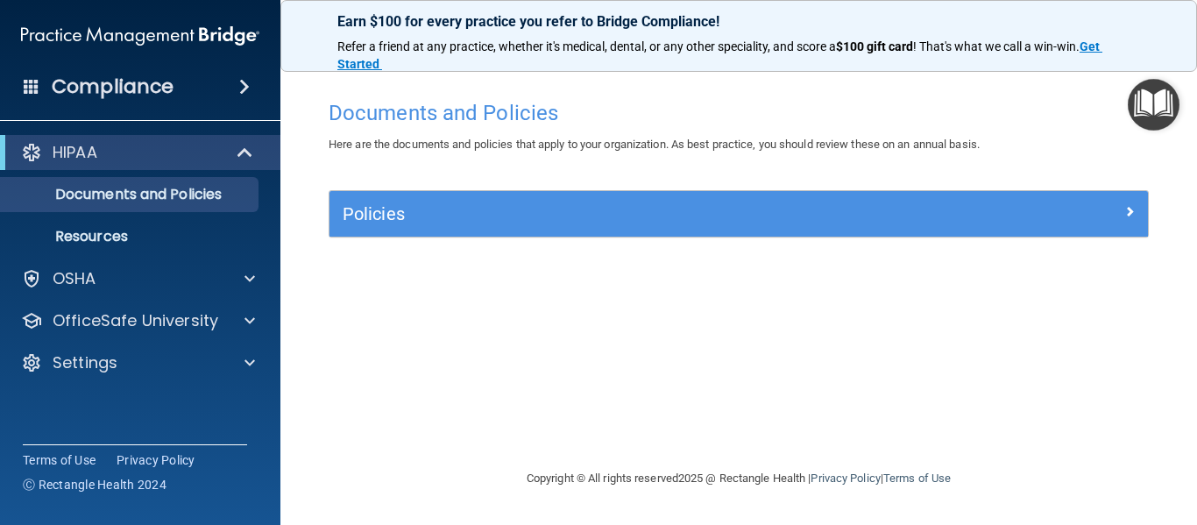
click at [1178, 123] on img "Open Resource Center" at bounding box center [1154, 105] width 52 height 52
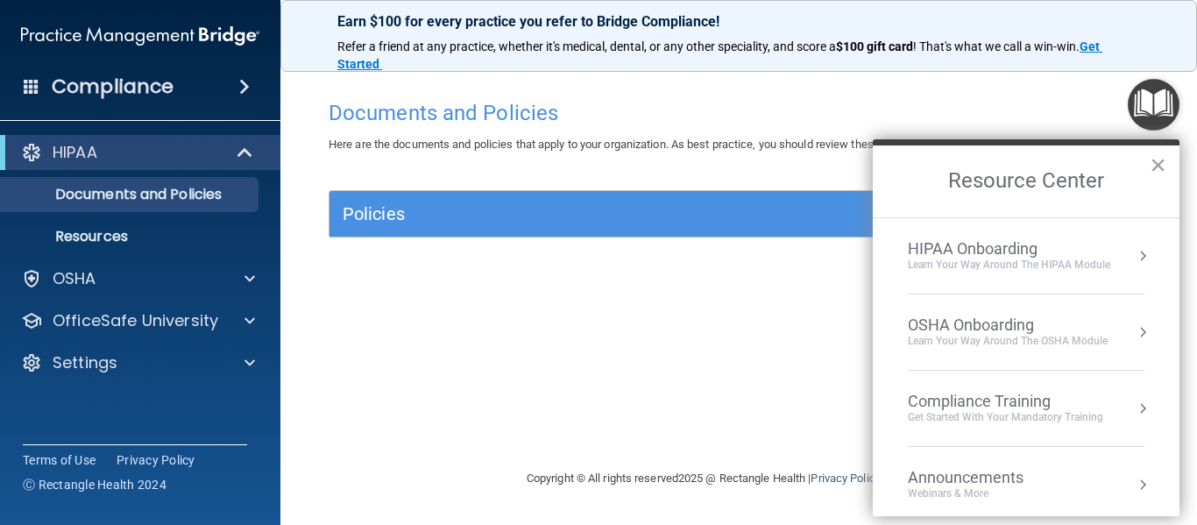
click at [1042, 407] on div "Compliance Training" at bounding box center [1005, 401] width 195 height 19
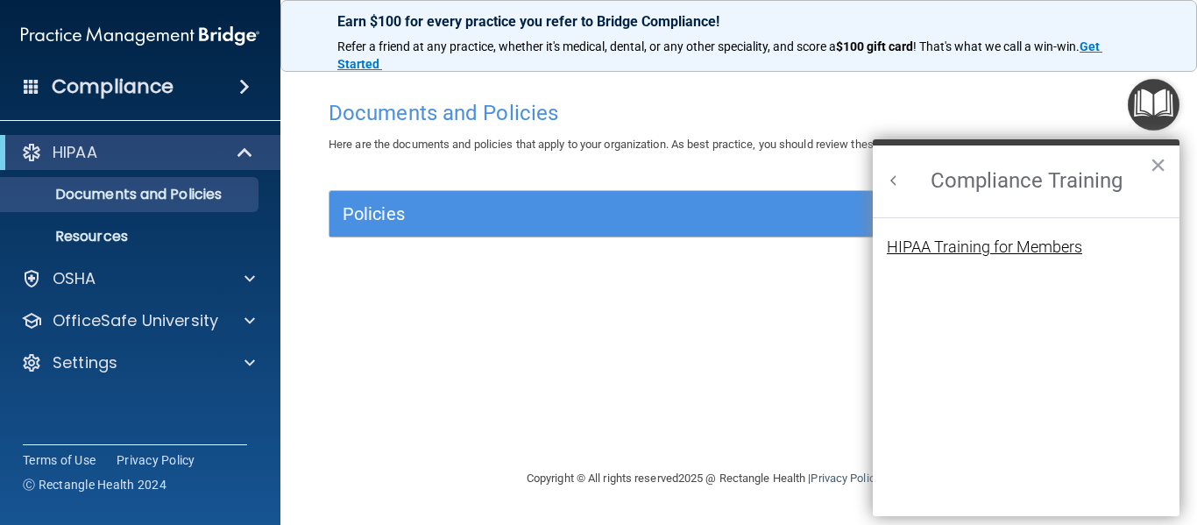
click at [1009, 245] on div "HIPAA Training for Members" at bounding box center [984, 247] width 195 height 16
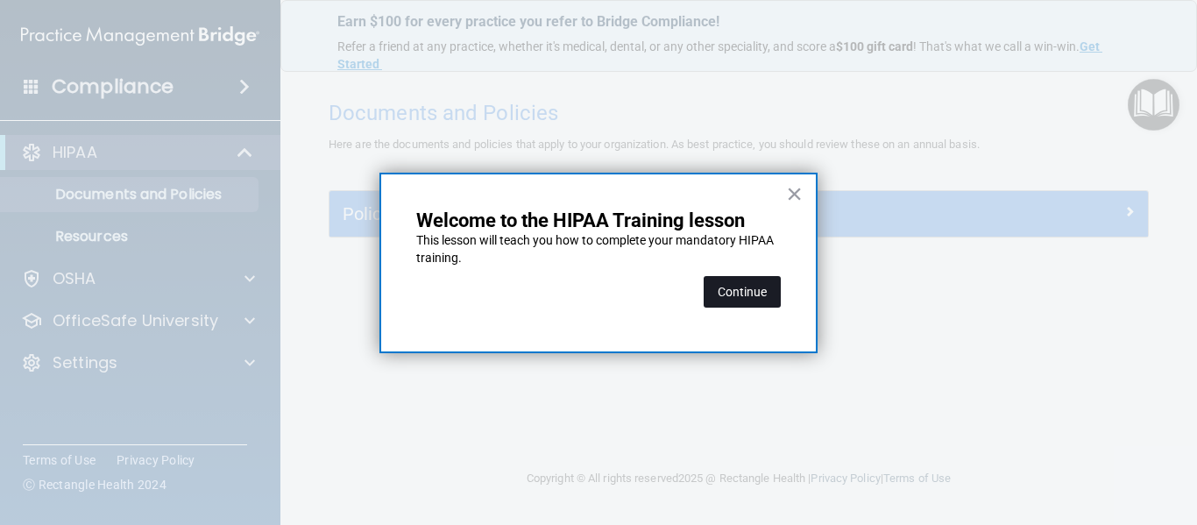
click at [718, 301] on button "Continue" at bounding box center [742, 292] width 77 height 32
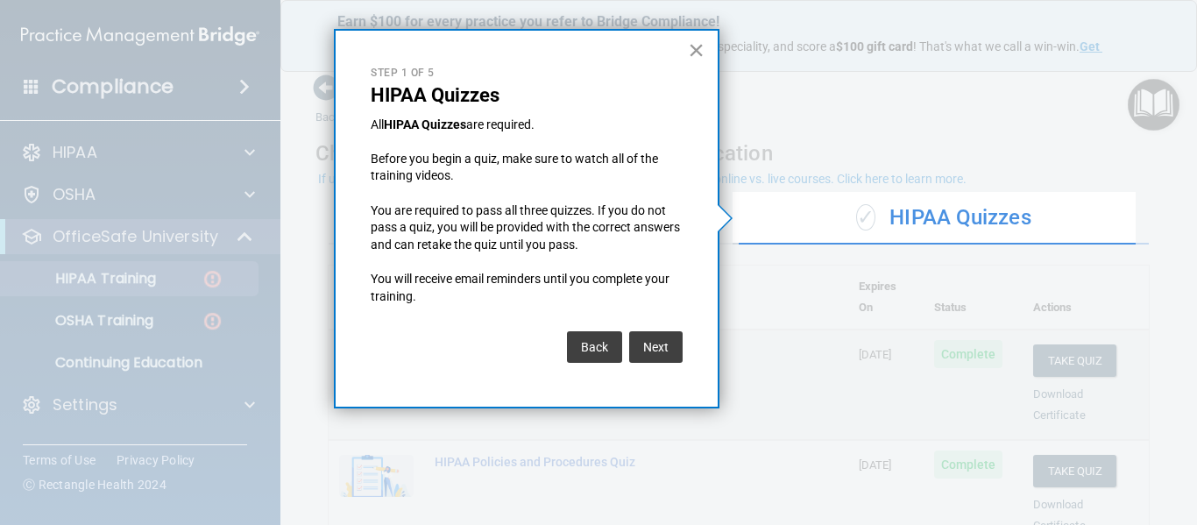
click at [698, 43] on button "×" at bounding box center [696, 50] width 17 height 28
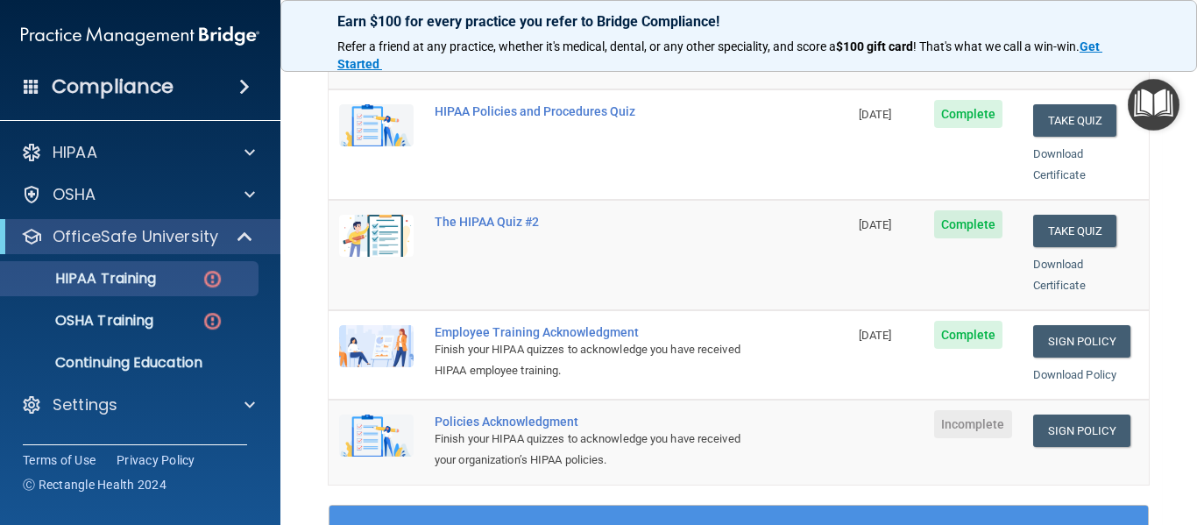
scroll to position [353, 0]
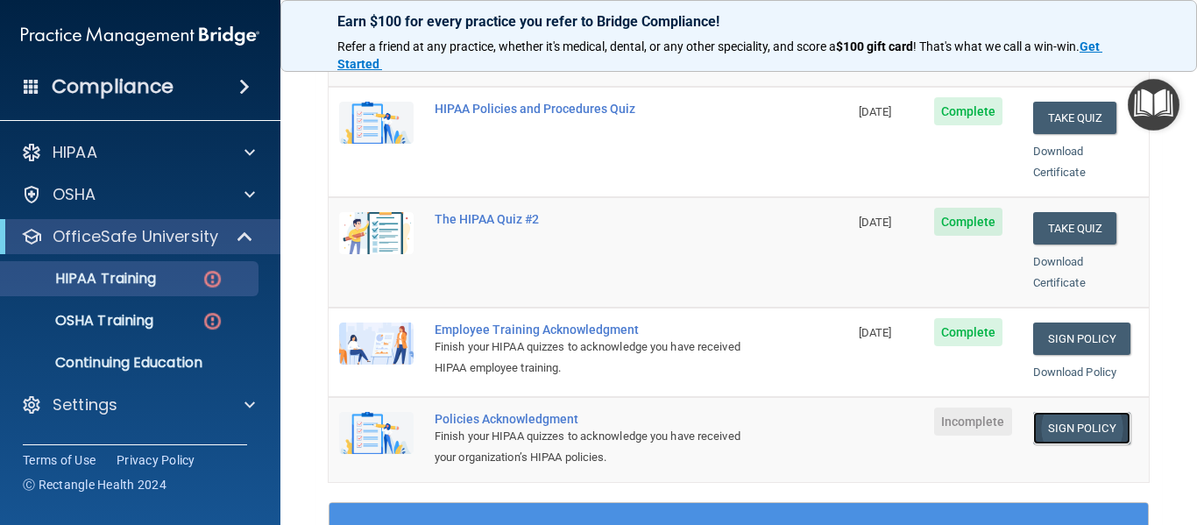
click at [1039, 412] on link "Sign Policy" at bounding box center [1081, 428] width 97 height 32
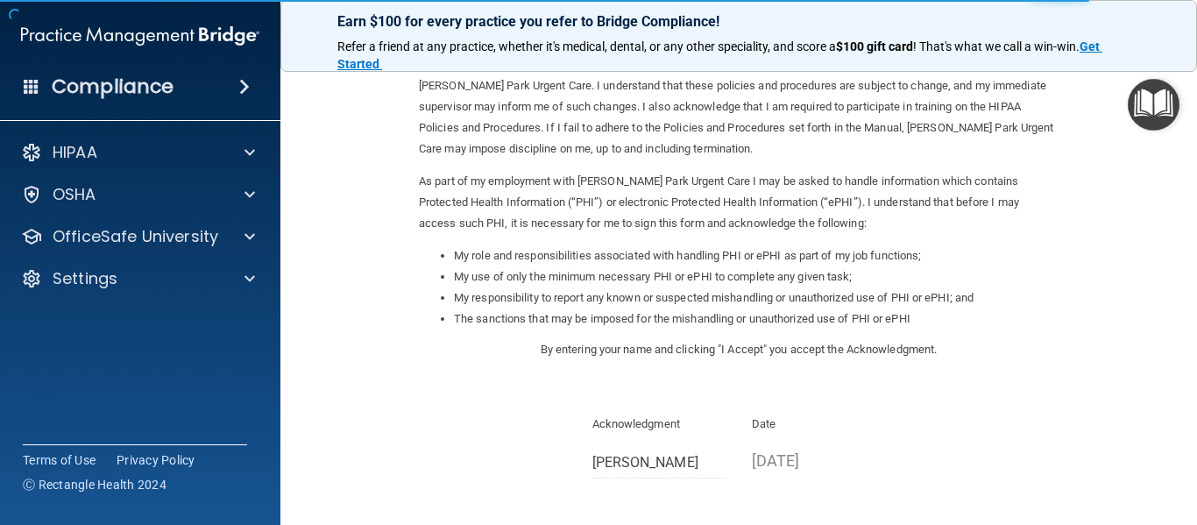
scroll to position [160, 0]
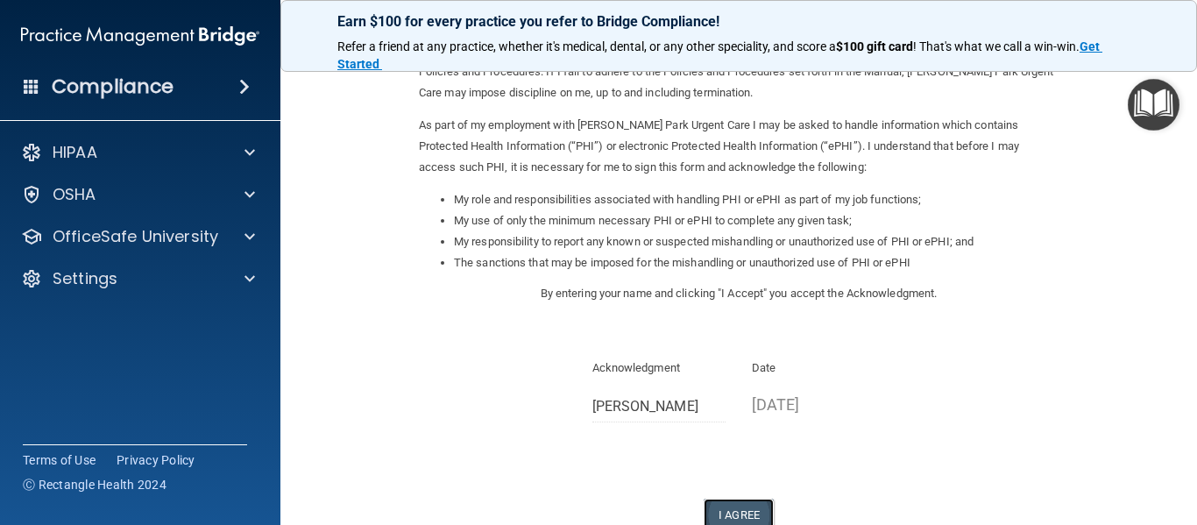
click at [750, 504] on button "I Agree" at bounding box center [739, 515] width 70 height 32
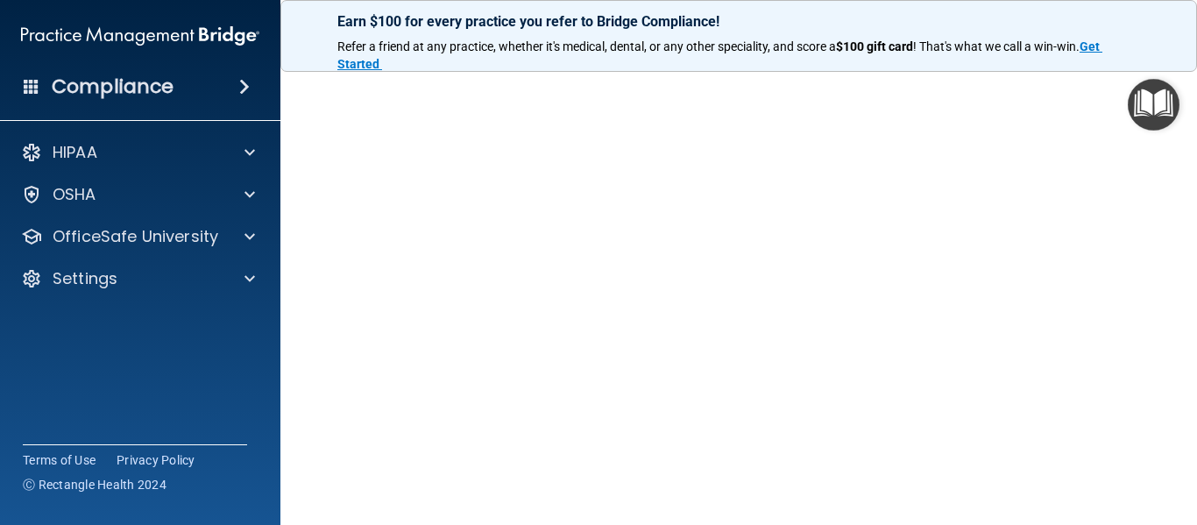
scroll to position [113, 0]
